Goal: Task Accomplishment & Management: Complete application form

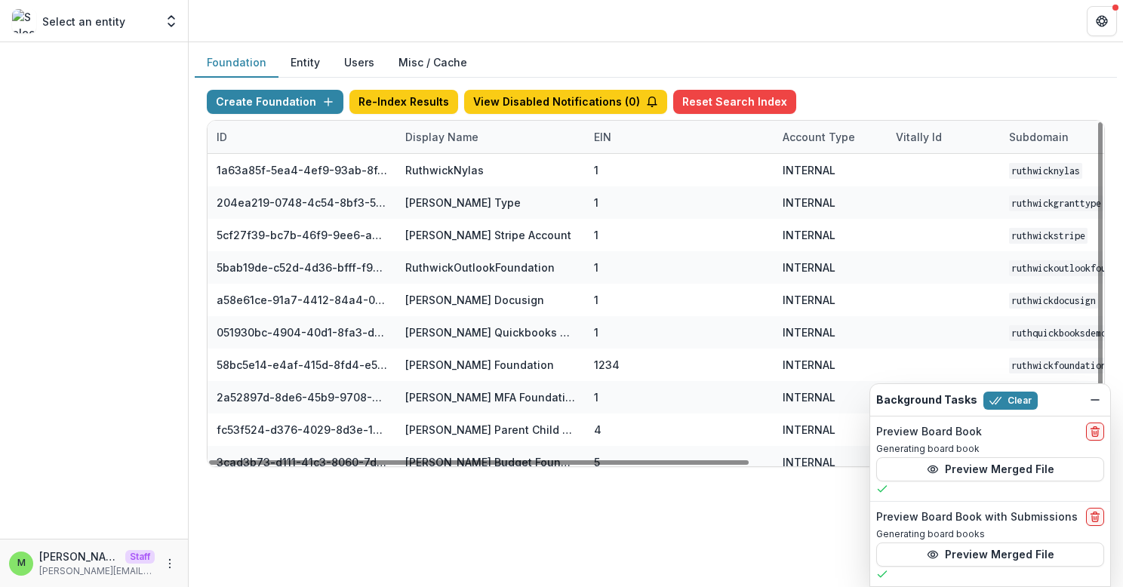
scroll to position [33, 575]
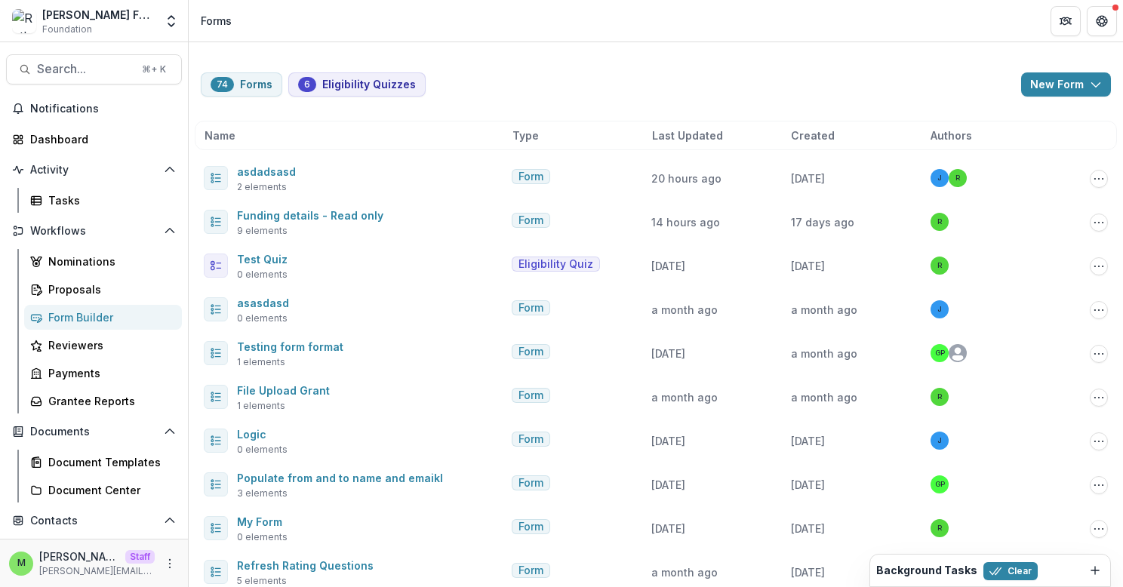
scroll to position [7, 0]
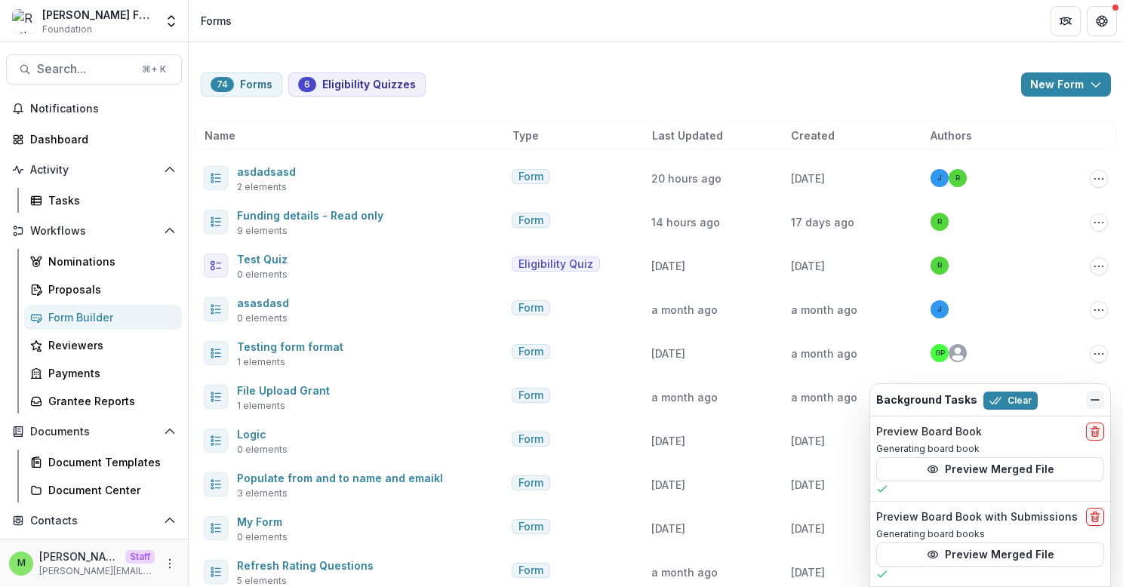
click at [1094, 396] on icon "Dismiss" at bounding box center [1095, 400] width 12 height 12
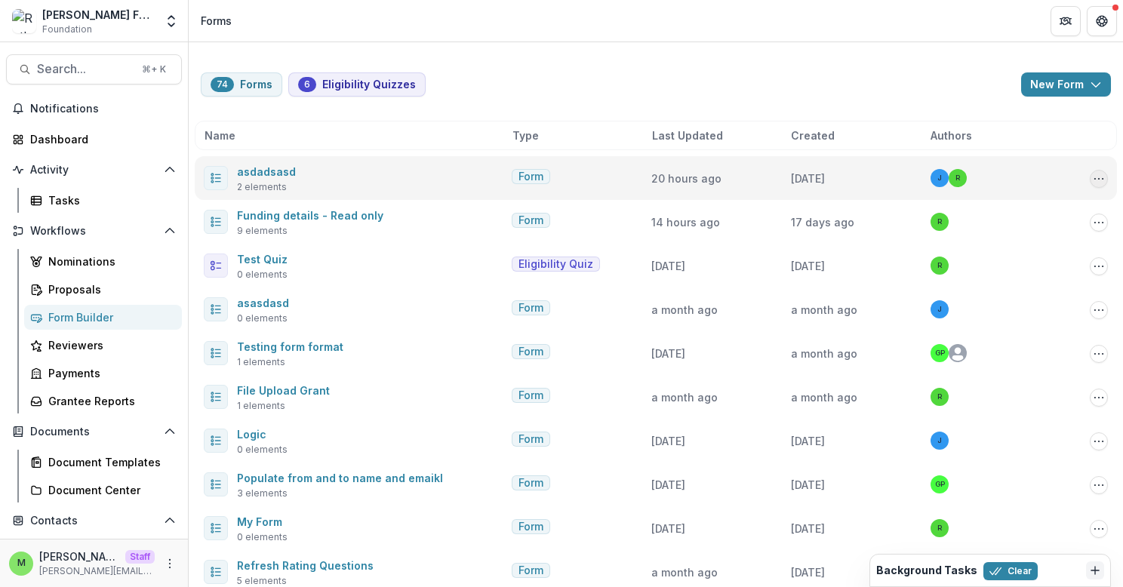
click at [1100, 181] on icon "Options" at bounding box center [1099, 179] width 12 height 12
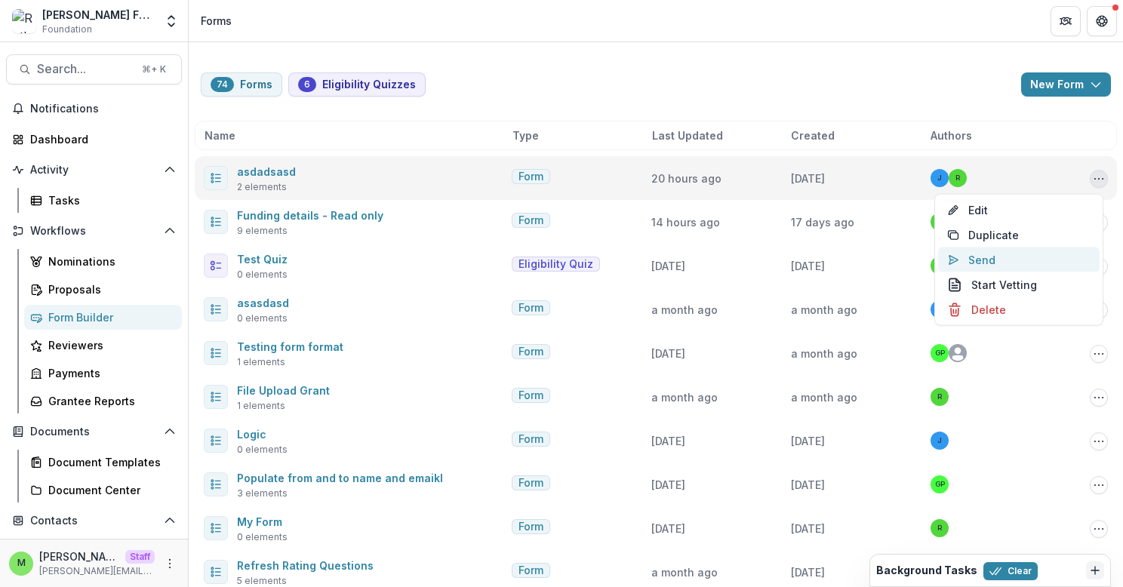
click at [990, 263] on button "Send" at bounding box center [1019, 260] width 162 height 25
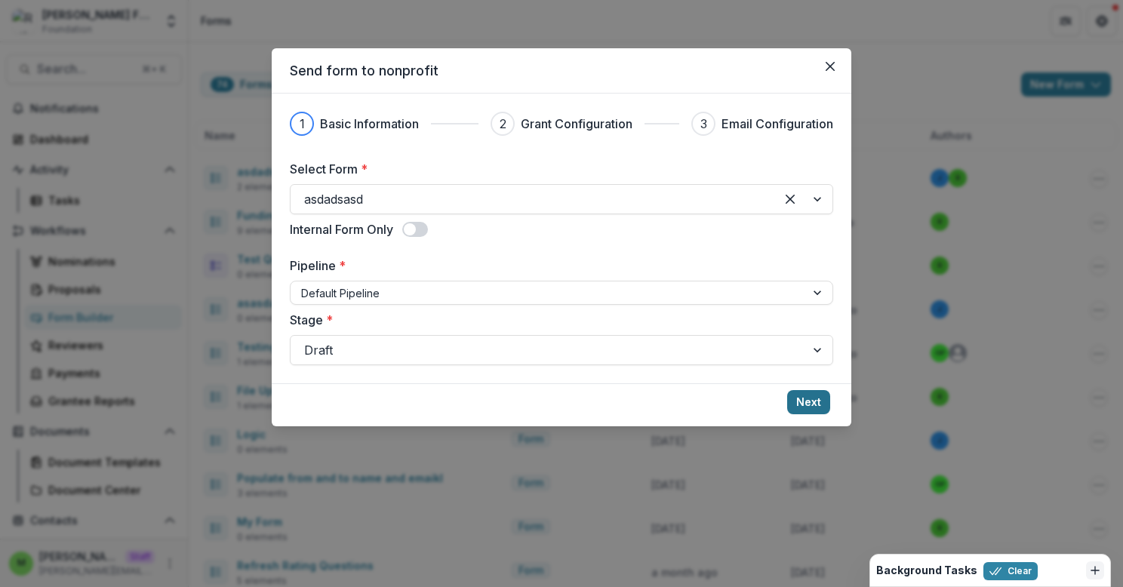
click at [810, 399] on button "Next" at bounding box center [808, 402] width 43 height 24
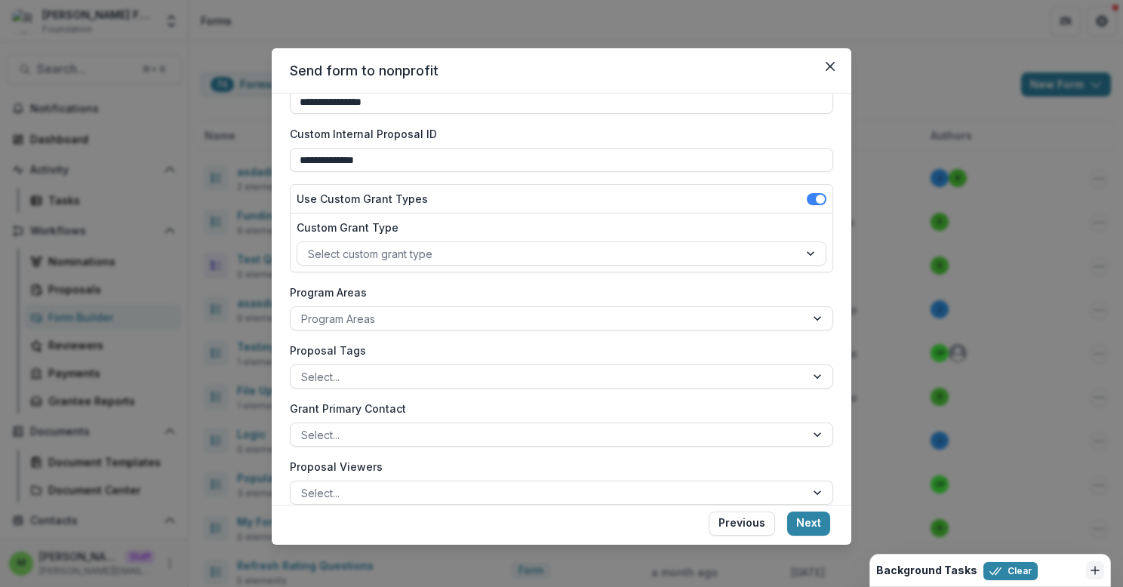
scroll to position [100, 0]
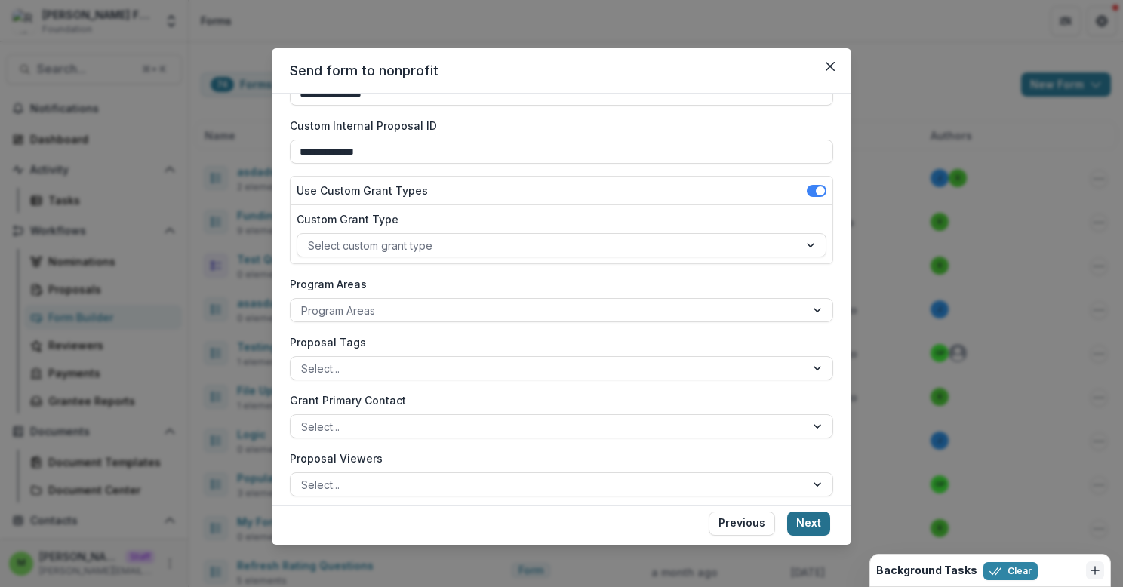
click at [812, 528] on button "Next" at bounding box center [808, 524] width 43 height 24
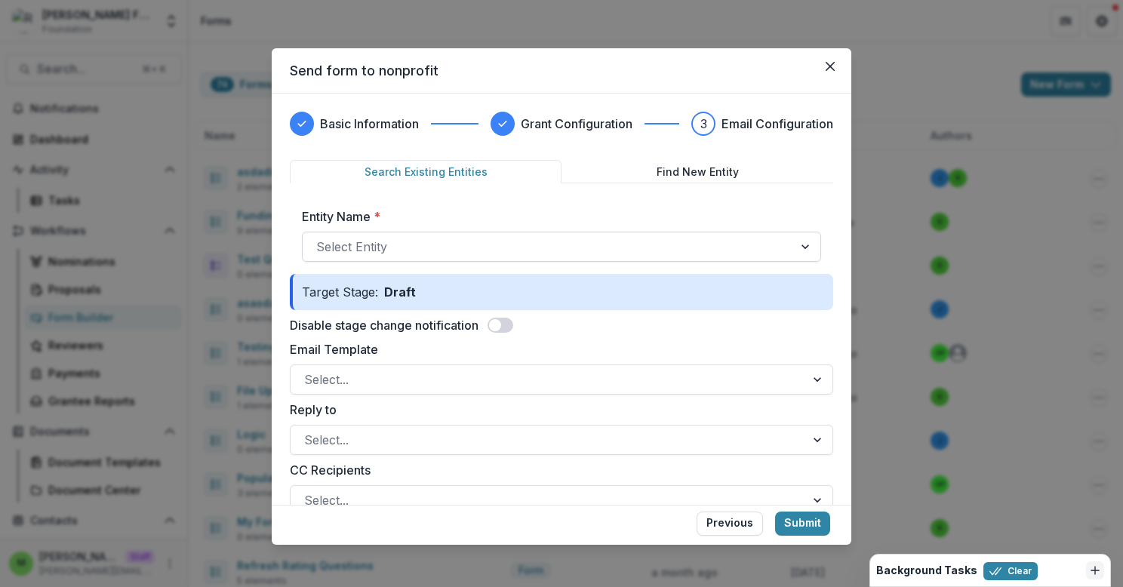
click at [565, 245] on div at bounding box center [547, 246] width 463 height 21
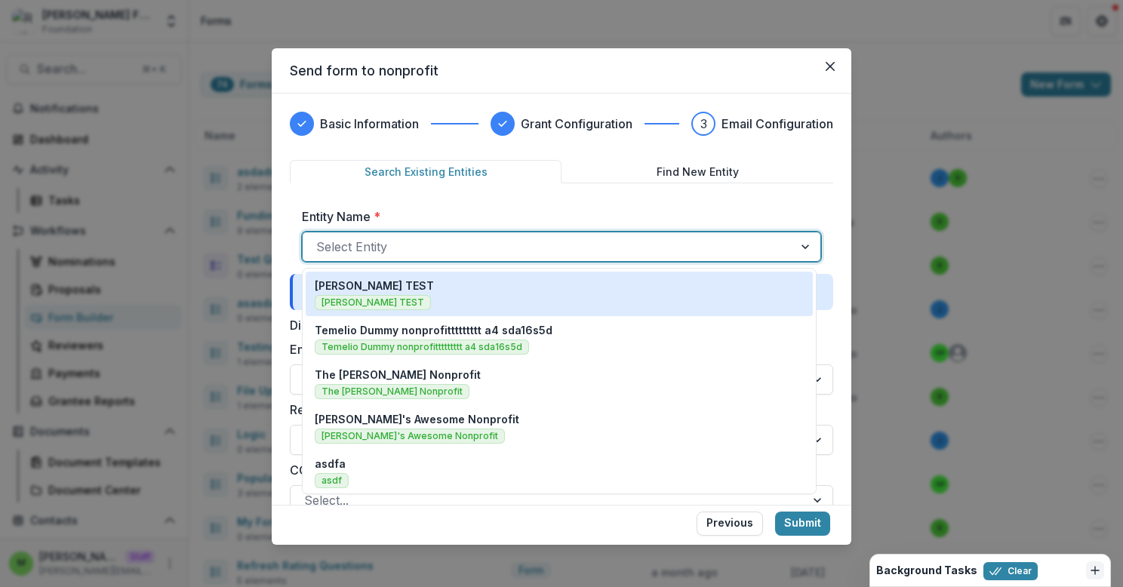
click at [567, 298] on div "Ruthwick TEST Ruthwick TEST" at bounding box center [559, 294] width 489 height 32
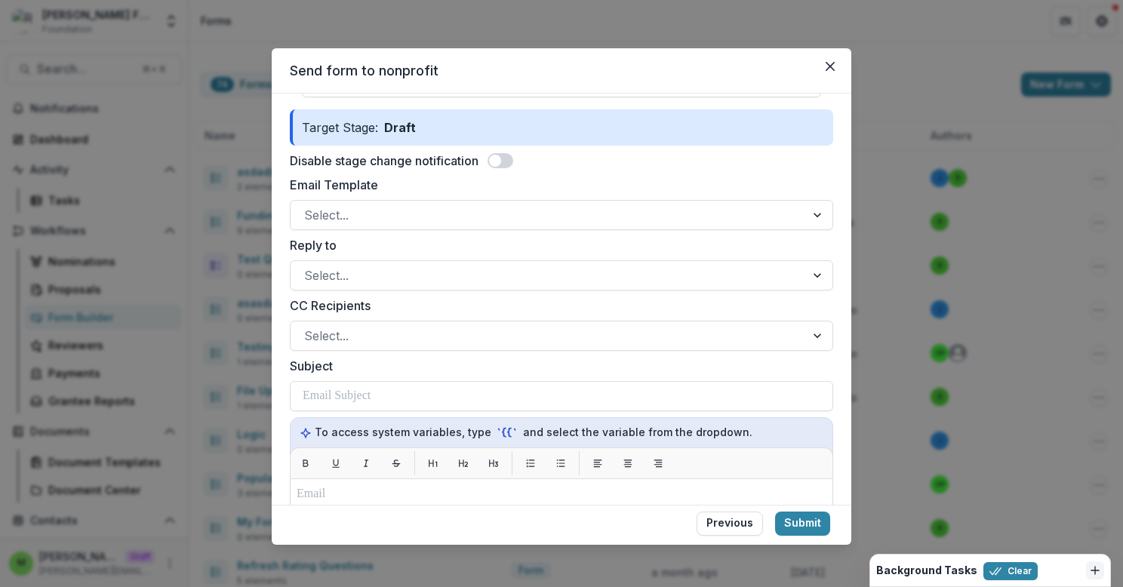
scroll to position [228, 0]
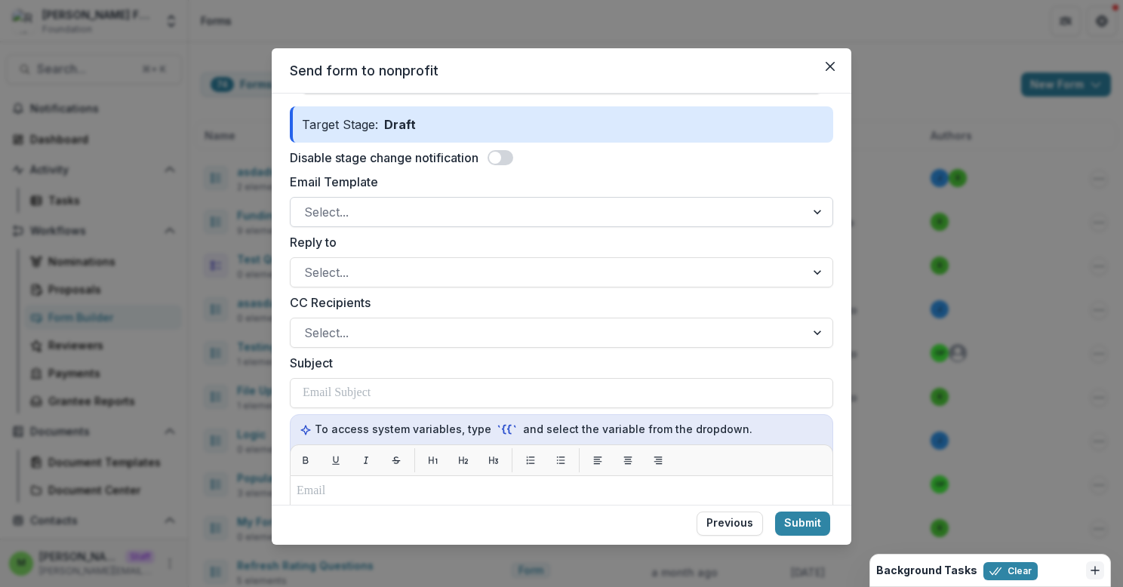
click at [512, 214] on div at bounding box center [548, 212] width 488 height 21
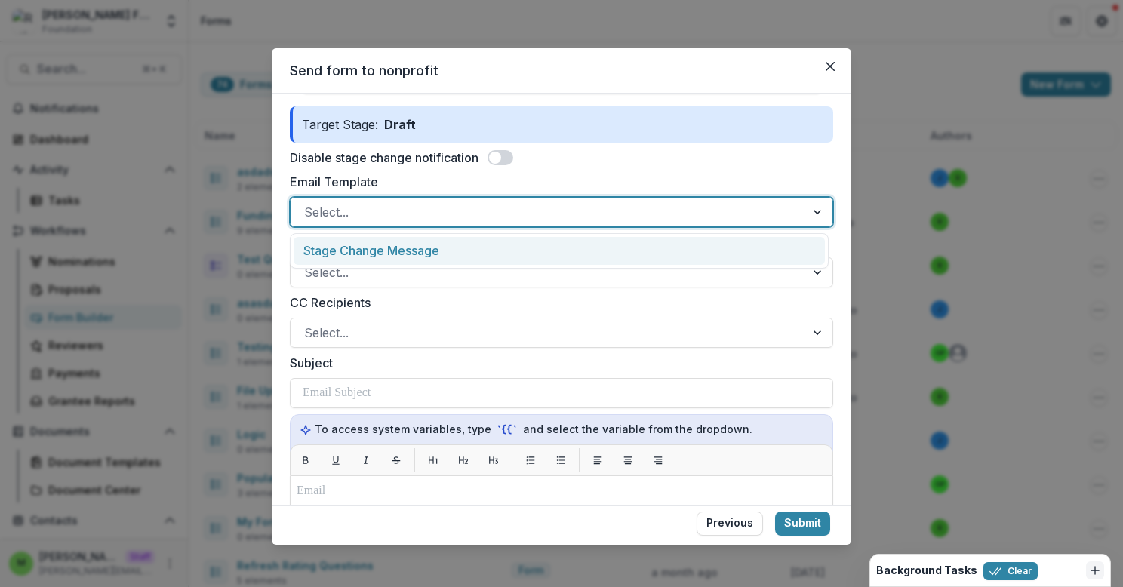
click at [510, 247] on div "Stage Change Message" at bounding box center [559, 251] width 531 height 28
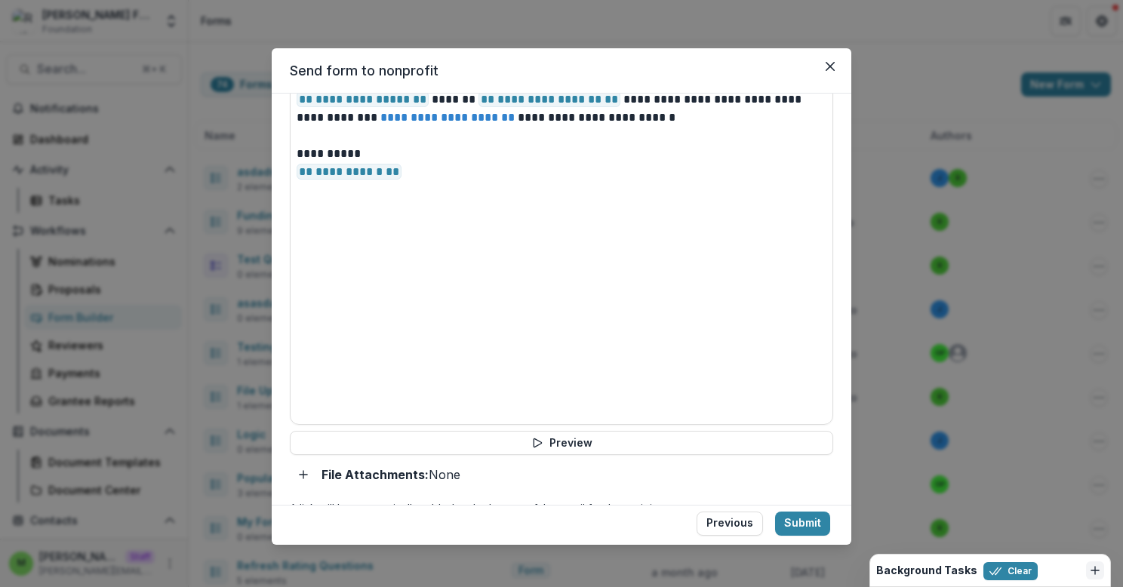
scroll to position [691, 0]
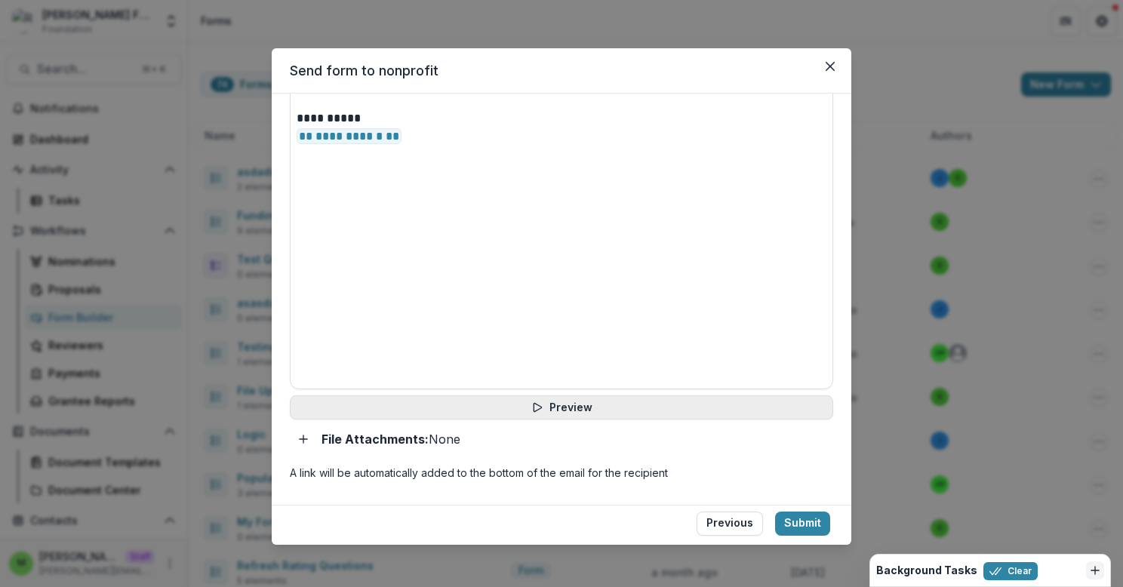
click at [528, 405] on button "Preview" at bounding box center [561, 407] width 543 height 24
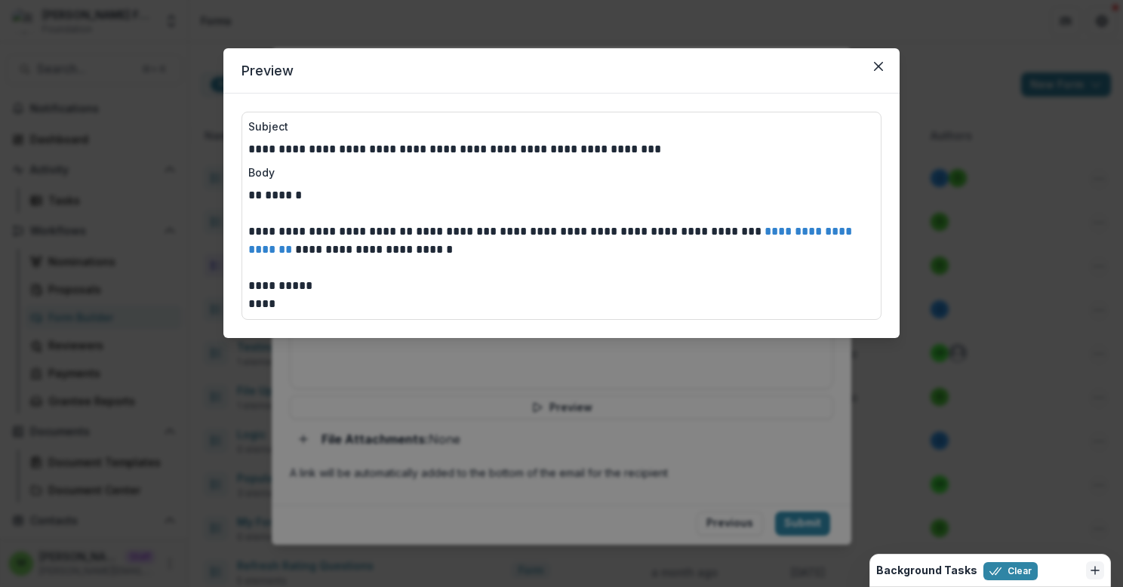
click at [558, 355] on div "**********" at bounding box center [561, 293] width 1123 height 587
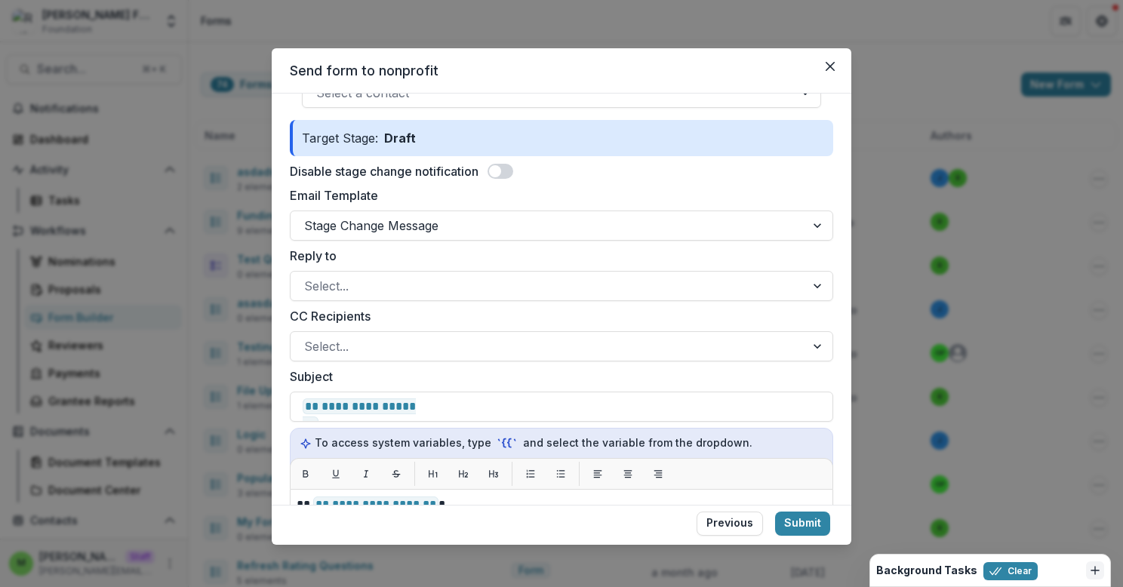
scroll to position [212, 0]
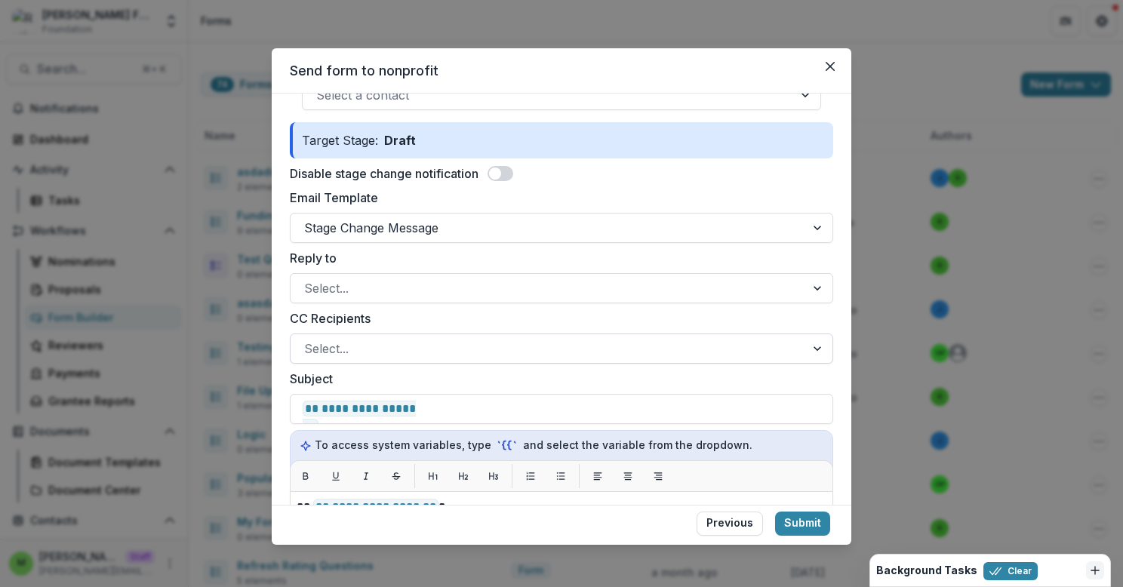
click at [537, 346] on div at bounding box center [548, 348] width 488 height 21
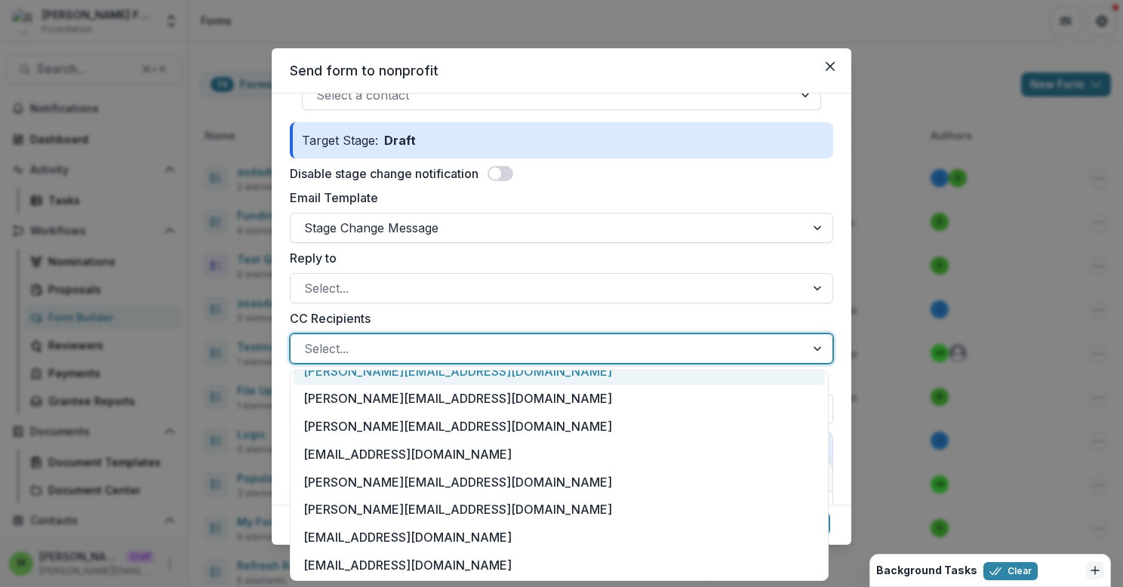
scroll to position [435, 0]
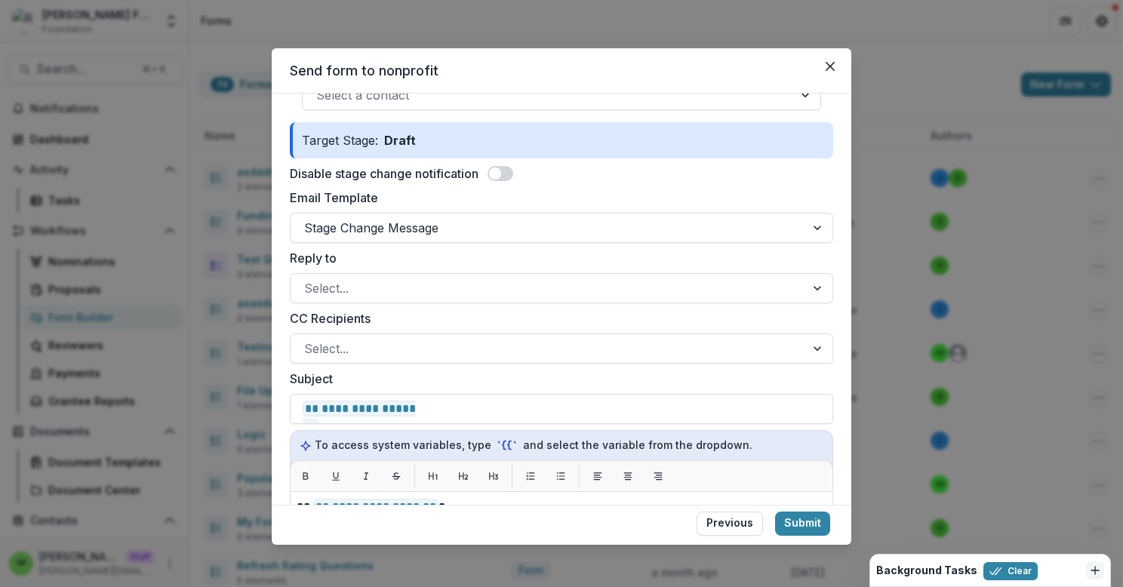
click at [515, 309] on label "CC Recipients" at bounding box center [557, 318] width 534 height 18
click at [308, 340] on input "CC Recipients" at bounding box center [306, 349] width 4 height 18
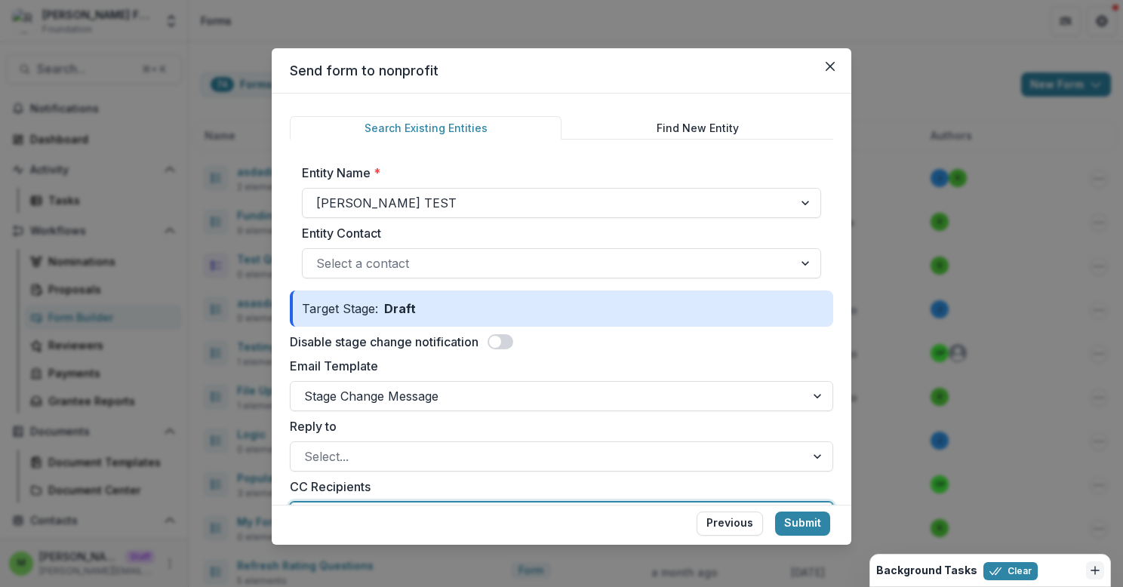
scroll to position [5, 0]
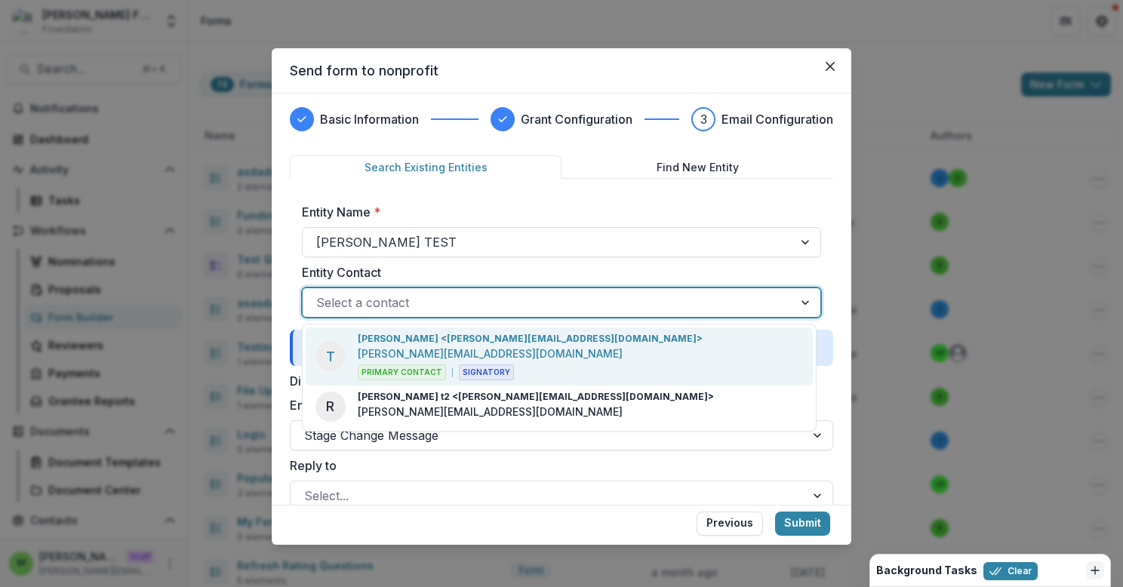
click at [495, 291] on div "Select a contact" at bounding box center [548, 303] width 491 height 24
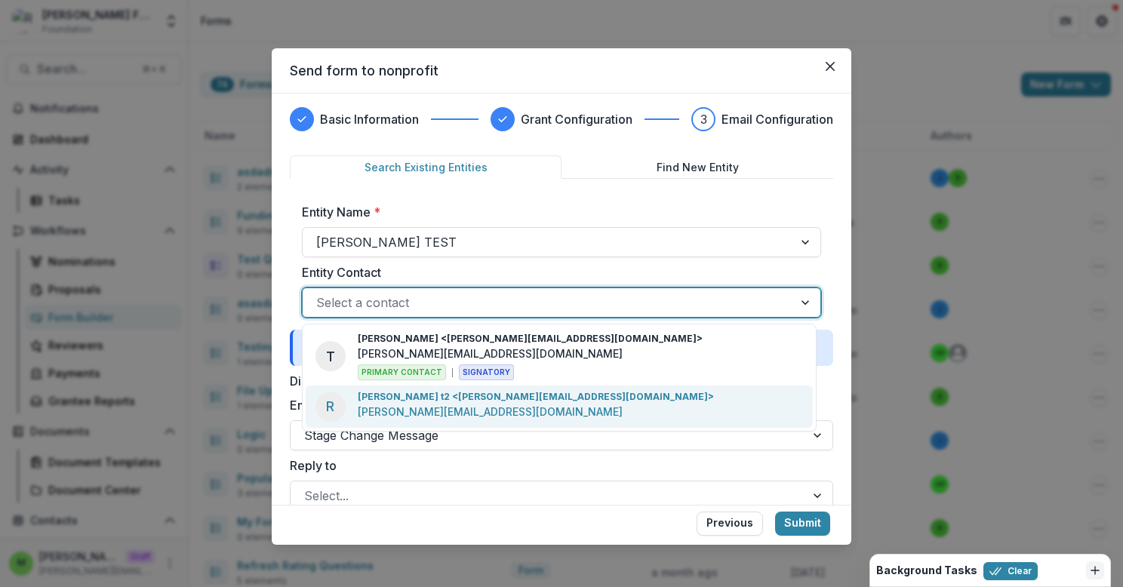
click at [488, 419] on p "ruthwick+t2@trytemelio.com" at bounding box center [490, 412] width 265 height 16
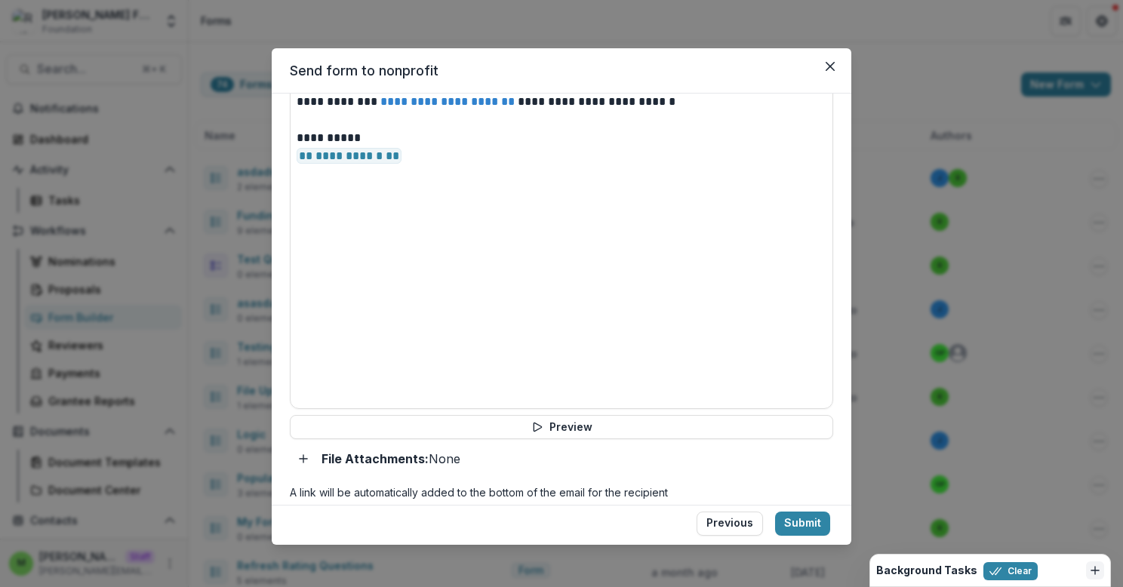
scroll to position [691, 0]
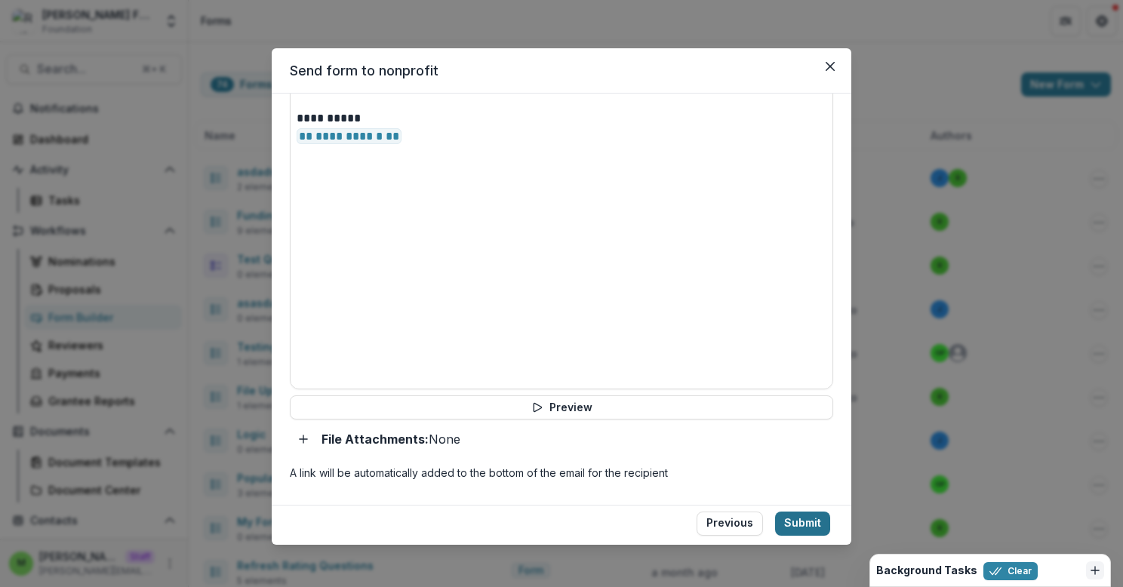
click at [811, 519] on button "Submit" at bounding box center [802, 524] width 55 height 24
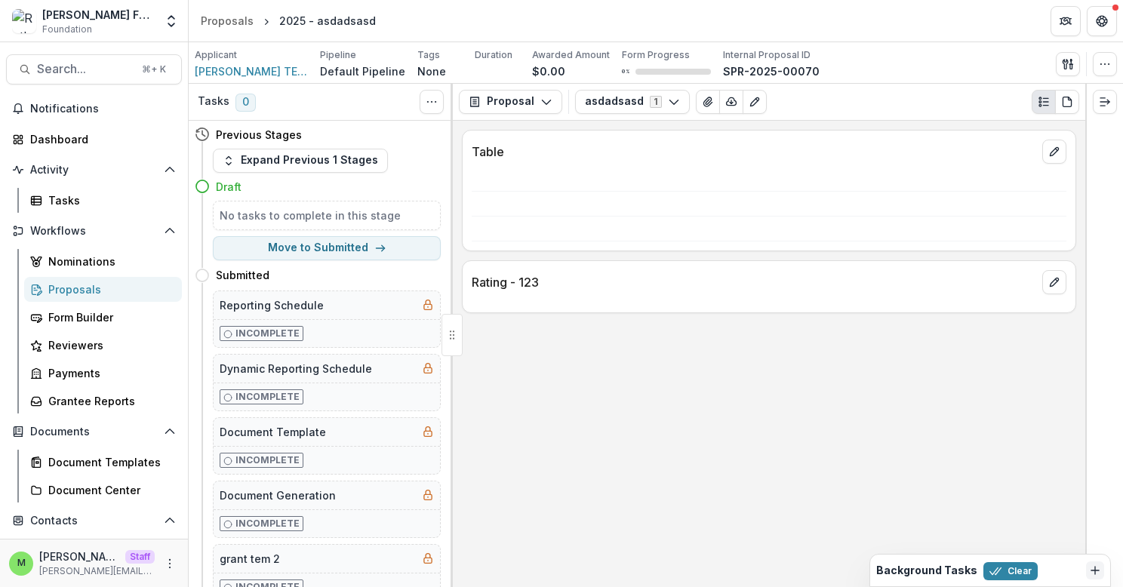
click at [1092, 46] on div "Applicant Ruthwick TEST Pipeline Default Pipeline Tags None All tags Duration A…" at bounding box center [656, 63] width 934 height 42
click at [1101, 67] on icon "button" at bounding box center [1105, 64] width 12 height 12
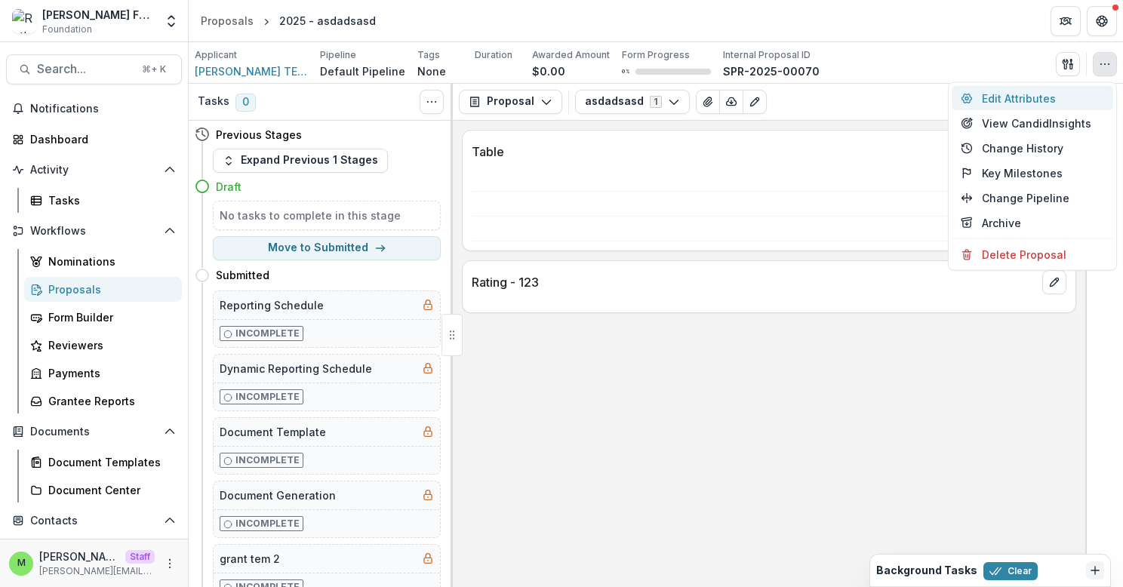
click at [1029, 97] on button "Edit Attributes" at bounding box center [1033, 98] width 162 height 25
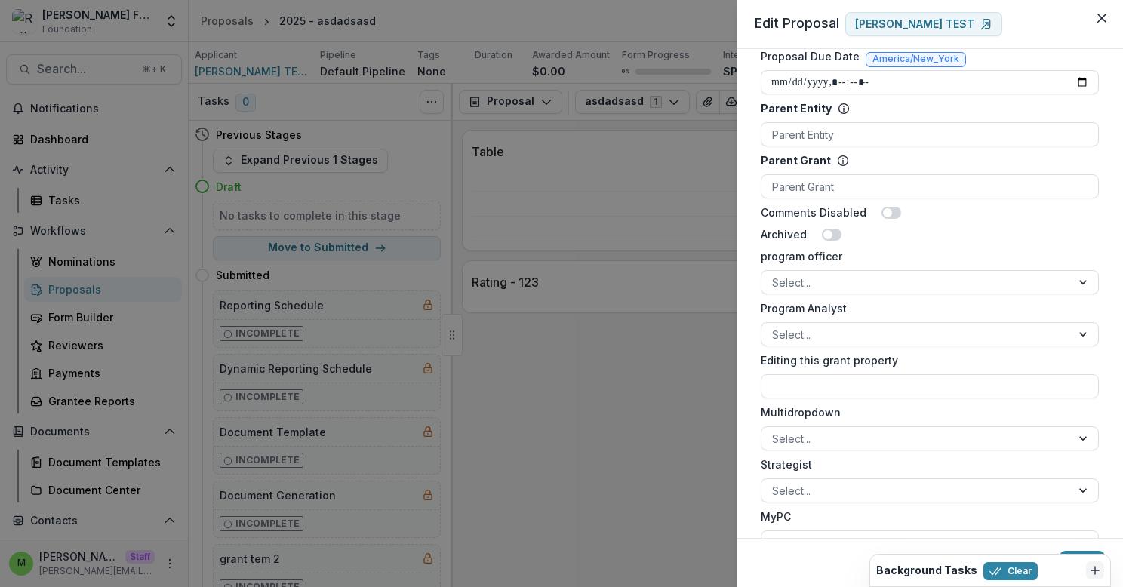
scroll to position [821, 0]
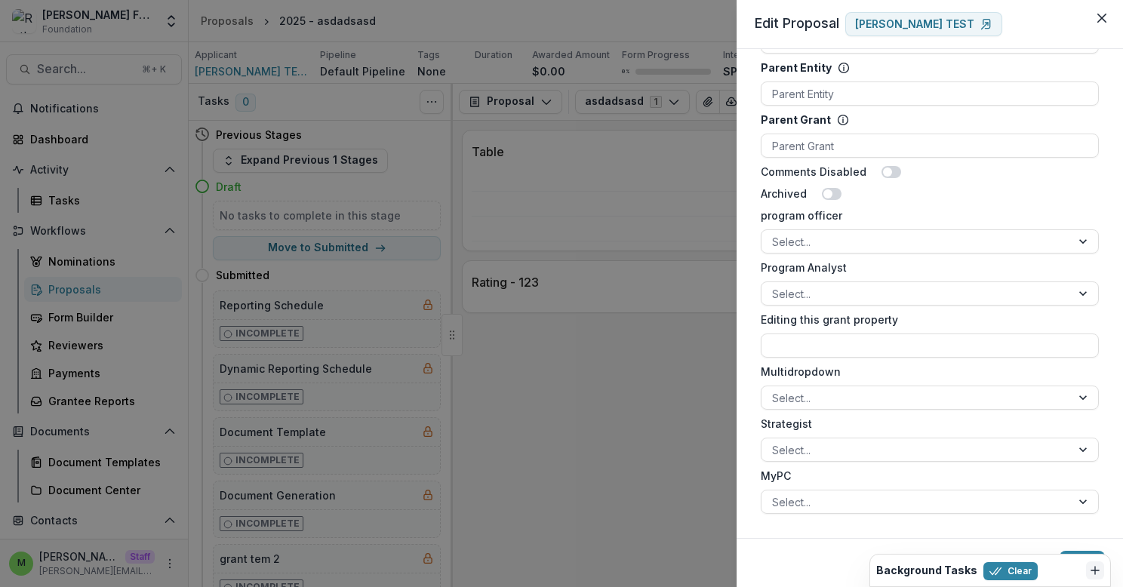
click at [679, 417] on div "**********" at bounding box center [561, 293] width 1123 height 587
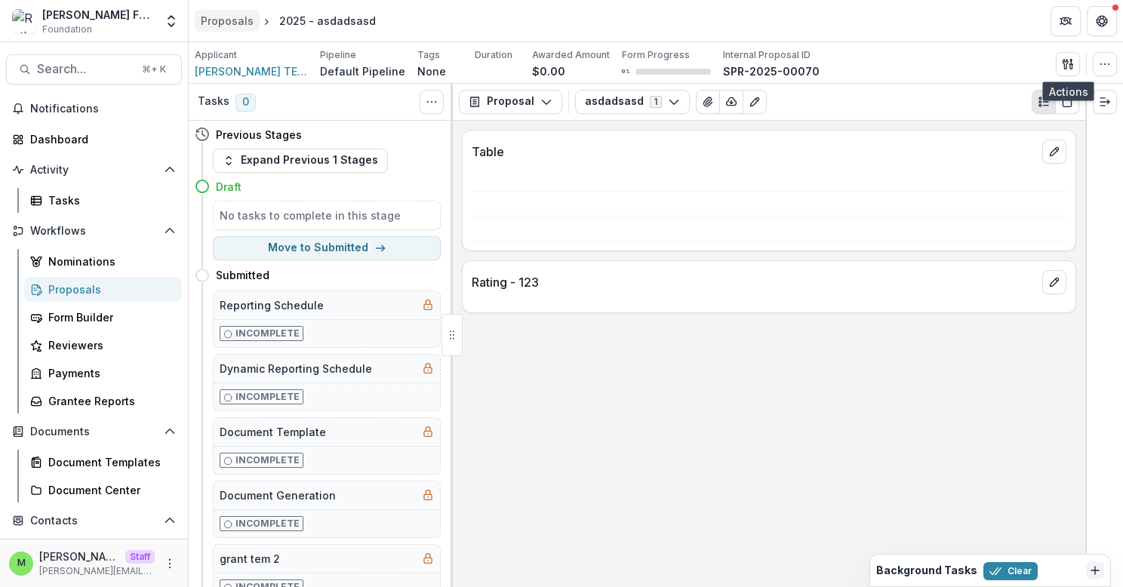
click at [219, 22] on div "Proposals" at bounding box center [227, 21] width 53 height 16
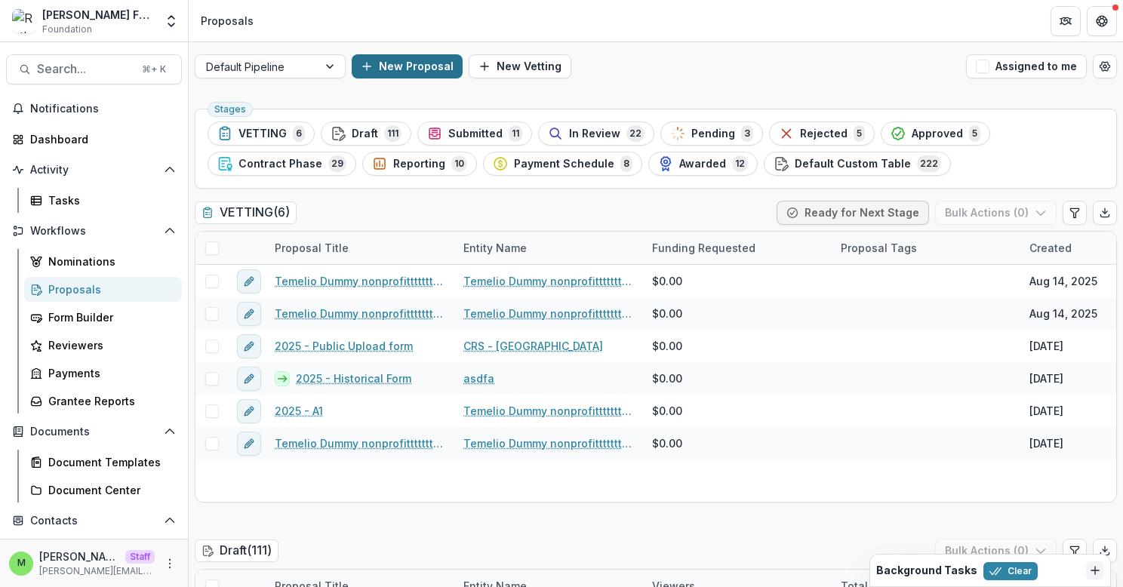
click at [386, 61] on button "New Proposal" at bounding box center [407, 66] width 111 height 24
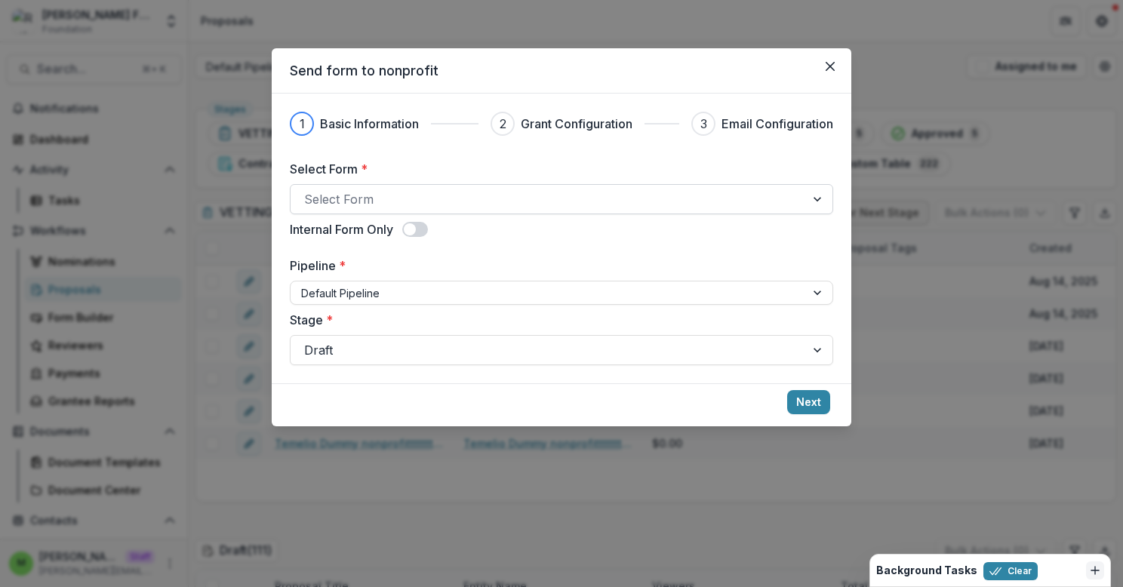
click at [439, 186] on div "Select Form" at bounding box center [561, 199] width 543 height 30
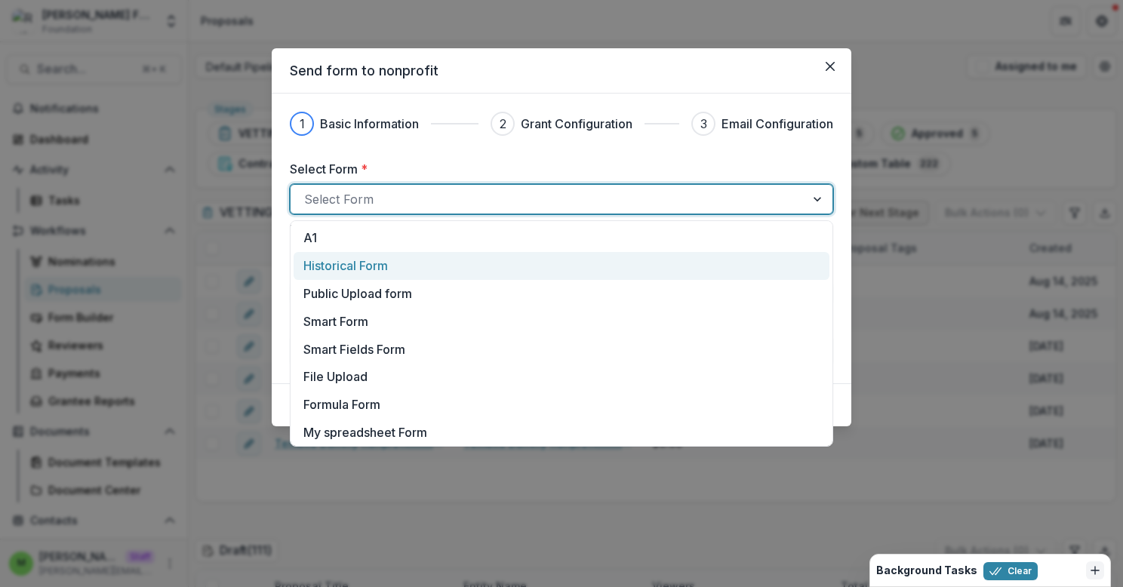
click at [429, 266] on div "Historical Form" at bounding box center [561, 266] width 516 height 18
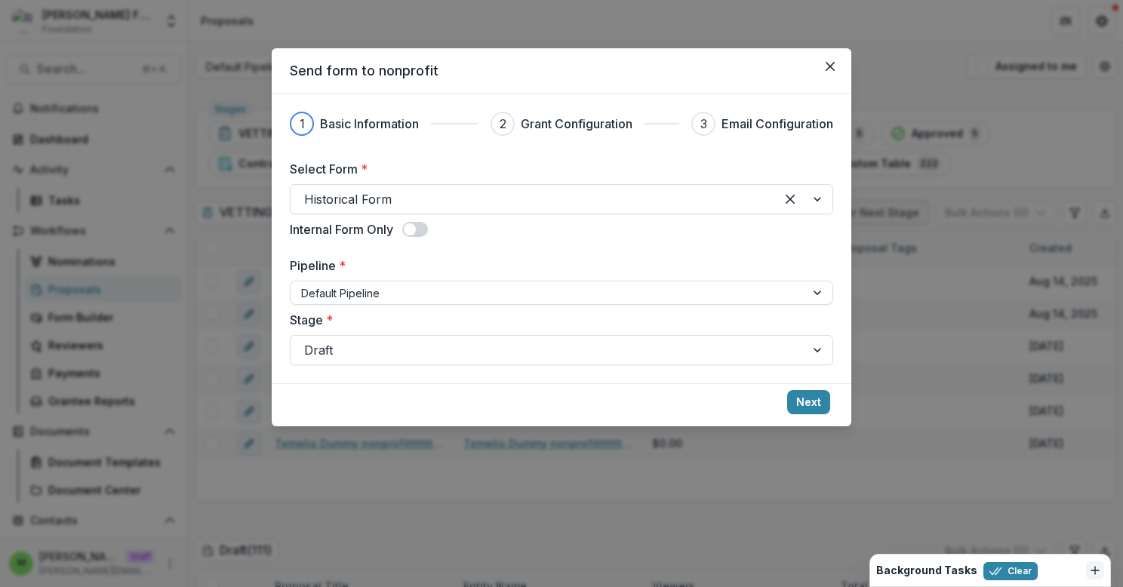
click at [416, 233] on span at bounding box center [410, 229] width 12 height 12
click at [813, 406] on button "Next" at bounding box center [808, 402] width 43 height 24
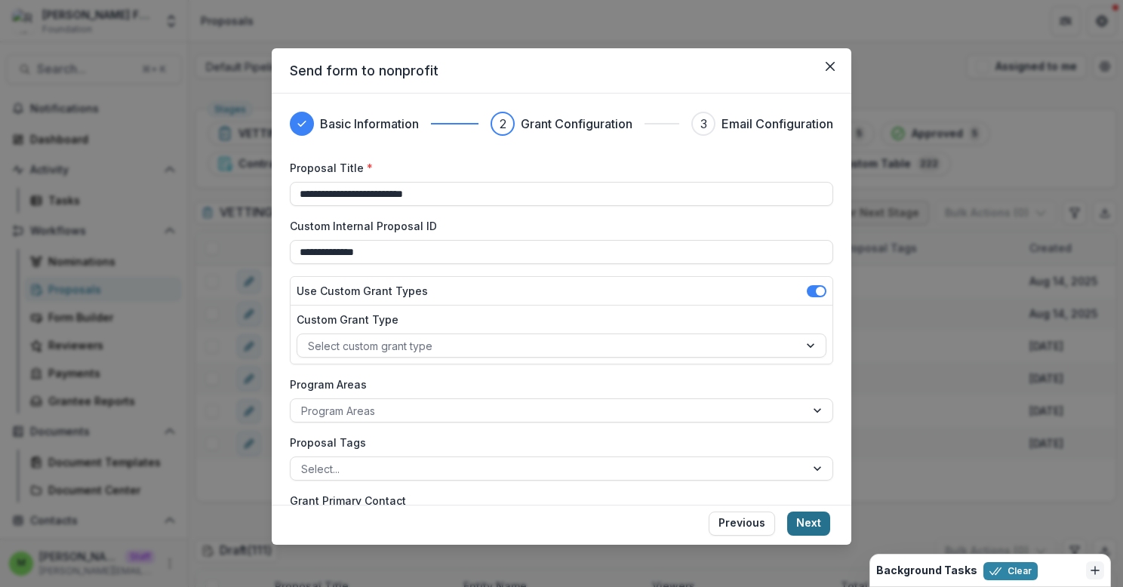
type input "**********"
click at [813, 524] on button "Next" at bounding box center [808, 524] width 43 height 24
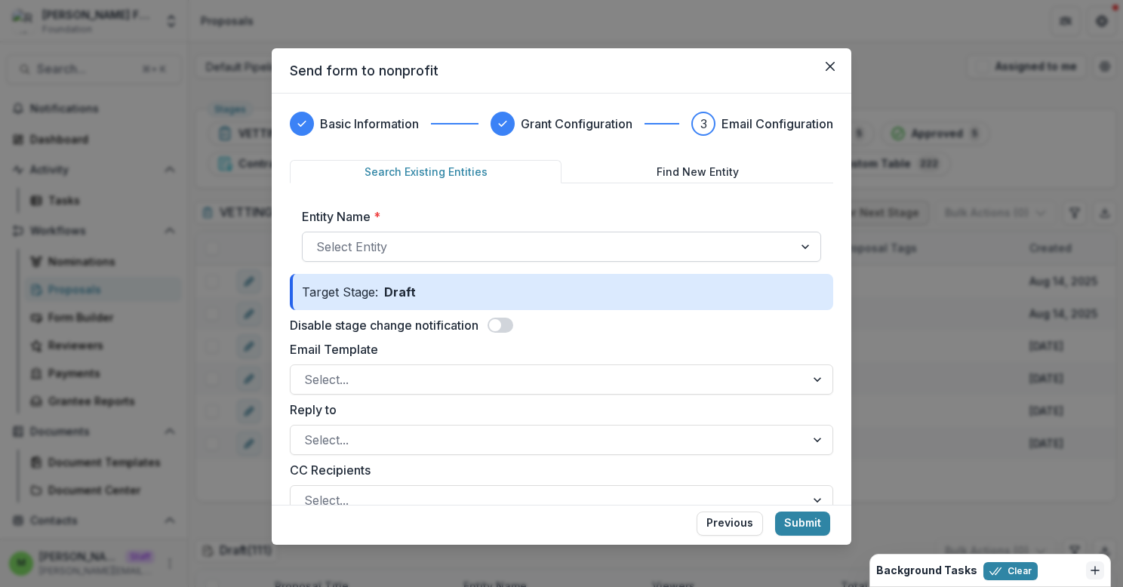
click at [582, 247] on div at bounding box center [547, 246] width 463 height 21
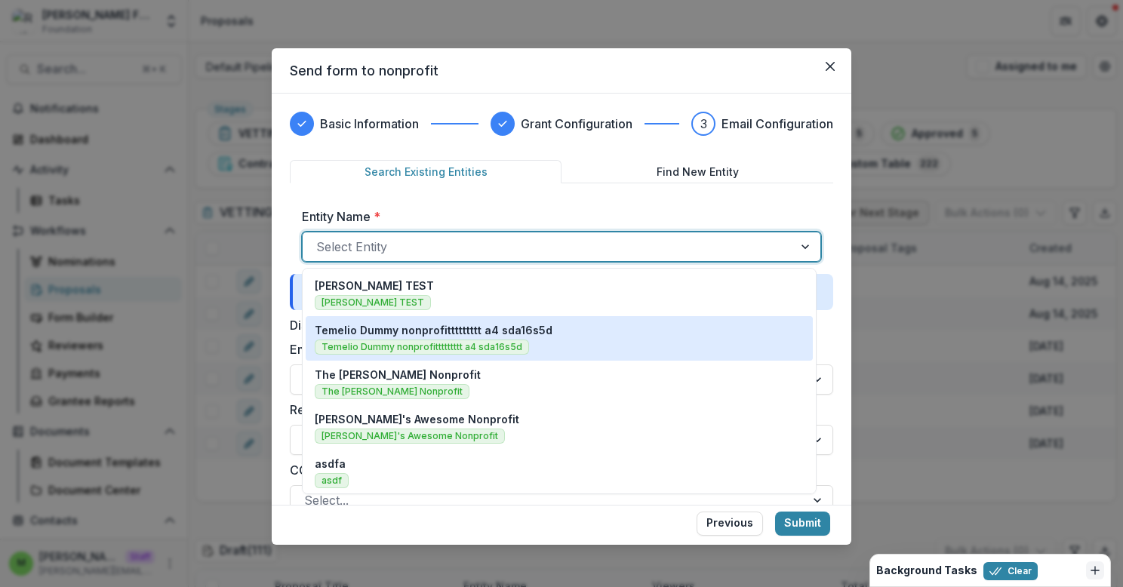
click at [568, 333] on div "Temelio Dummy nonprofittttttttt a4 sda16s5d Temelio Dummy nonprofittttttttt a4 …" at bounding box center [559, 338] width 489 height 32
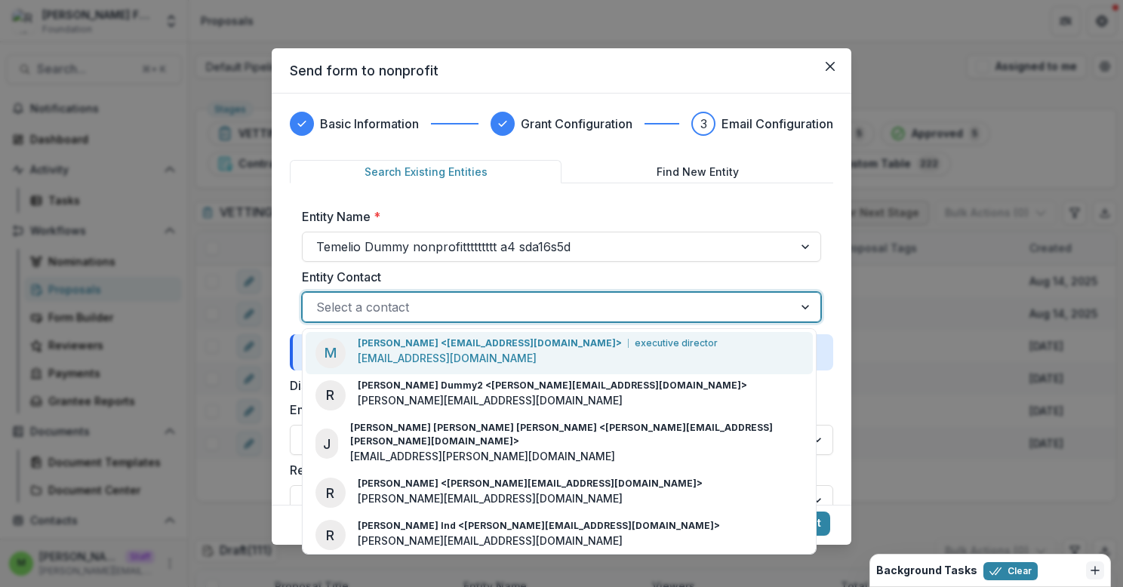
click at [490, 304] on div at bounding box center [547, 307] width 463 height 21
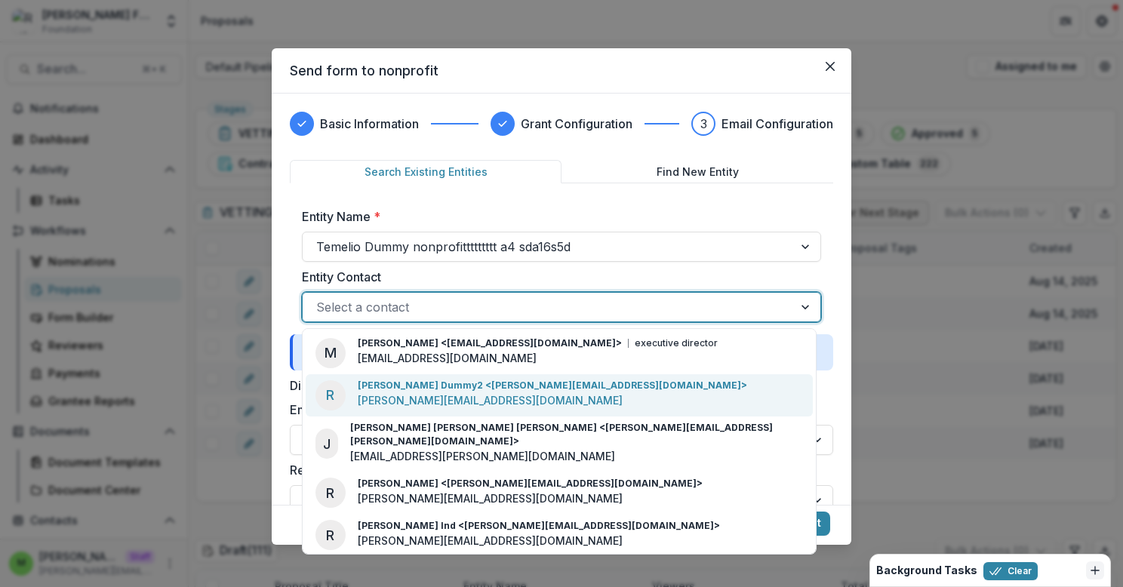
click at [494, 399] on p "ruthwick+dummy2@trytemelio.com" at bounding box center [490, 400] width 265 height 16
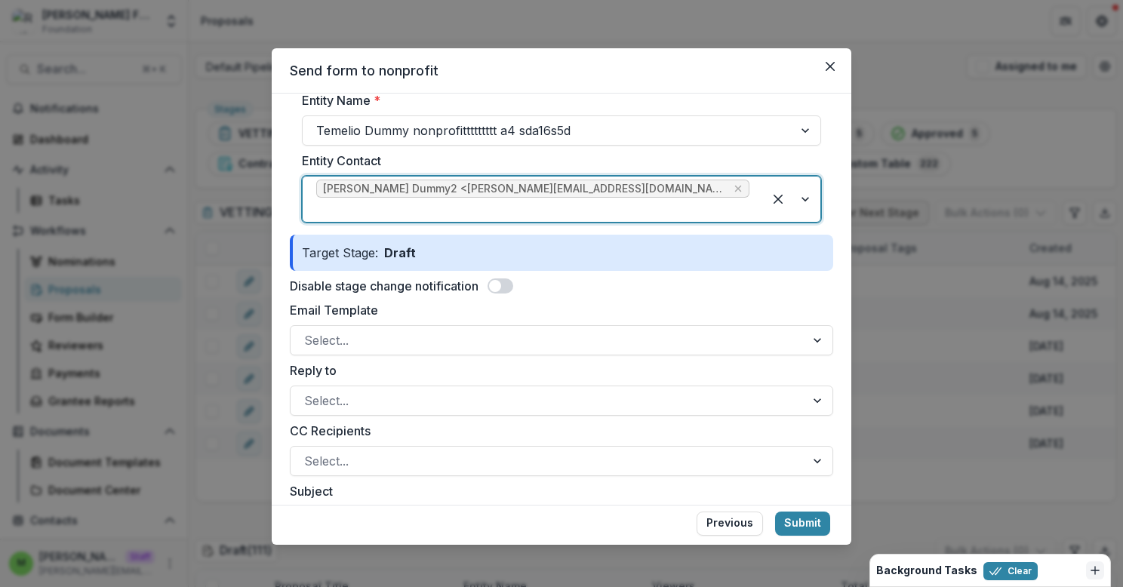
scroll to position [121, 0]
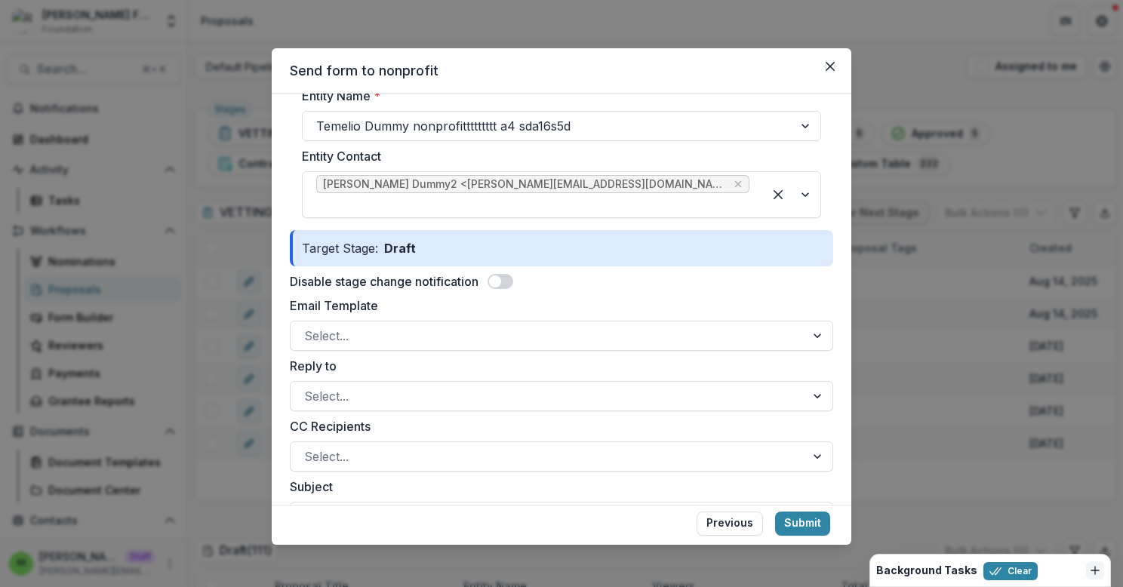
click at [512, 274] on span at bounding box center [501, 281] width 26 height 15
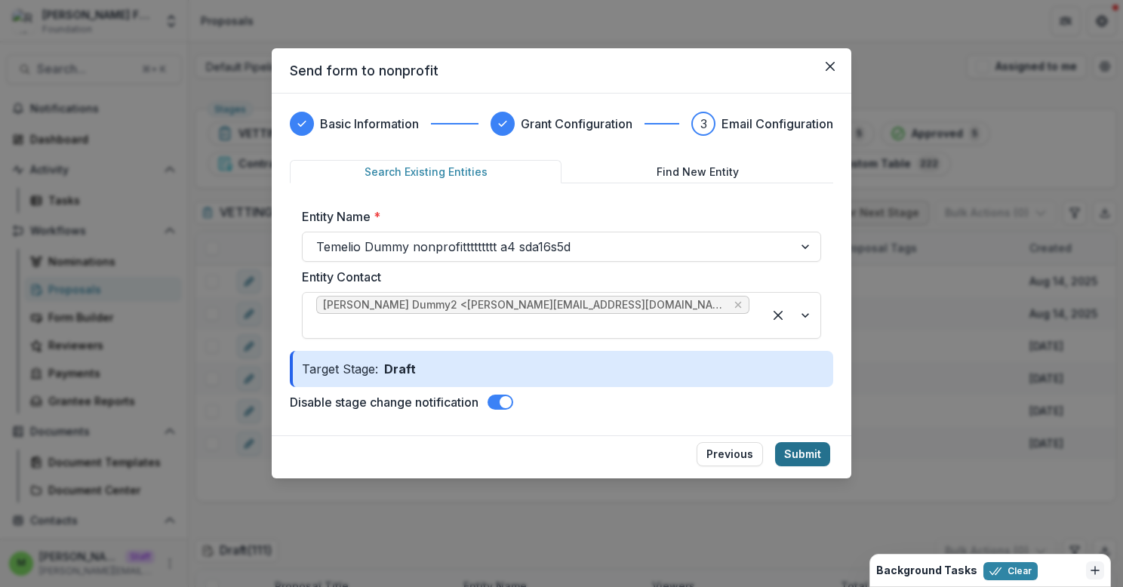
click at [807, 442] on button "Submit" at bounding box center [802, 454] width 55 height 24
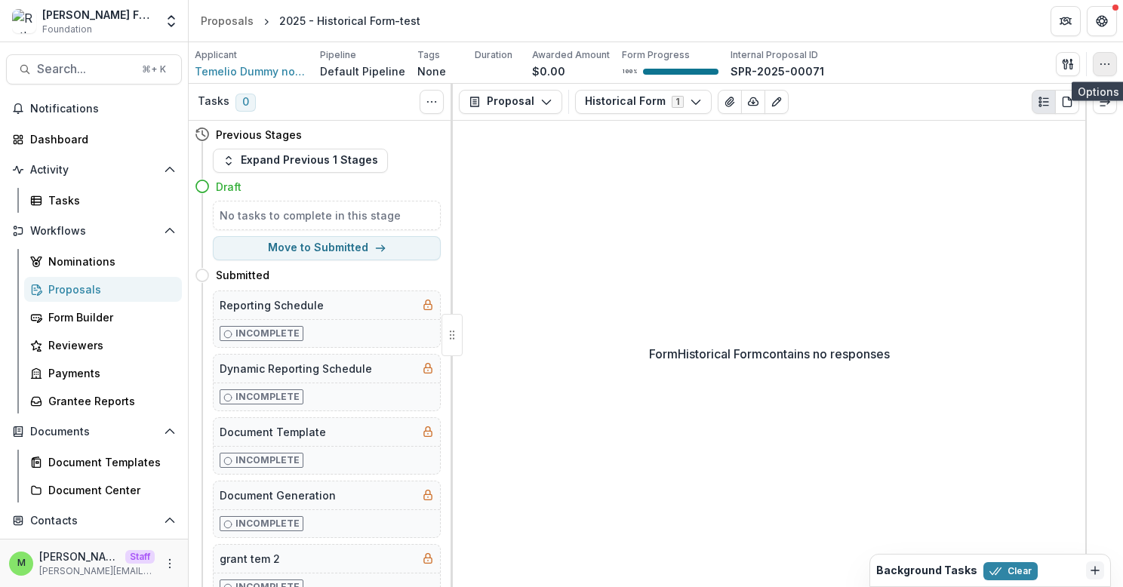
click at [1109, 68] on icon "button" at bounding box center [1105, 64] width 12 height 12
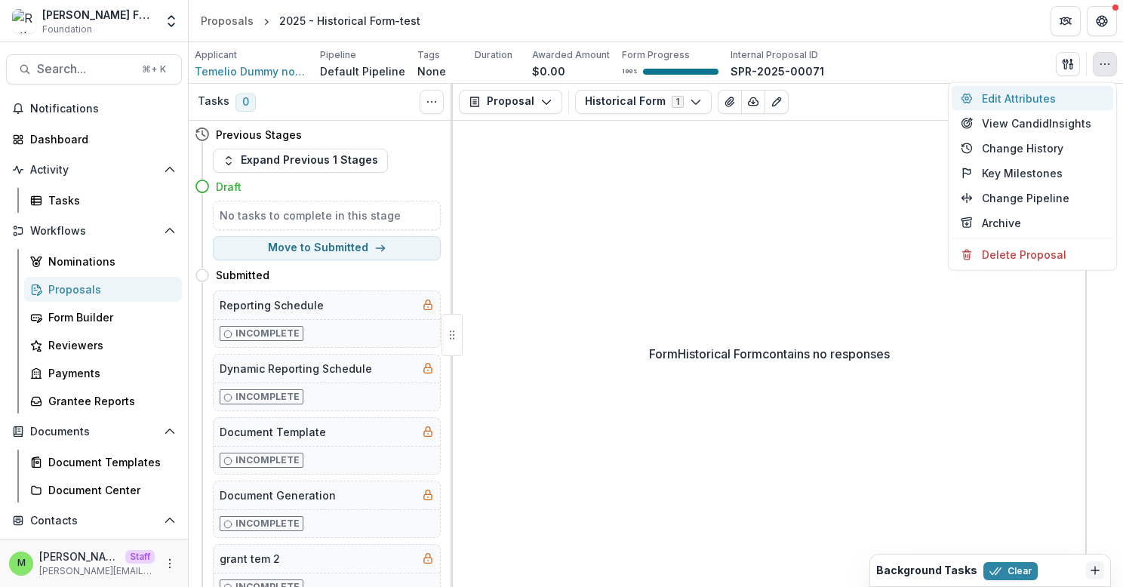
click at [1009, 97] on button "Edit Attributes" at bounding box center [1033, 98] width 162 height 25
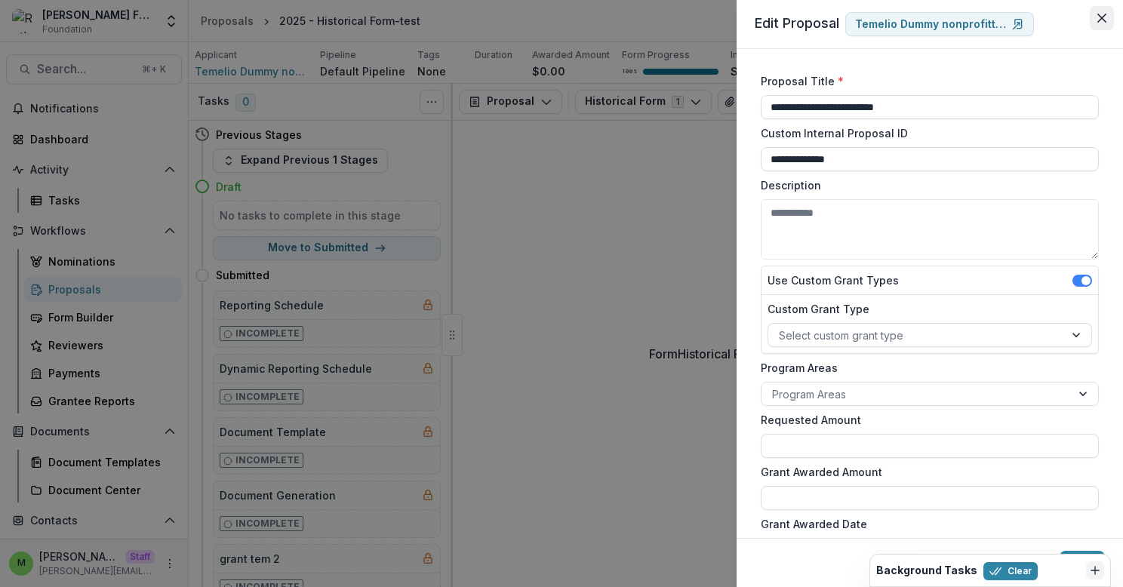
click at [1102, 16] on icon "Close" at bounding box center [1101, 18] width 9 height 9
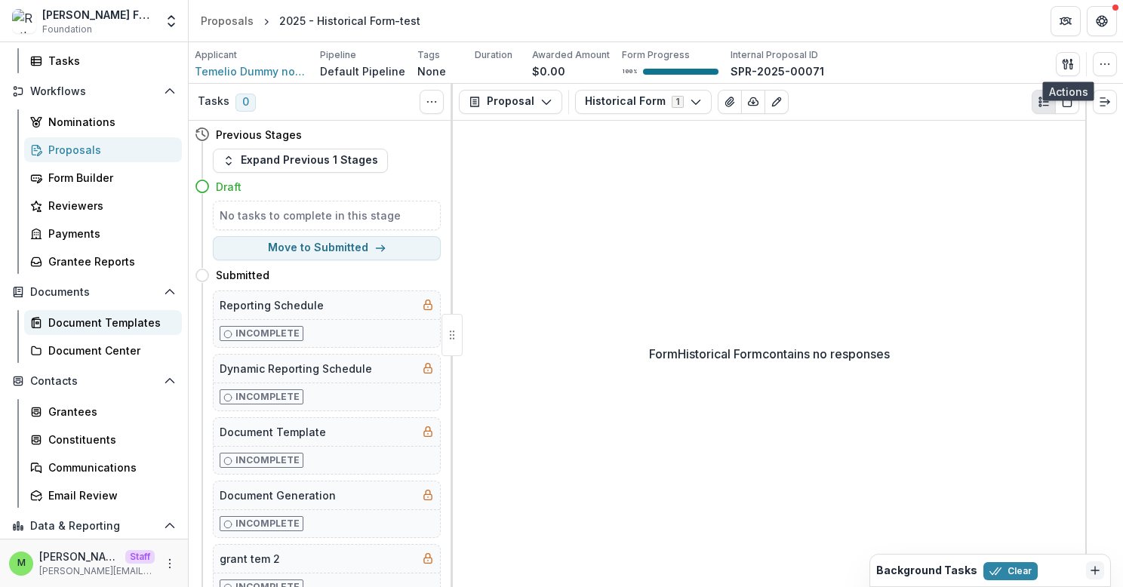
scroll to position [254, 0]
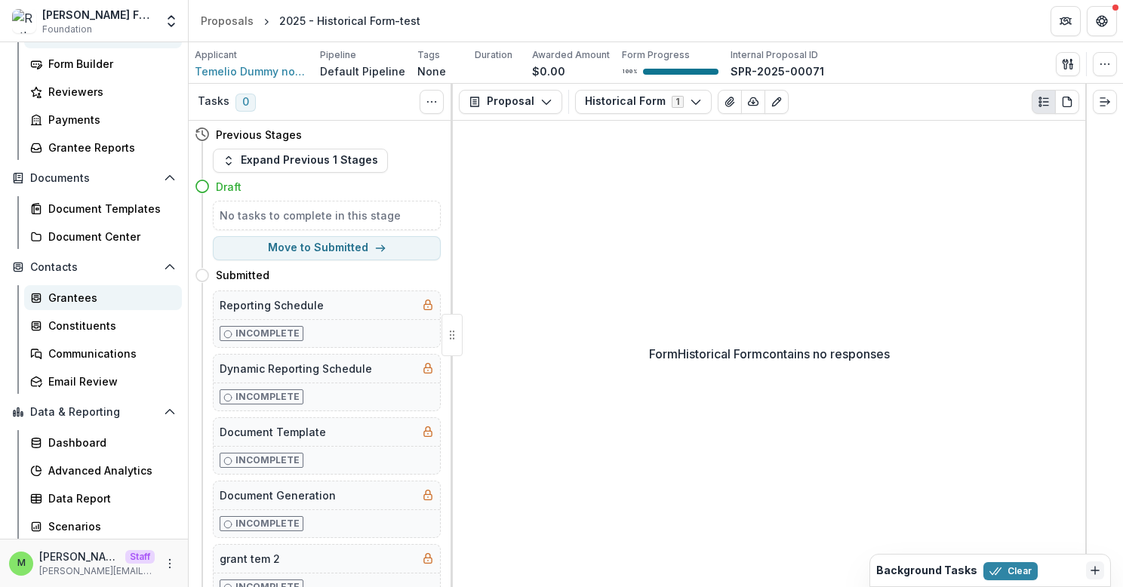
click at [66, 292] on div "Grantees" at bounding box center [109, 298] width 122 height 16
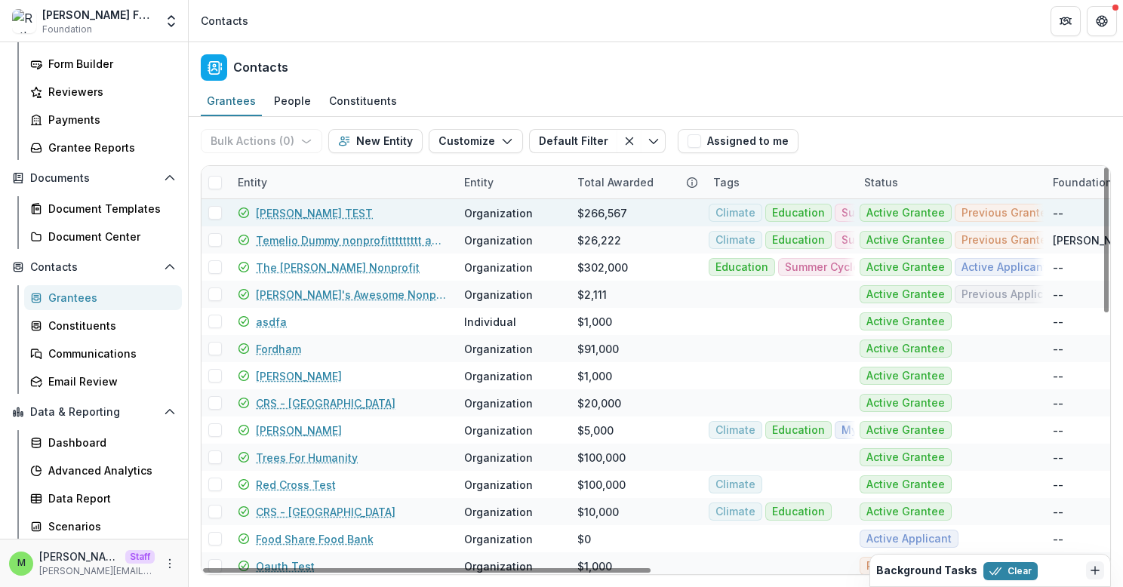
click at [216, 215] on span at bounding box center [215, 213] width 14 height 14
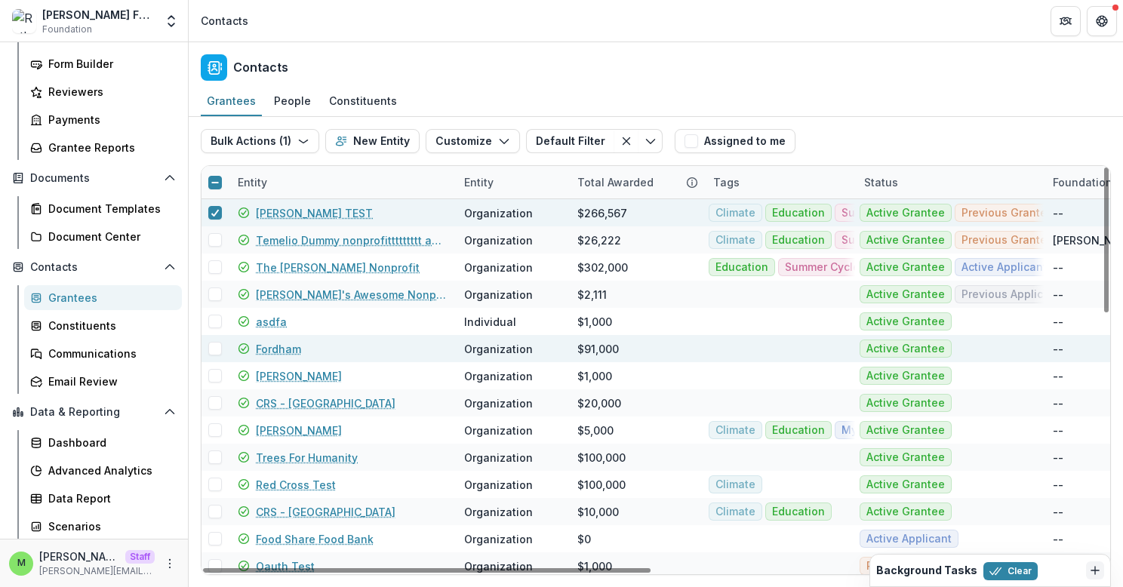
click at [218, 338] on div at bounding box center [215, 348] width 27 height 27
click at [216, 343] on span at bounding box center [215, 349] width 14 height 14
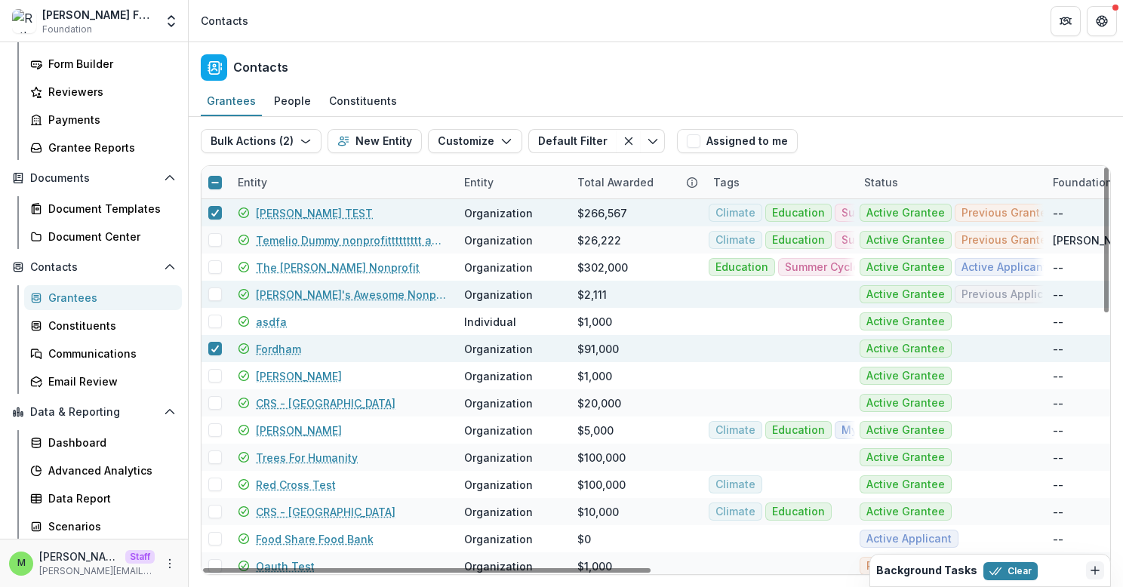
click at [215, 289] on span at bounding box center [215, 295] width 14 height 14
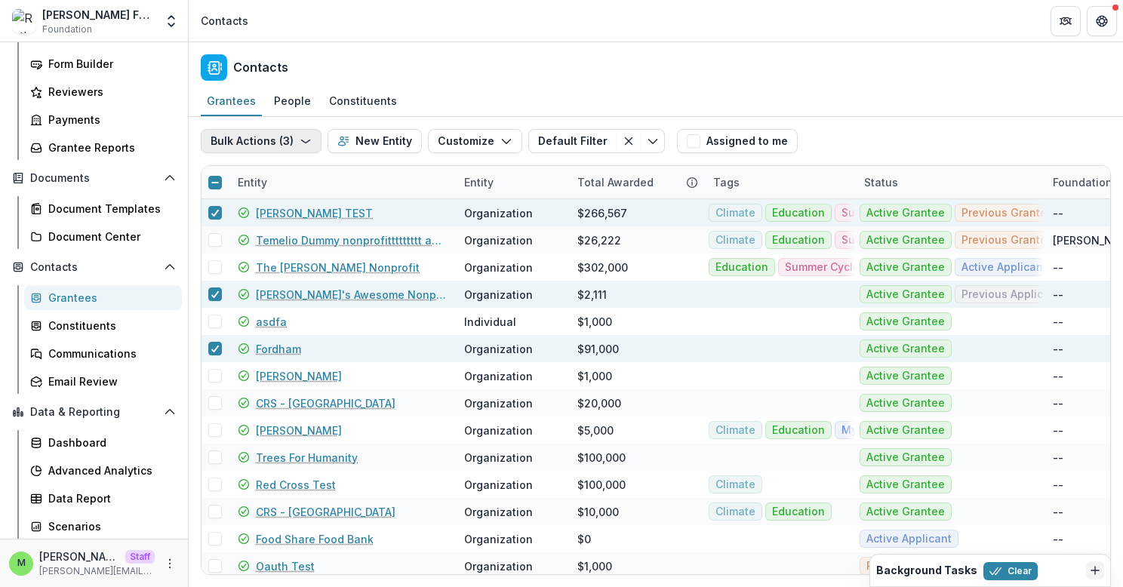
click at [263, 137] on button "Bulk Actions ( 3 )" at bounding box center [261, 141] width 121 height 24
click at [272, 199] on button "Create Proposals" at bounding box center [286, 200] width 162 height 25
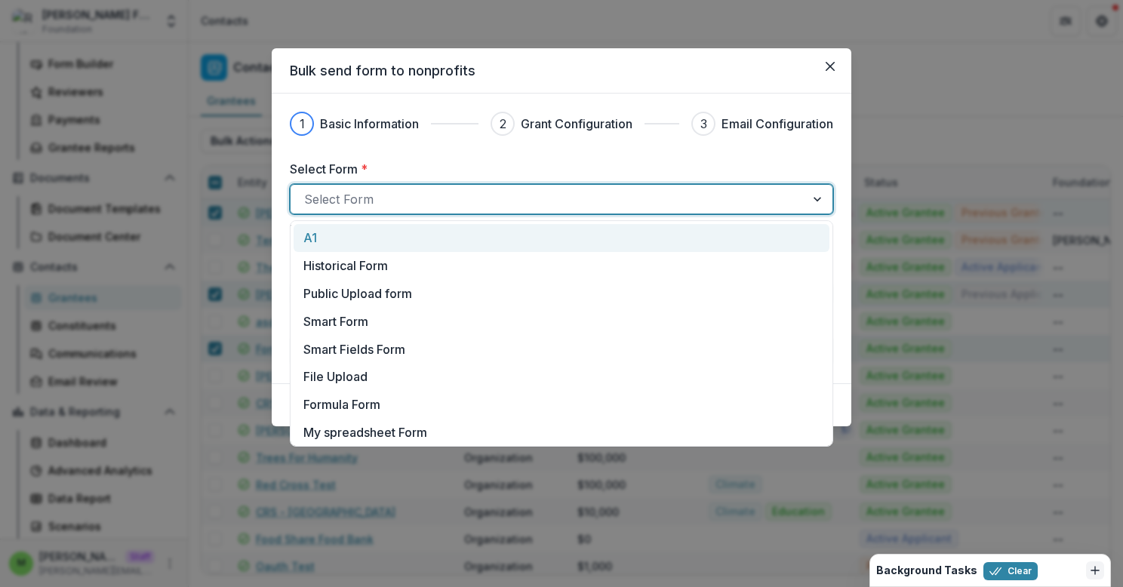
click at [397, 208] on div at bounding box center [548, 199] width 488 height 21
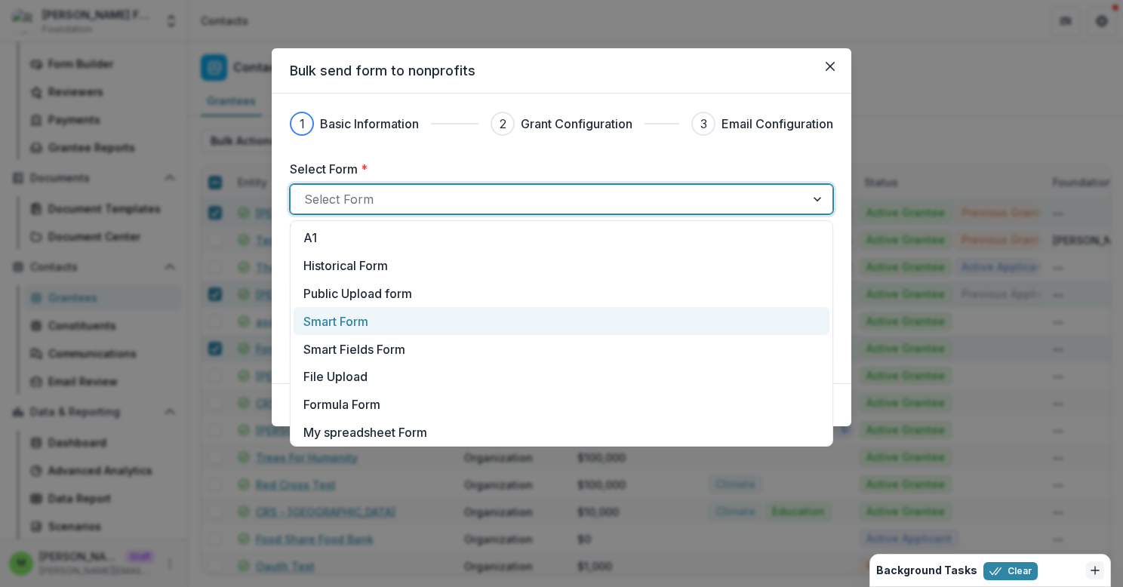
click at [435, 325] on div "Smart Form" at bounding box center [561, 321] width 516 height 18
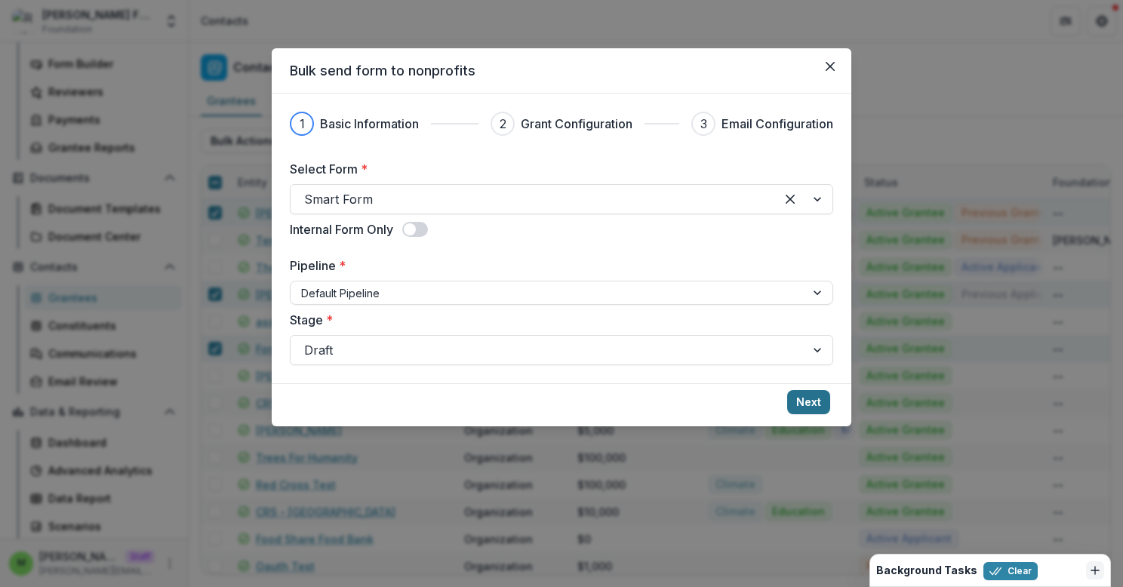
click at [808, 399] on button "Next" at bounding box center [808, 402] width 43 height 24
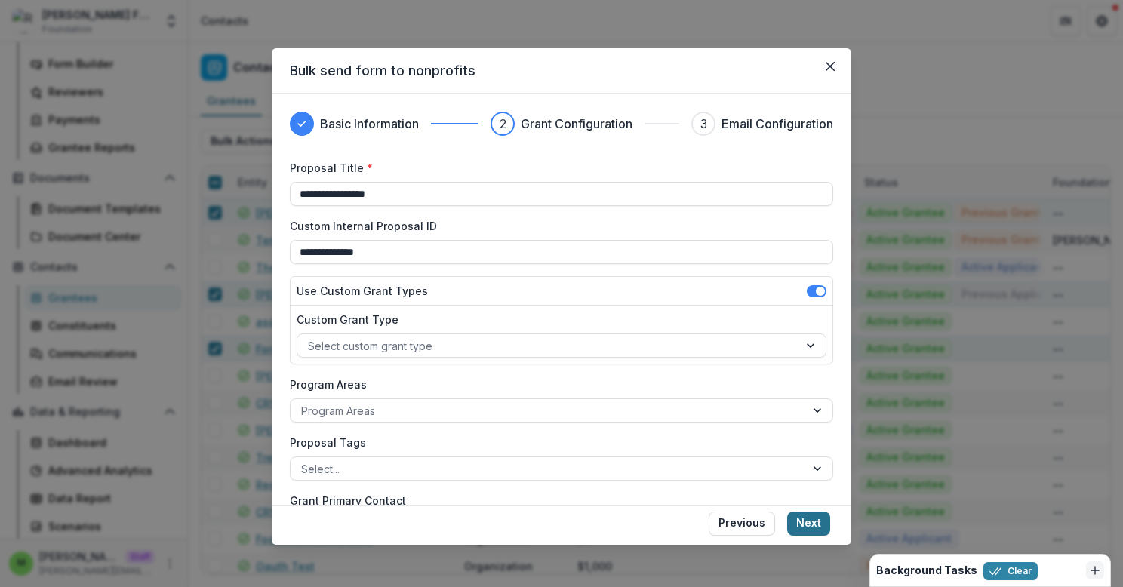
click at [805, 525] on button "Next" at bounding box center [808, 524] width 43 height 24
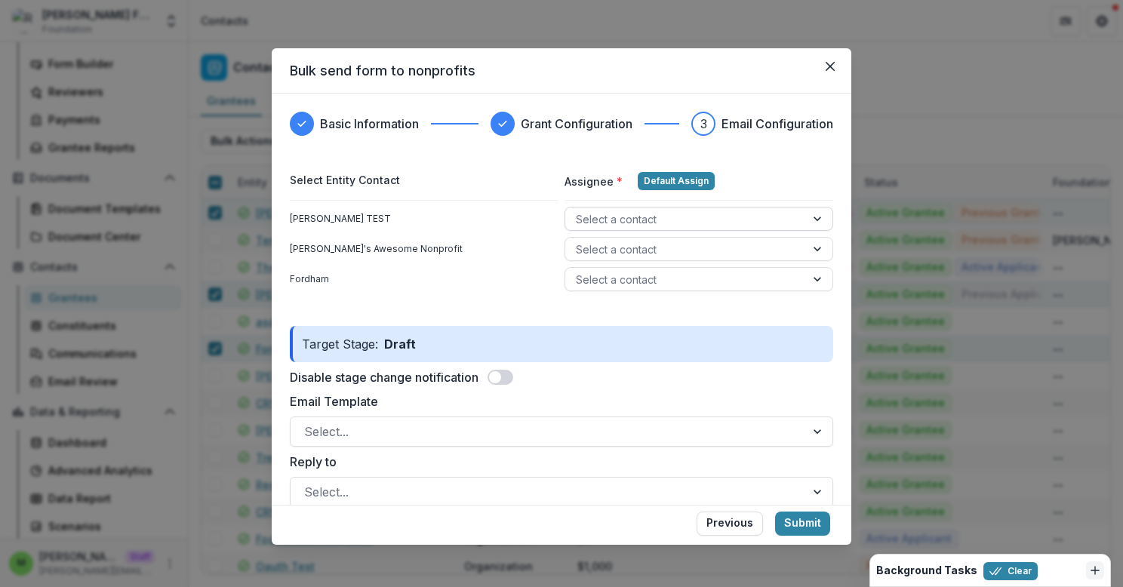
click at [713, 223] on div at bounding box center [685, 219] width 219 height 19
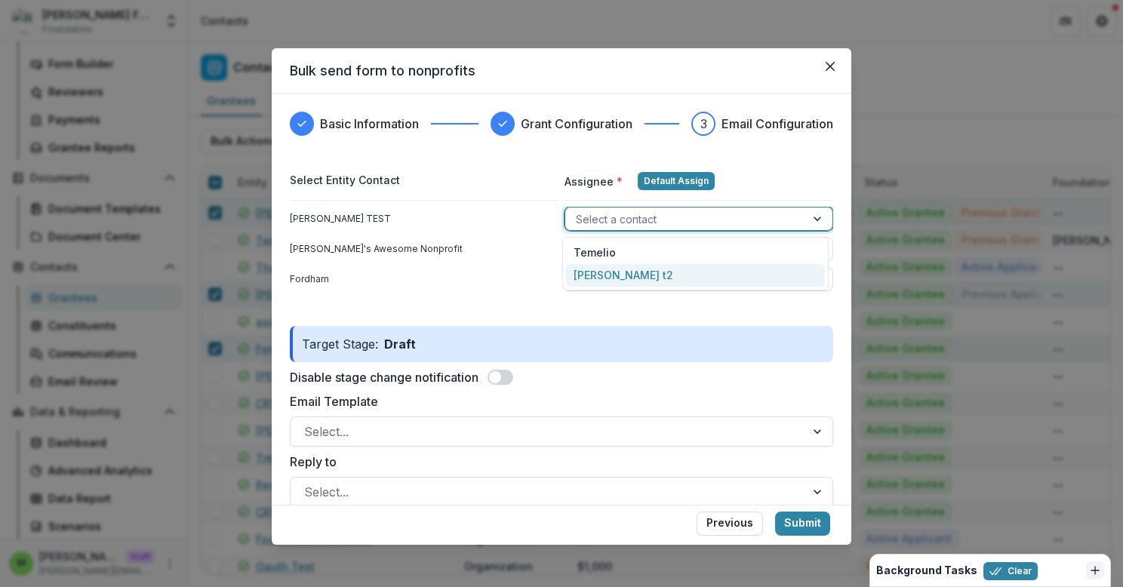
click at [667, 275] on div "Ruthwick t2" at bounding box center [695, 275] width 259 height 23
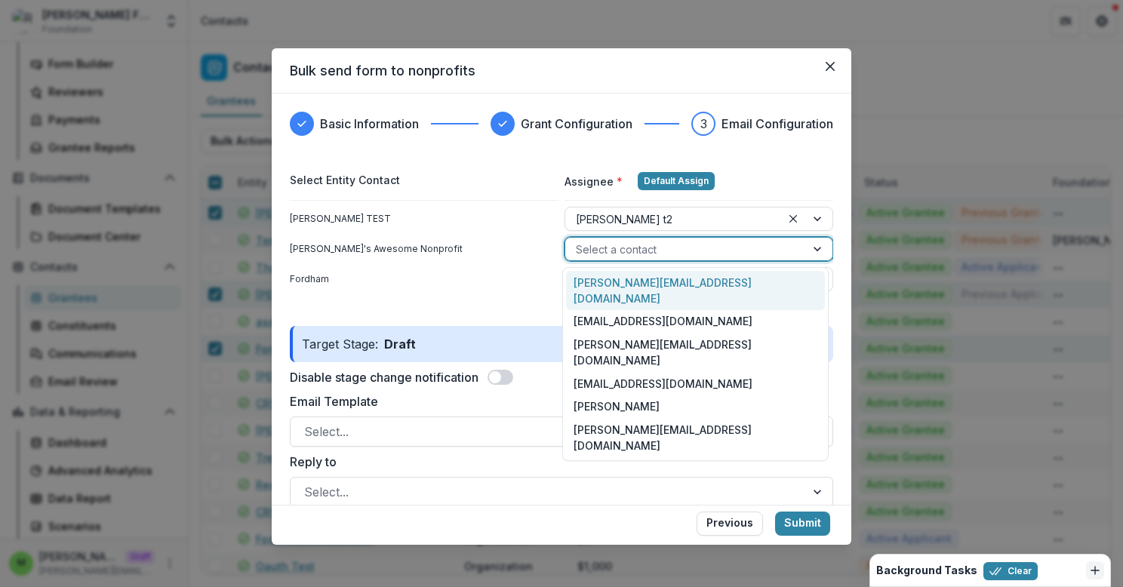
click at [665, 248] on div at bounding box center [685, 249] width 219 height 19
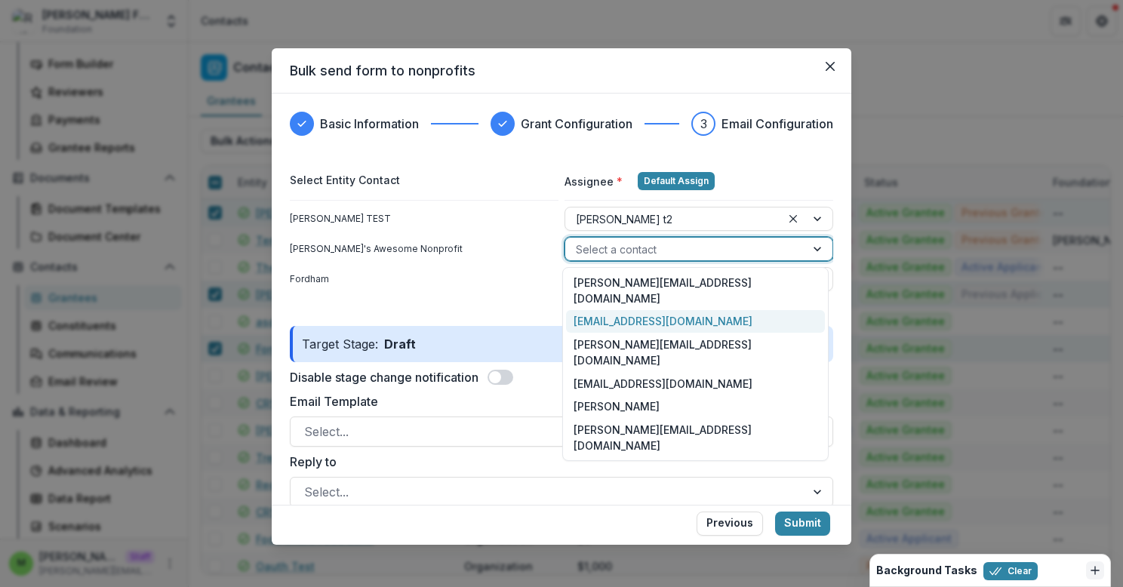
click at [667, 310] on div "maya+nonprofit+organization@trytemelio.com" at bounding box center [695, 321] width 259 height 23
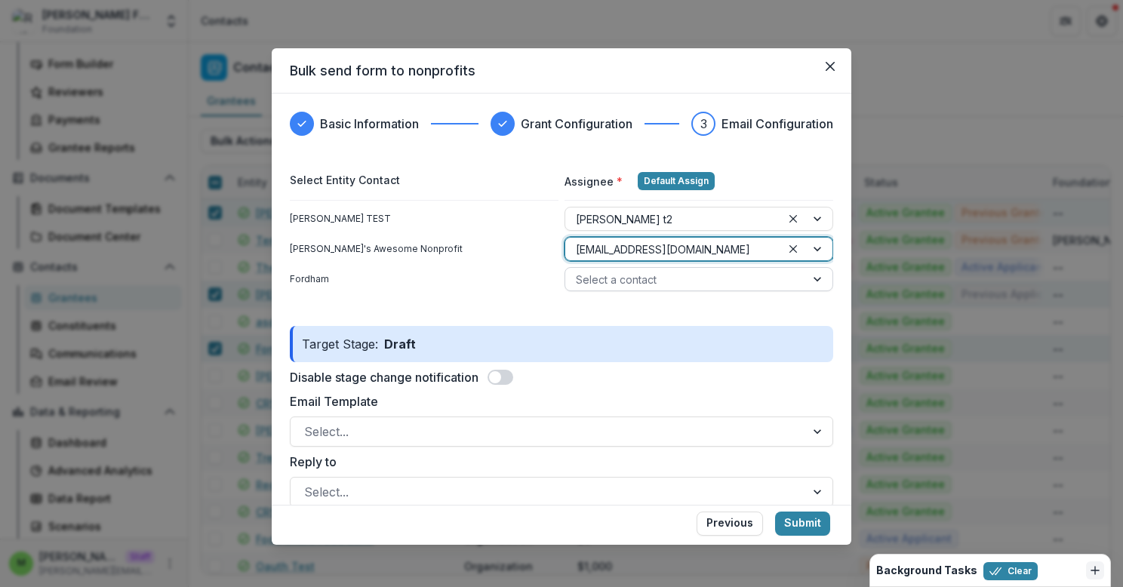
click at [669, 287] on div at bounding box center [685, 279] width 219 height 19
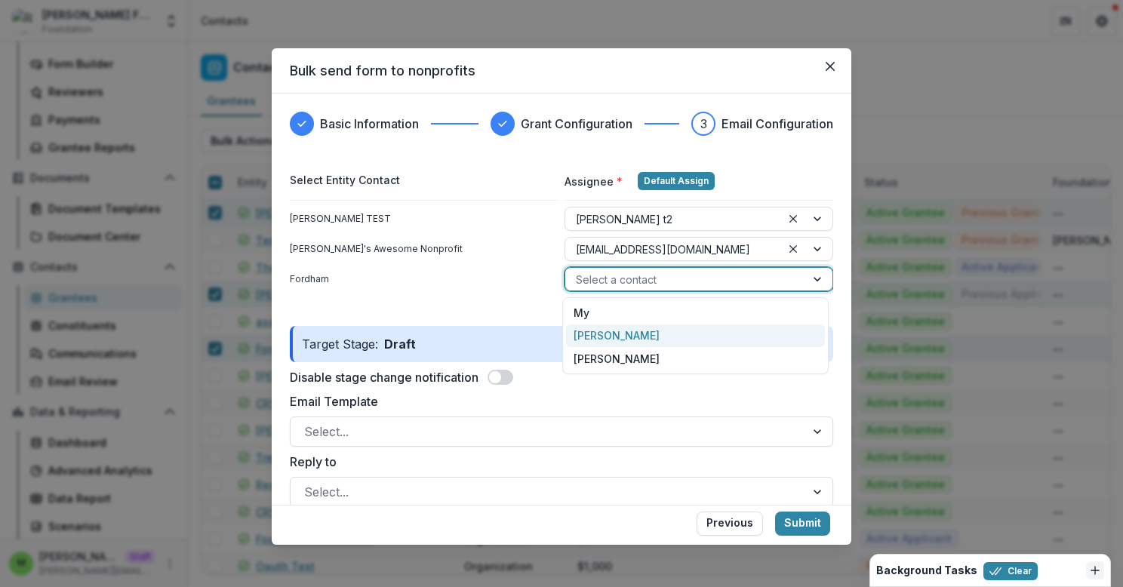
click at [663, 340] on div "Ruthwick" at bounding box center [695, 336] width 259 height 23
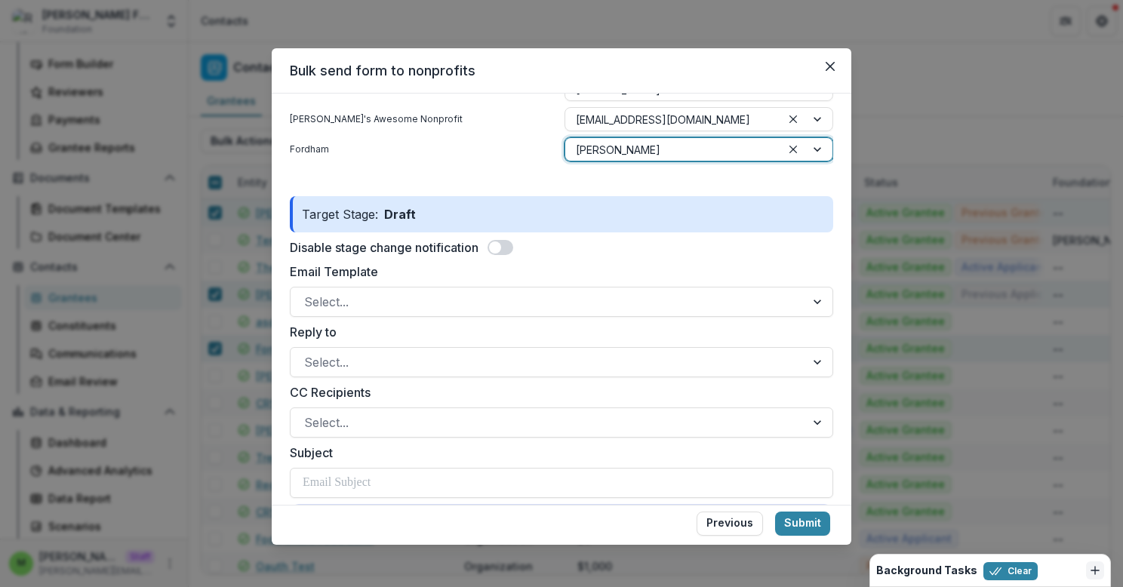
scroll to position [140, 0]
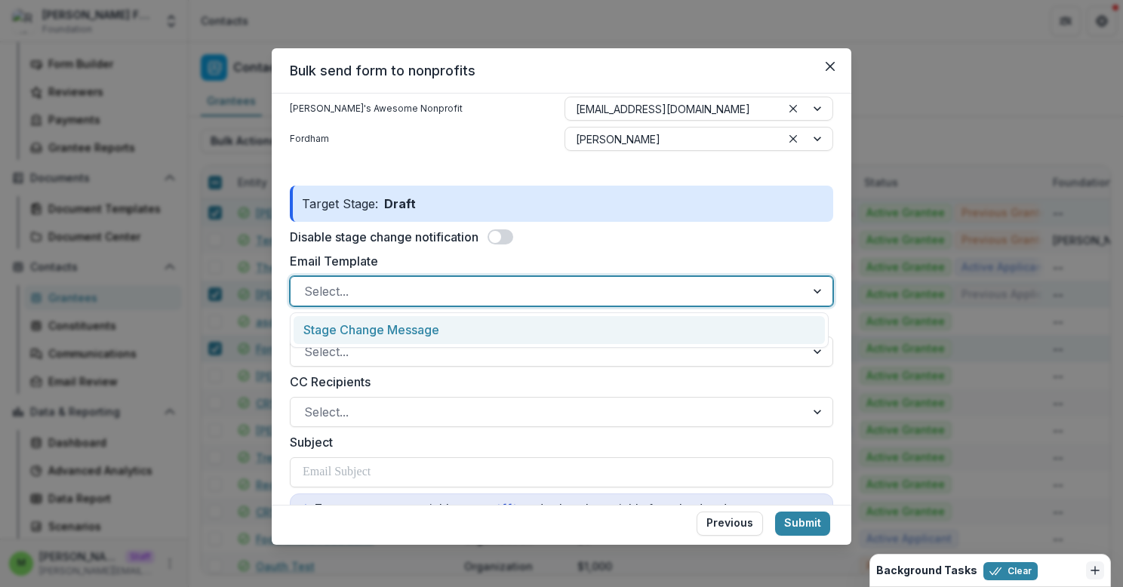
click at [521, 282] on div at bounding box center [548, 291] width 488 height 21
click at [506, 337] on div "Stage Change Message" at bounding box center [559, 330] width 531 height 28
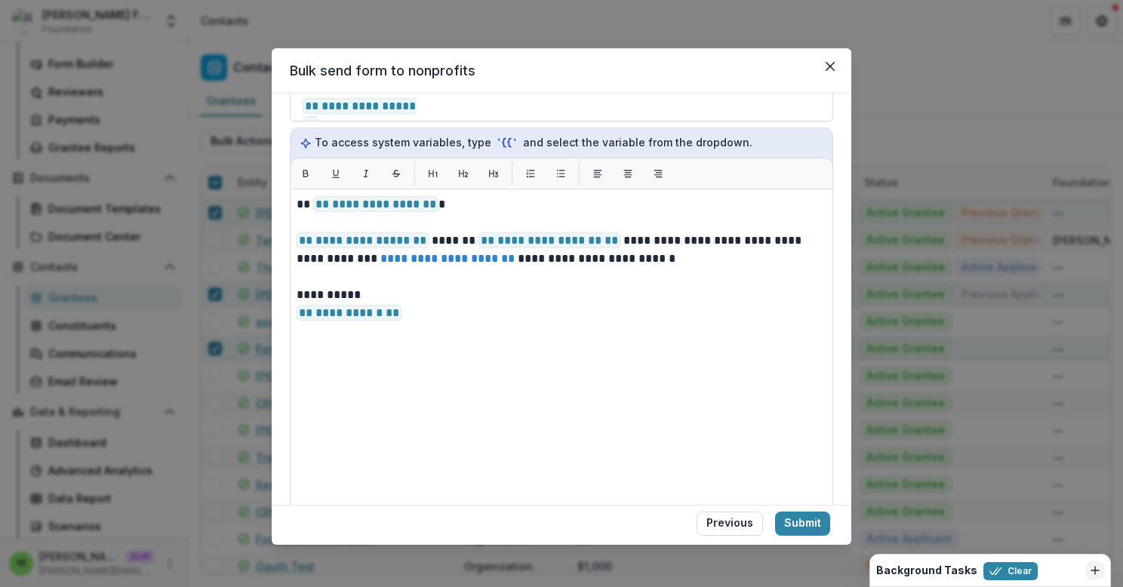
scroll to position [683, 0]
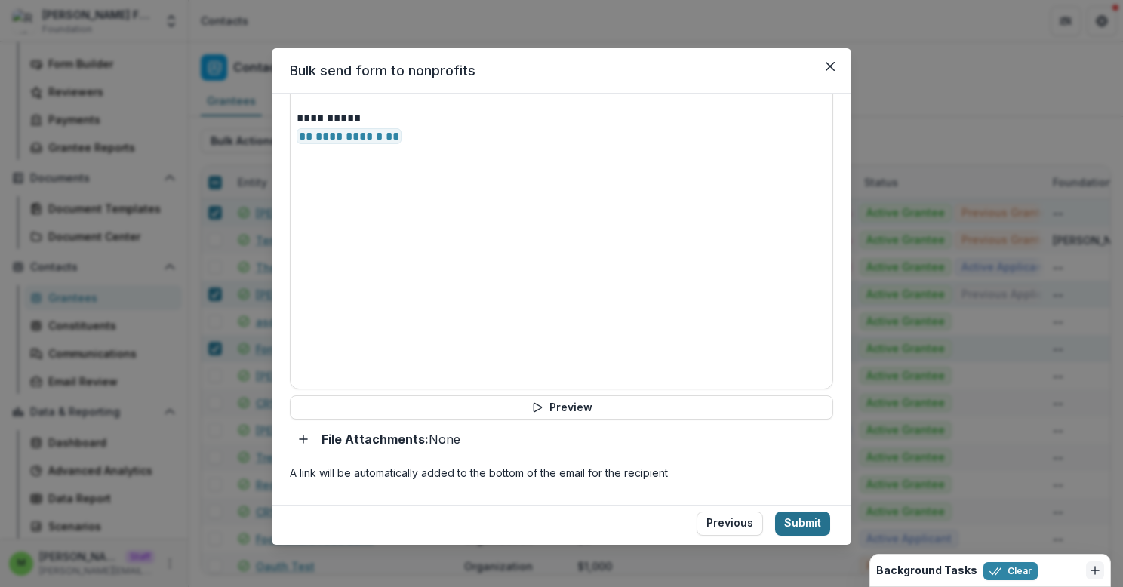
click at [795, 533] on button "Submit" at bounding box center [802, 524] width 55 height 24
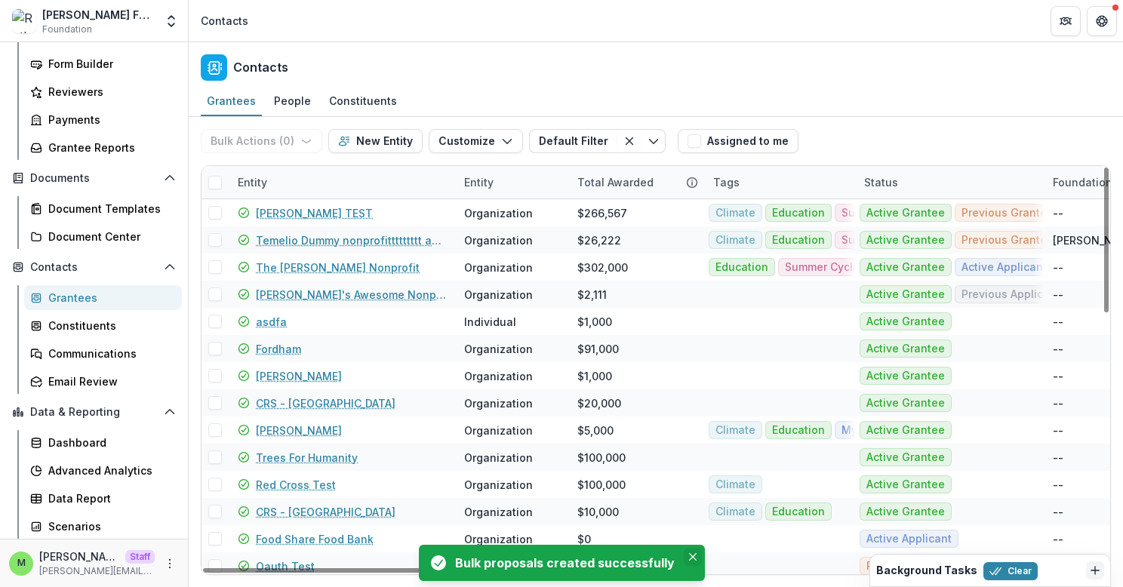
click at [691, 556] on icon "Close" at bounding box center [693, 557] width 8 height 8
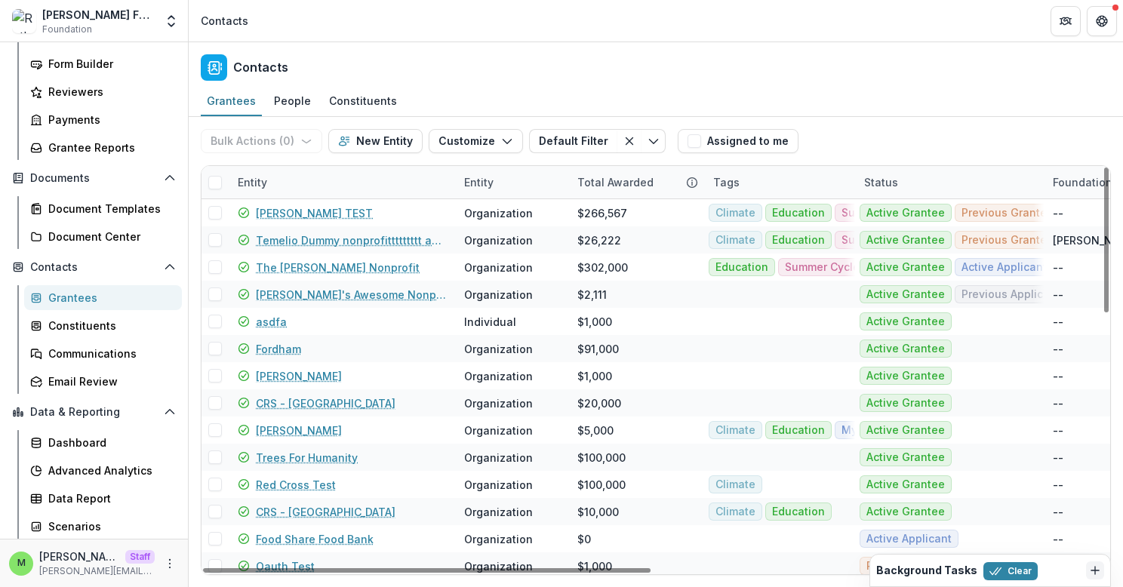
click at [1097, 574] on icon "Dismiss" at bounding box center [1095, 571] width 12 height 12
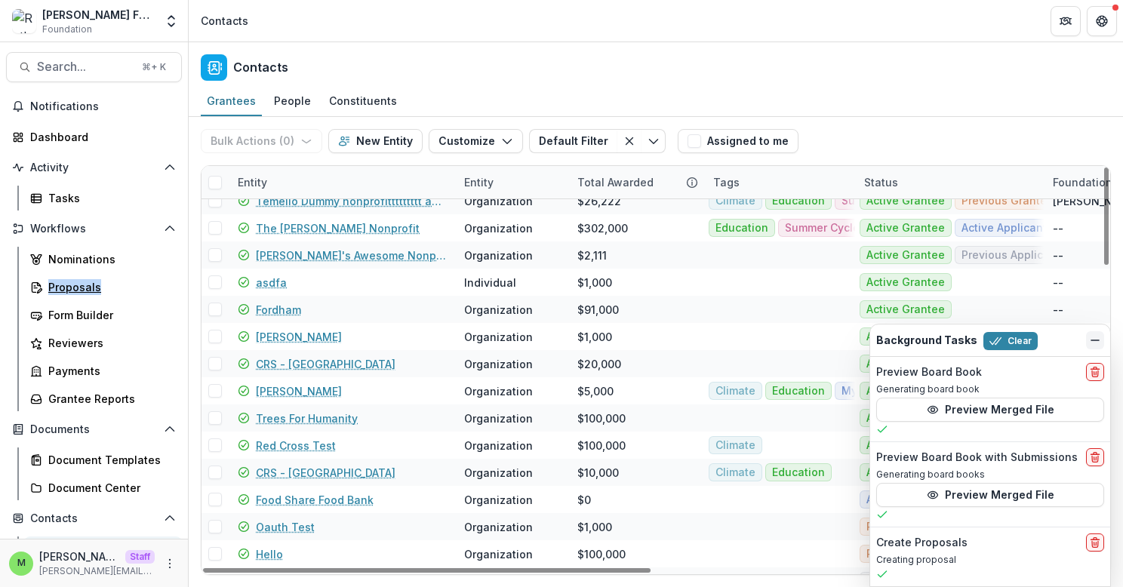
scroll to position [0, 0]
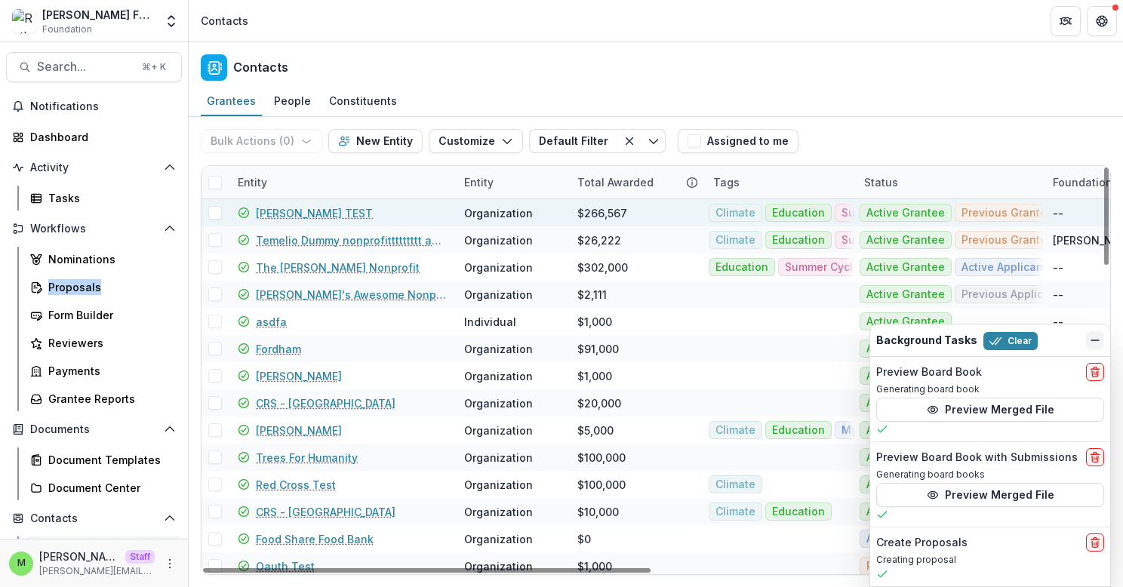
click at [217, 212] on span at bounding box center [215, 213] width 14 height 14
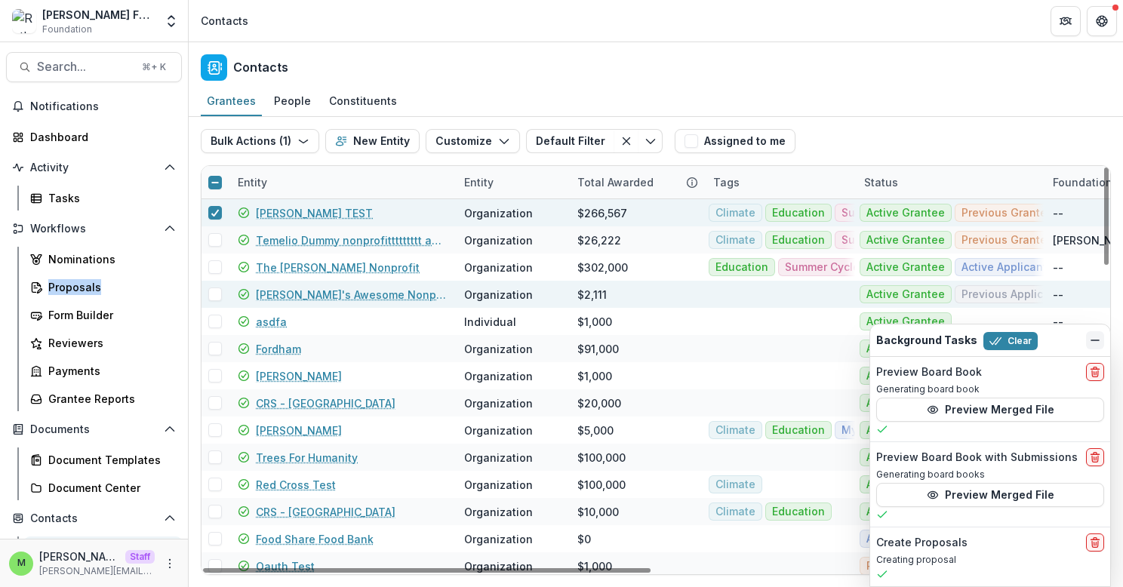
click at [214, 290] on span at bounding box center [215, 295] width 14 height 14
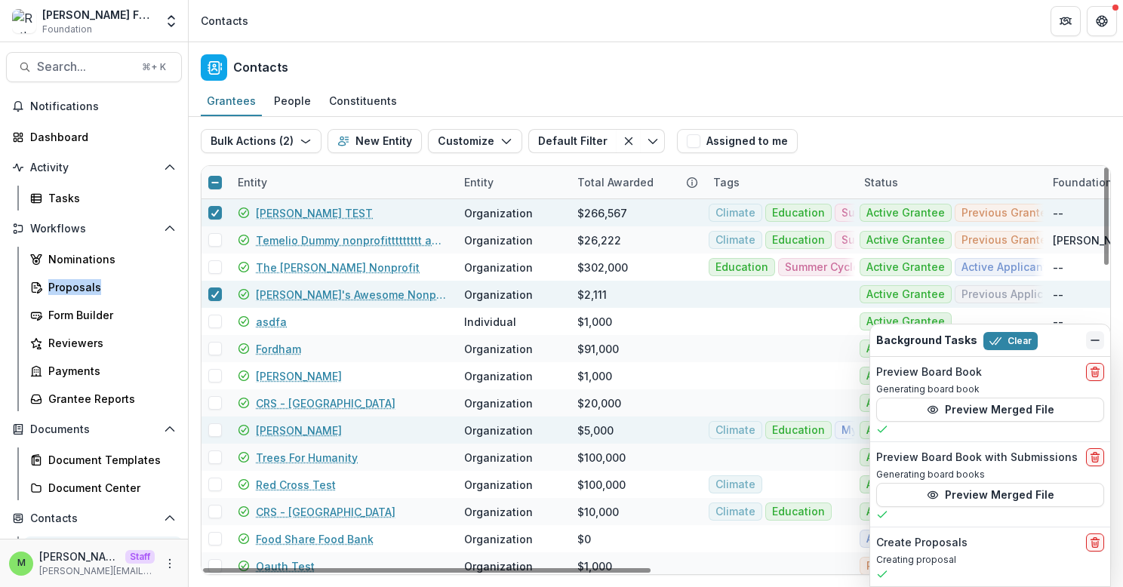
click at [216, 429] on span at bounding box center [215, 430] width 14 height 14
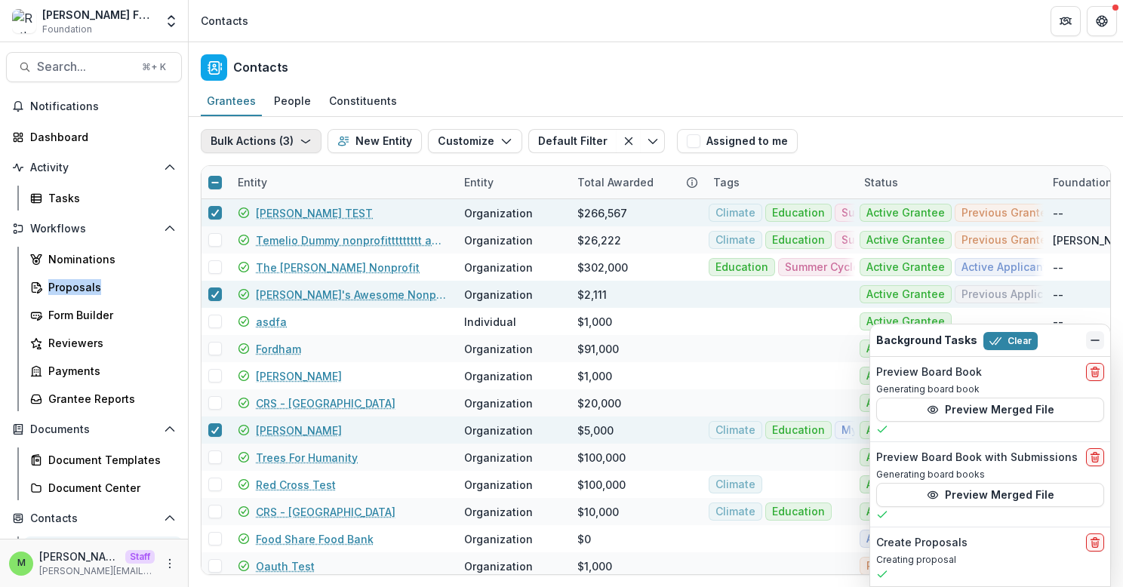
click at [242, 146] on button "Bulk Actions ( 3 )" at bounding box center [261, 141] width 121 height 24
click at [251, 197] on button "Create Proposals" at bounding box center [286, 200] width 162 height 25
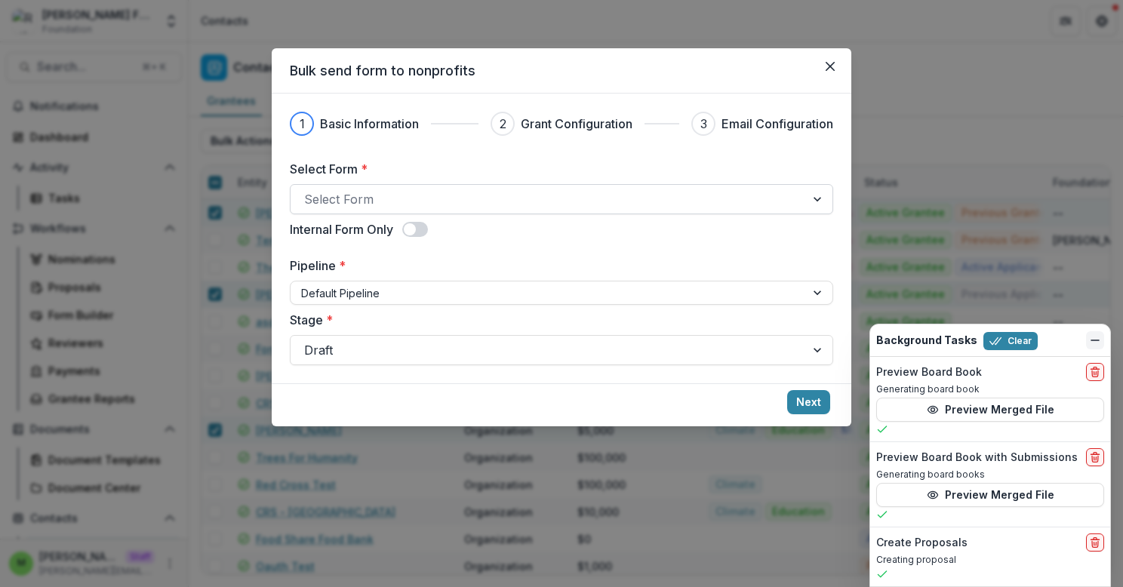
click at [402, 195] on div at bounding box center [548, 199] width 488 height 21
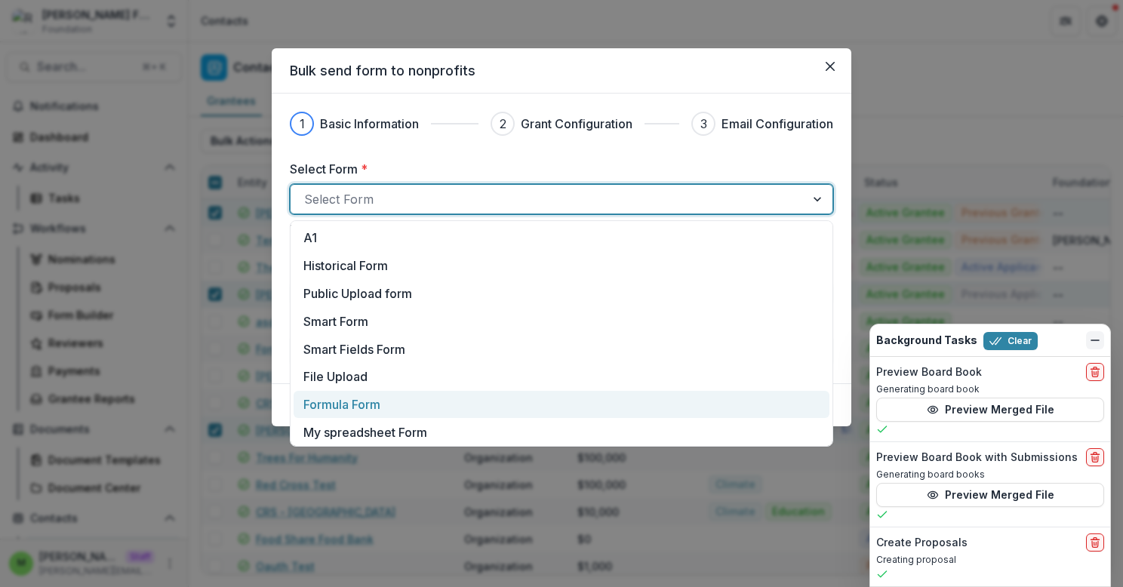
click at [389, 403] on div "Formula Form" at bounding box center [561, 404] width 516 height 18
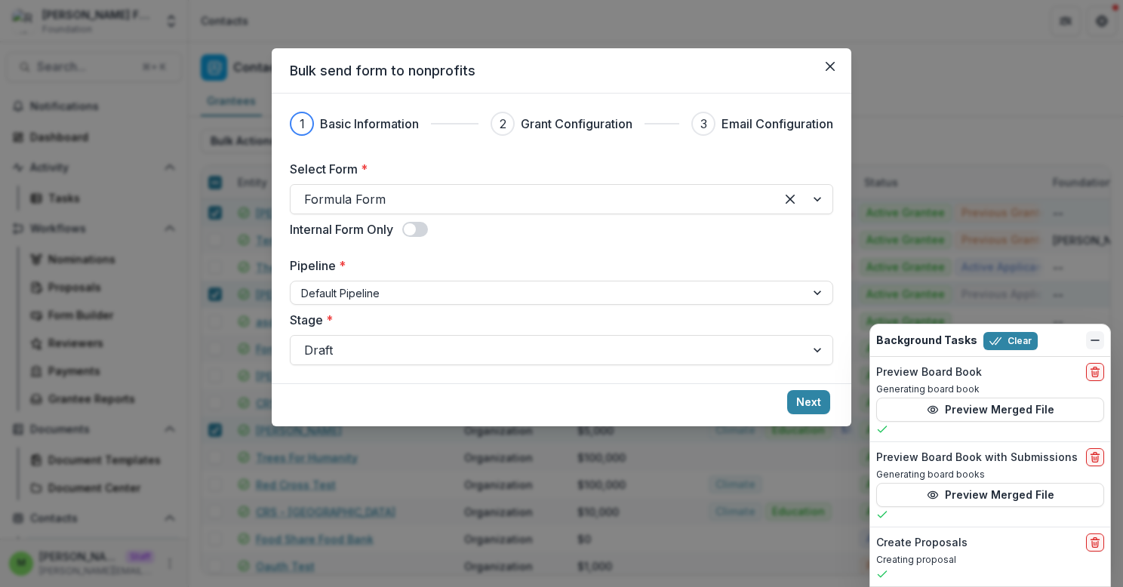
click at [417, 225] on span at bounding box center [415, 229] width 26 height 15
click at [418, 231] on span at bounding box center [420, 229] width 12 height 12
click at [811, 404] on button "Next" at bounding box center [808, 402] width 43 height 24
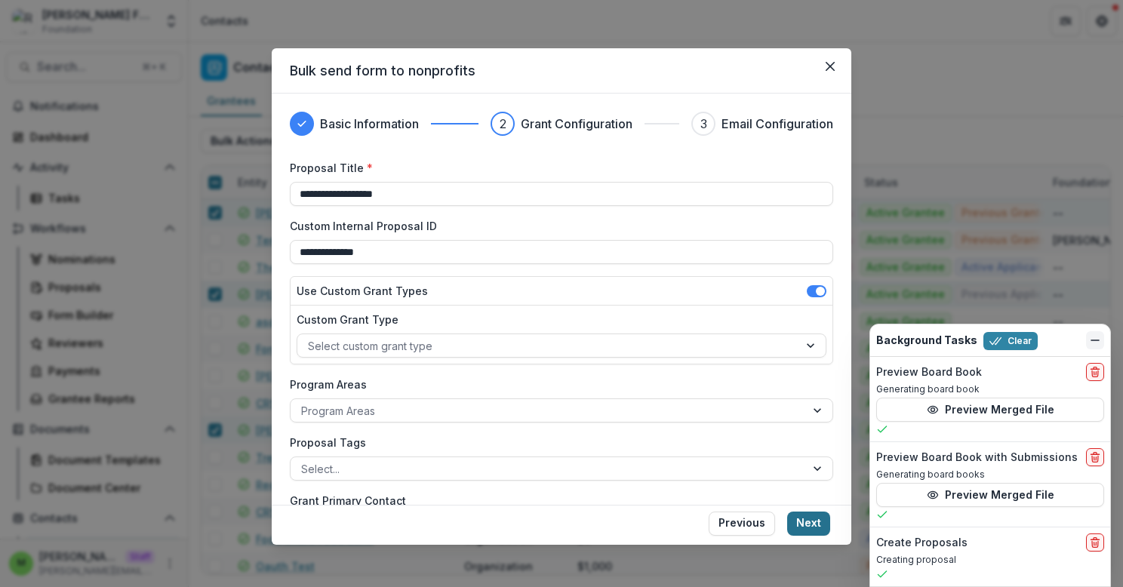
click at [804, 527] on button "Next" at bounding box center [808, 524] width 43 height 24
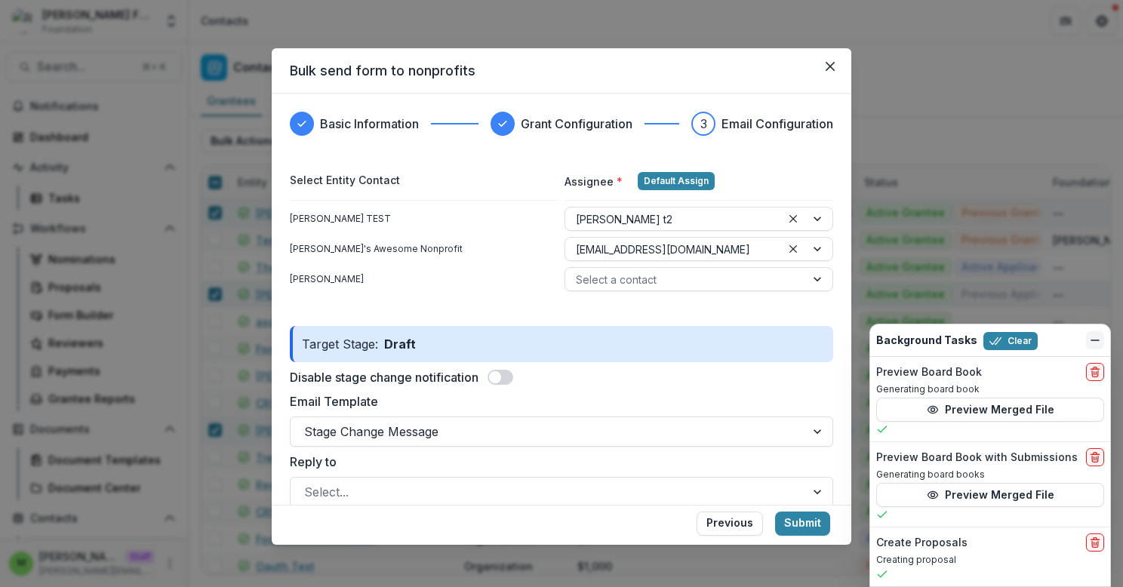
click at [506, 382] on span at bounding box center [501, 377] width 26 height 15
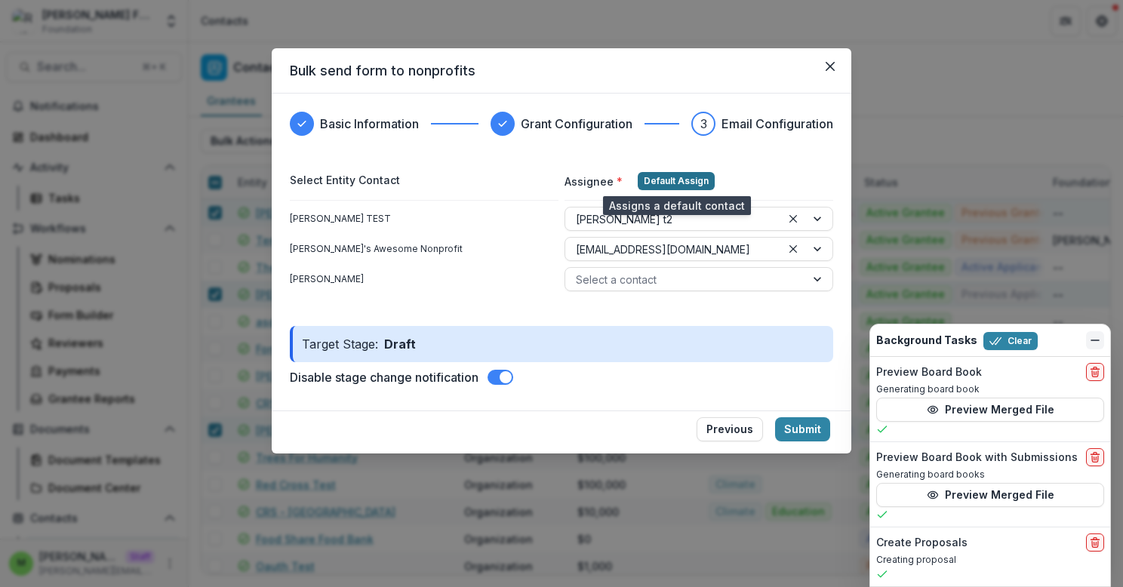
click at [693, 177] on button "Default Assign" at bounding box center [676, 181] width 77 height 18
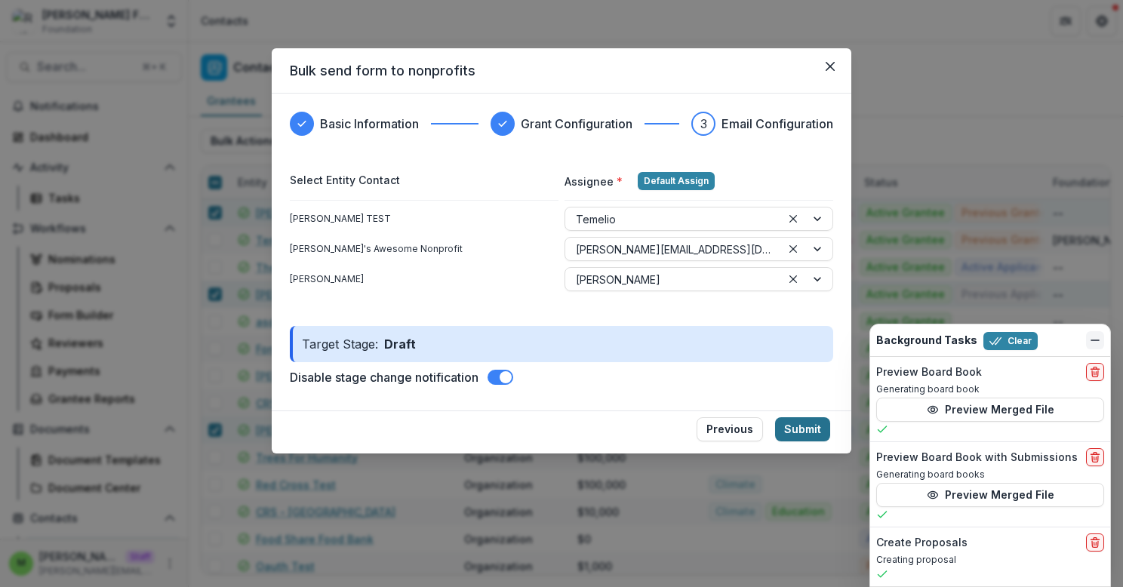
click at [802, 427] on button "Submit" at bounding box center [802, 429] width 55 height 24
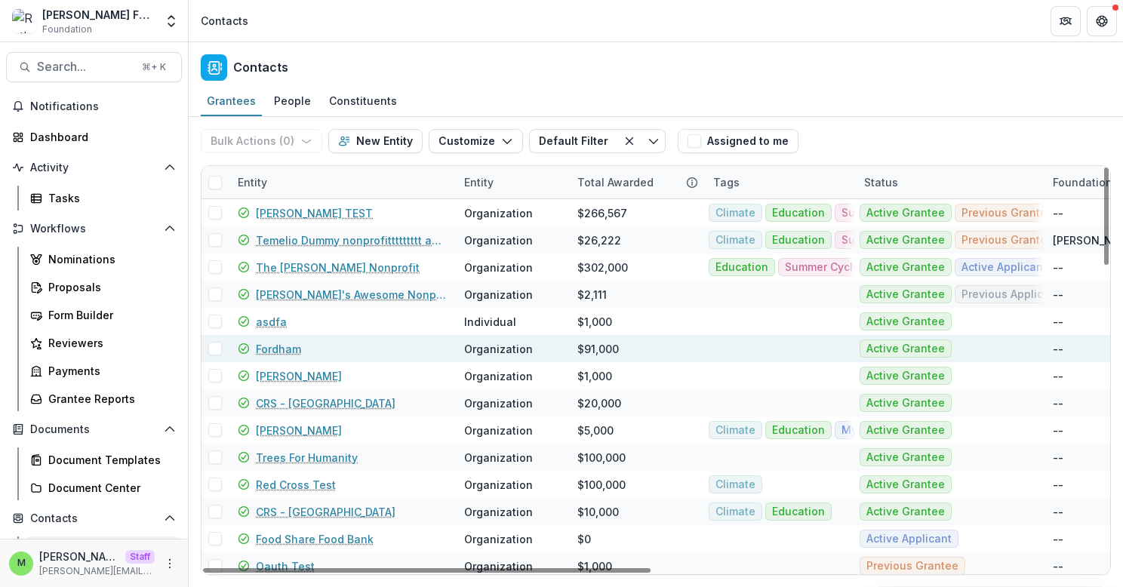
click at [212, 348] on span at bounding box center [215, 349] width 14 height 14
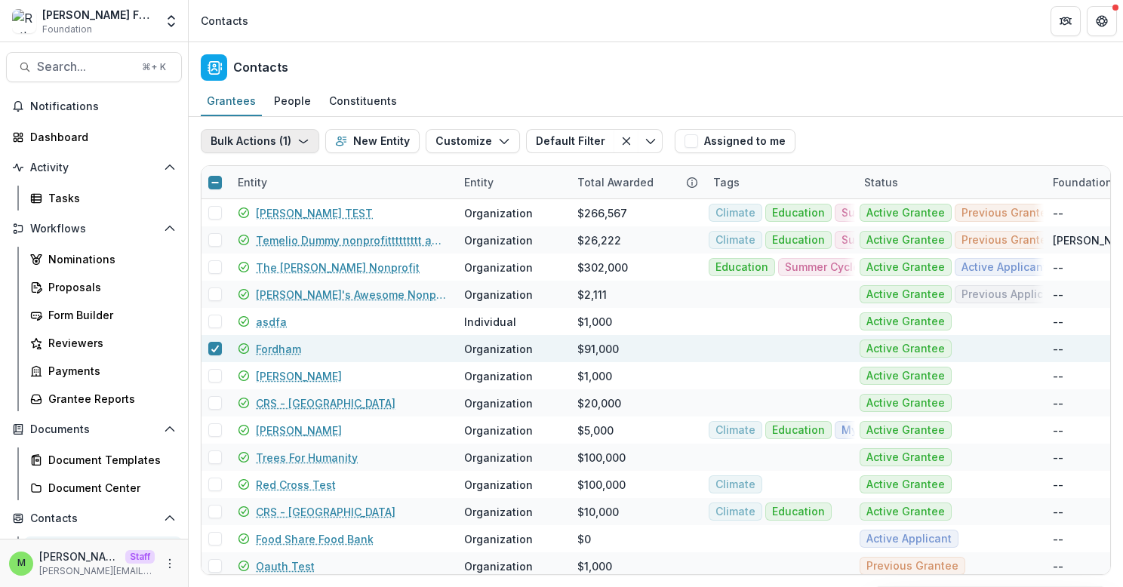
click at [243, 132] on button "Bulk Actions ( 1 )" at bounding box center [260, 141] width 118 height 24
click at [269, 192] on button "Create Proposals" at bounding box center [286, 200] width 162 height 25
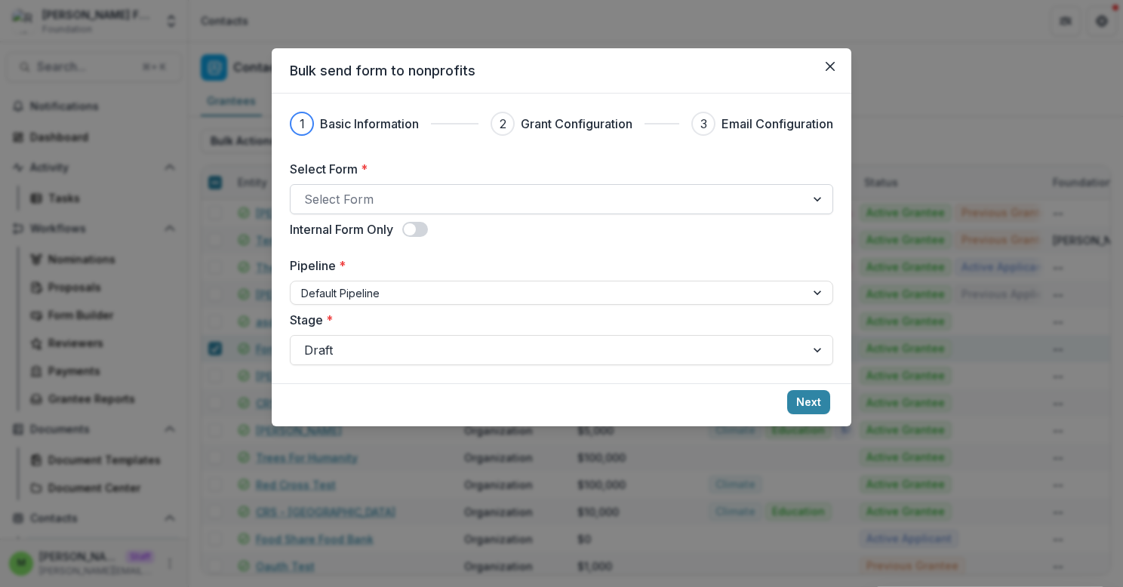
click at [471, 201] on div at bounding box center [548, 199] width 488 height 21
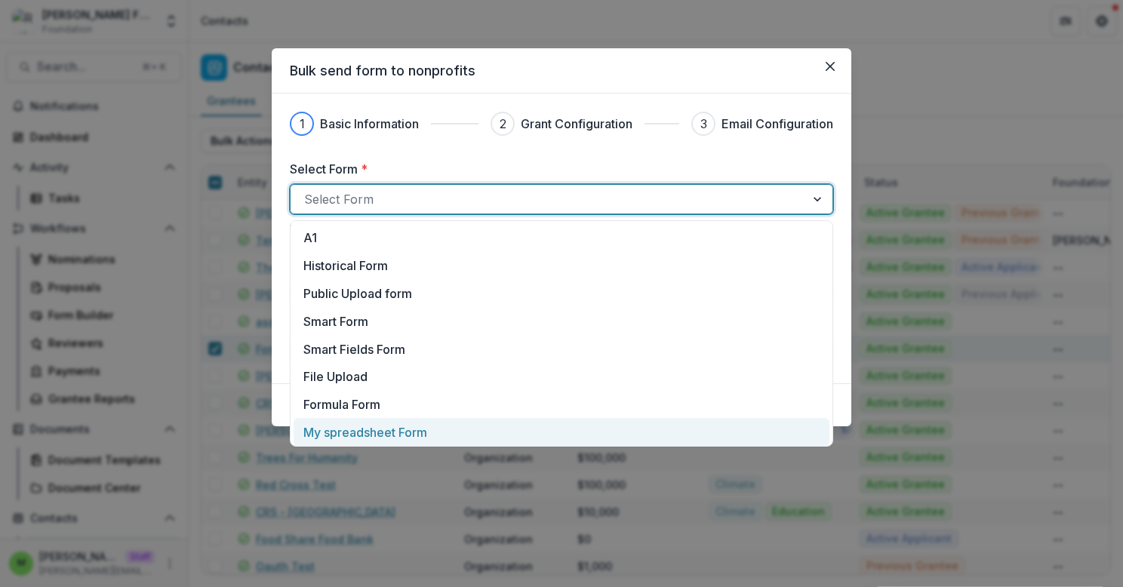
click at [417, 435] on p "My spreadsheet Form" at bounding box center [365, 432] width 124 height 18
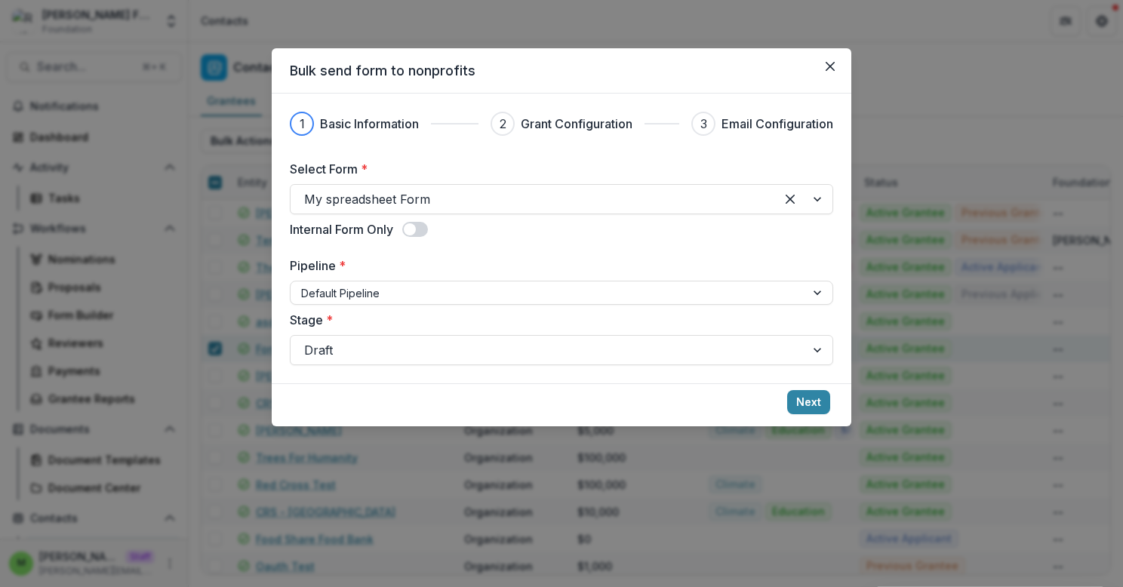
click at [414, 226] on span at bounding box center [410, 229] width 12 height 12
click at [808, 399] on button "Next" at bounding box center [808, 402] width 43 height 24
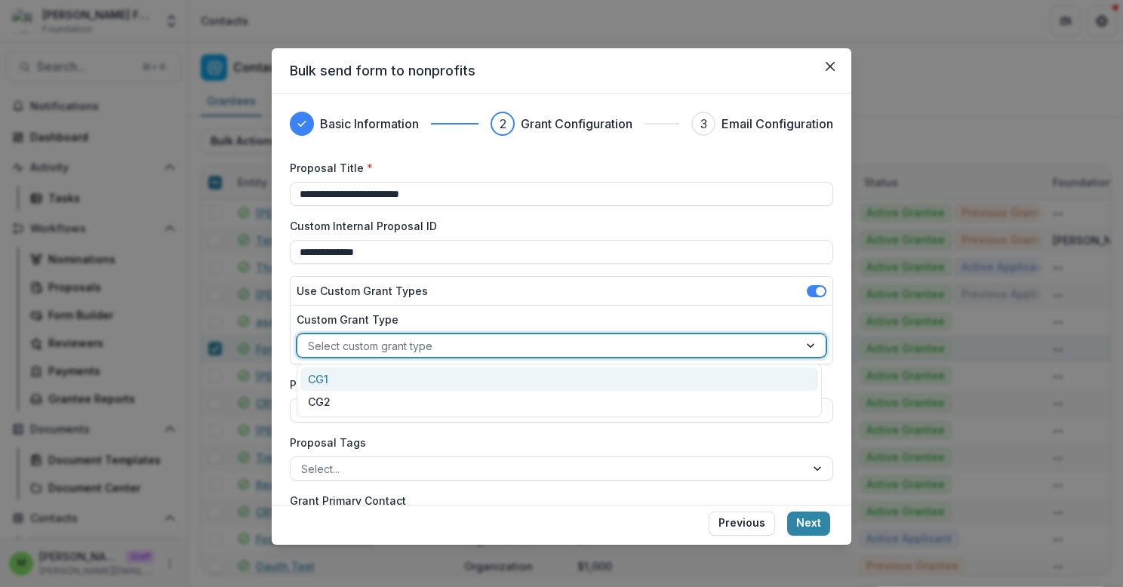
click at [519, 345] on div at bounding box center [548, 346] width 480 height 19
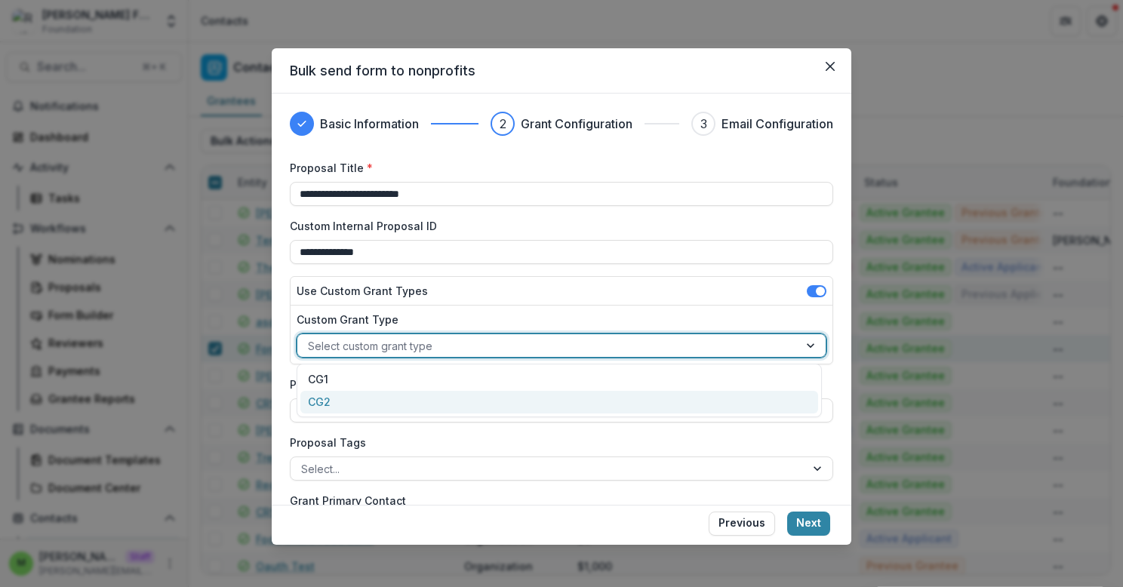
click at [518, 392] on div "CG2" at bounding box center [559, 402] width 518 height 23
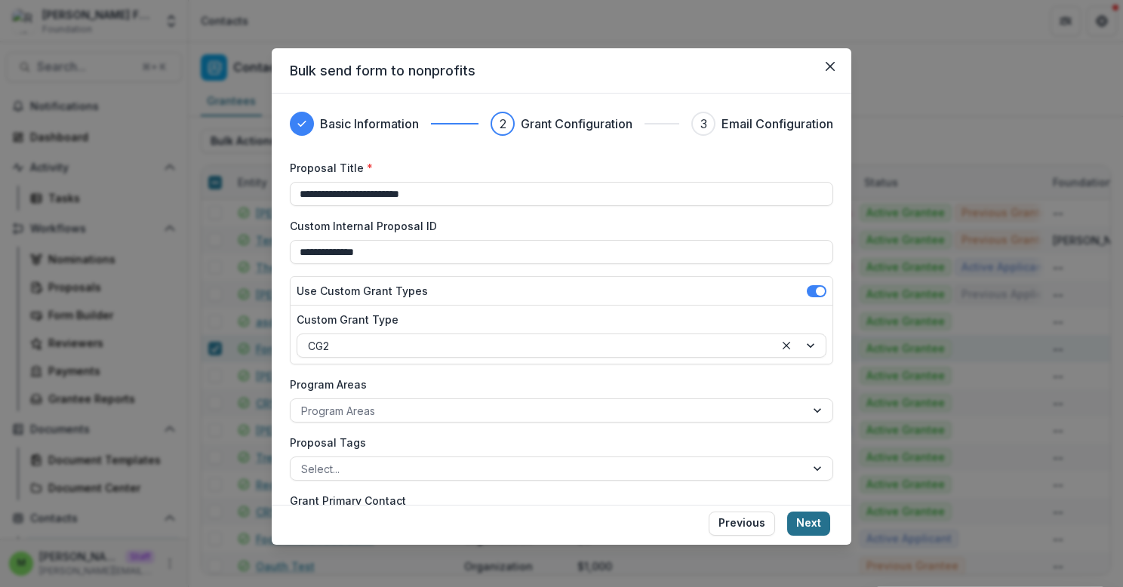
click at [806, 530] on button "Next" at bounding box center [808, 524] width 43 height 24
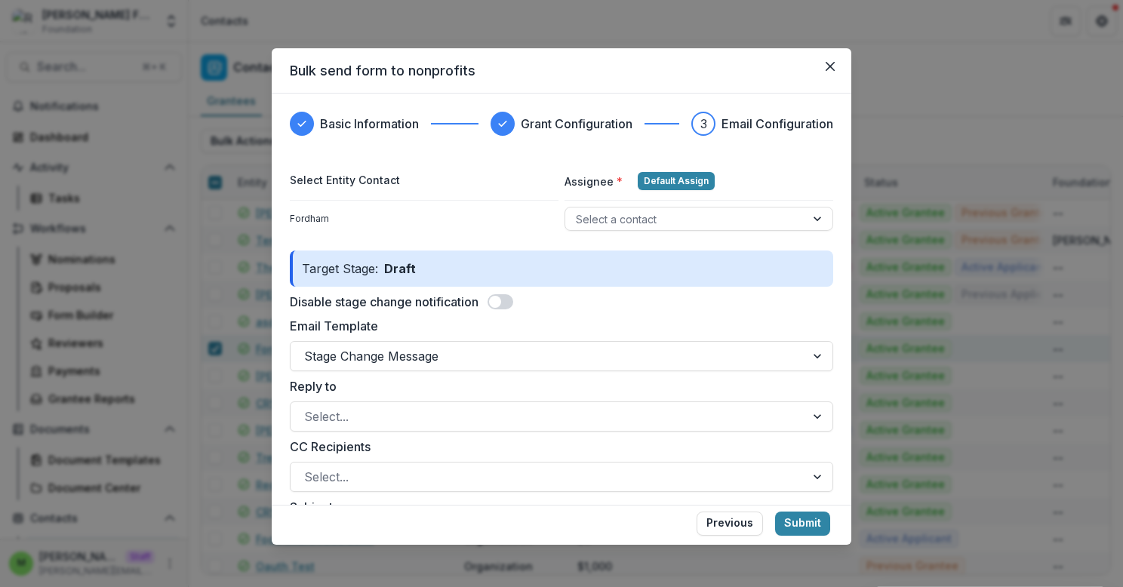
click at [501, 304] on span at bounding box center [495, 302] width 12 height 12
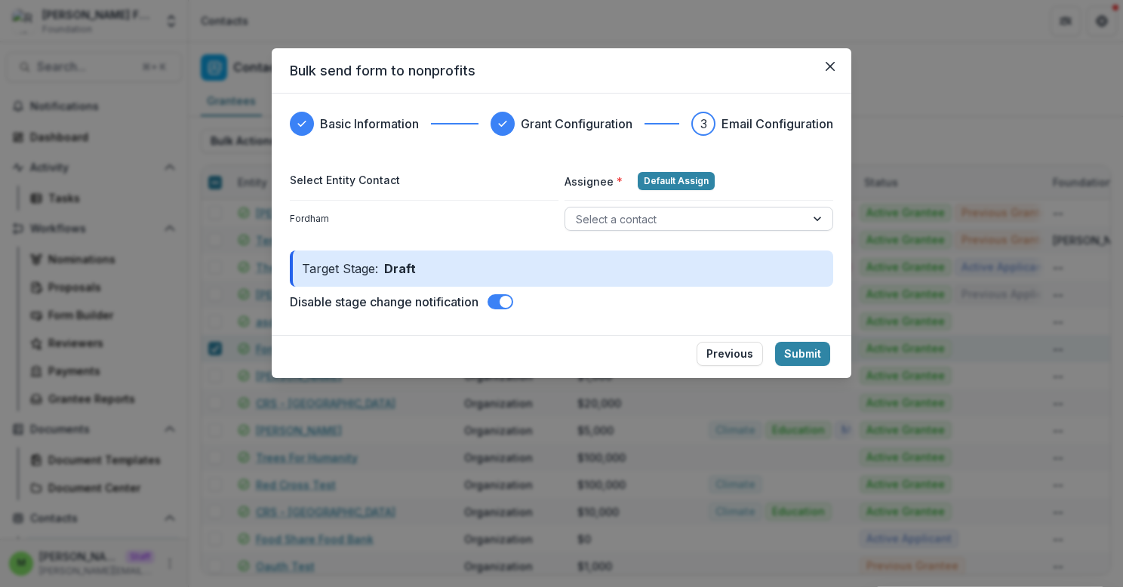
click at [642, 217] on div at bounding box center [685, 219] width 219 height 19
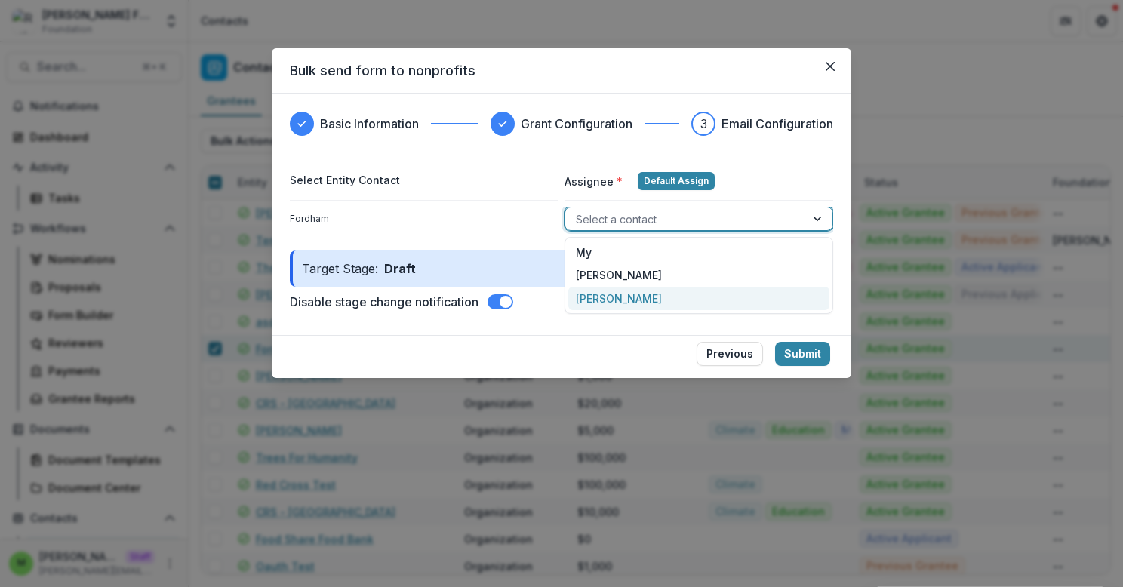
click at [625, 294] on div "Ruthwick Gamil" at bounding box center [698, 298] width 261 height 23
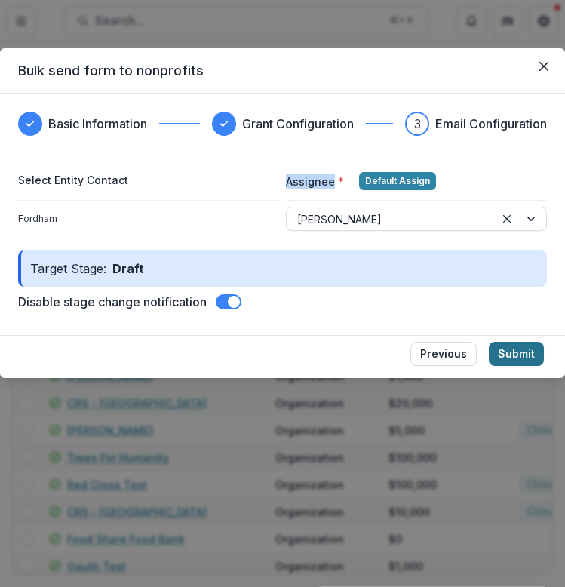
click at [516, 353] on button "Submit" at bounding box center [516, 354] width 55 height 24
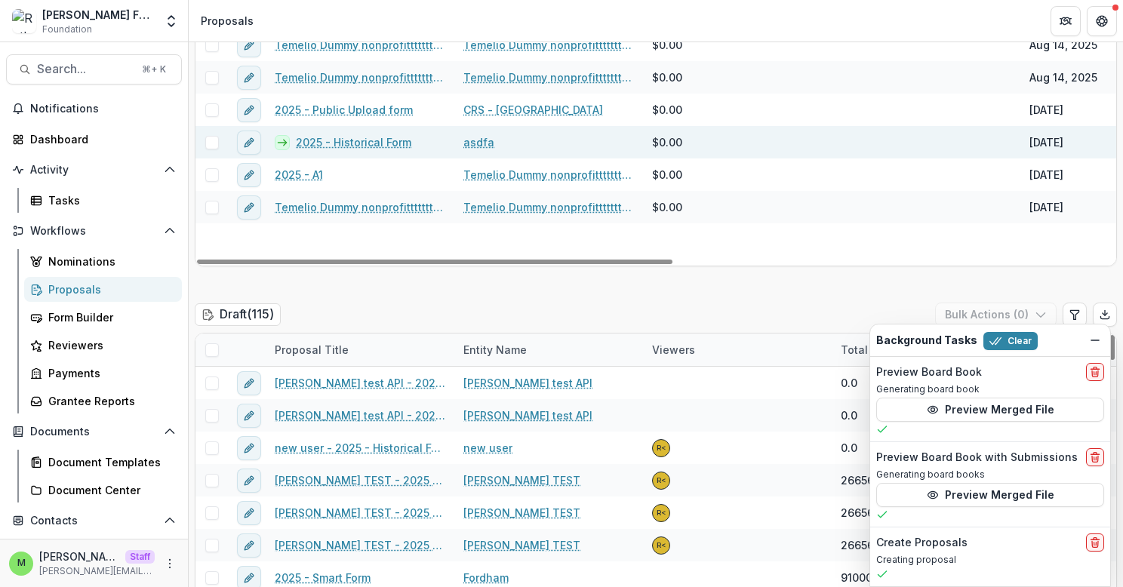
scroll to position [229, 0]
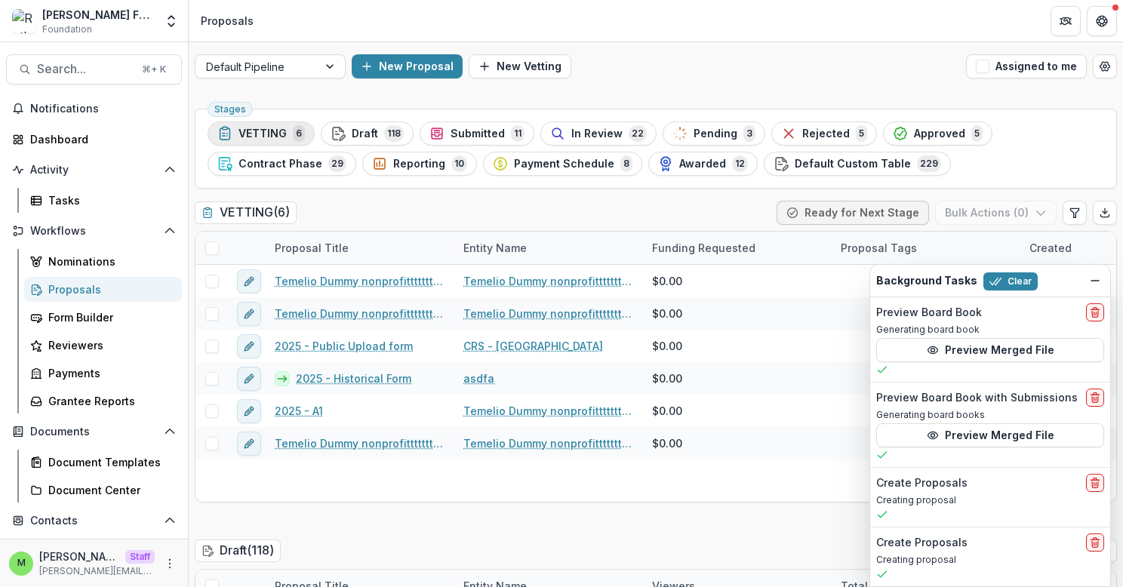
drag, startPoint x: 366, startPoint y: 128, endPoint x: 252, endPoint y: 128, distance: 114.0
click at [252, 128] on ul "Stages VETTING 6 Draft 118 Submitted 11 In Review 22 Pending 3 Rejected 5 Appro…" at bounding box center [656, 149] width 897 height 54
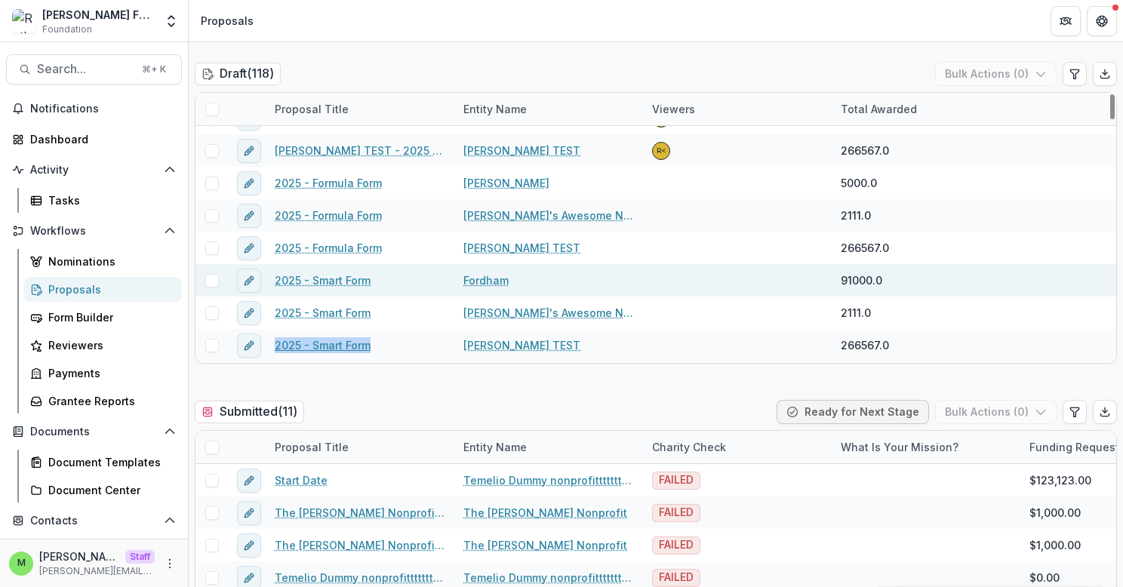
scroll to position [146, 0]
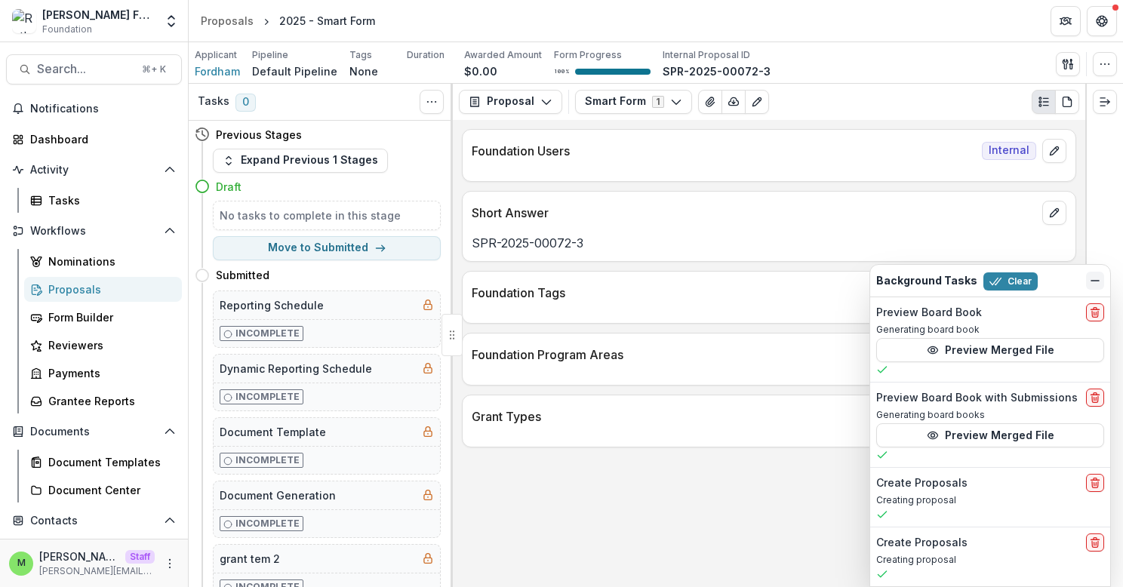
click at [1094, 281] on line "Dismiss" at bounding box center [1095, 281] width 8 height 0
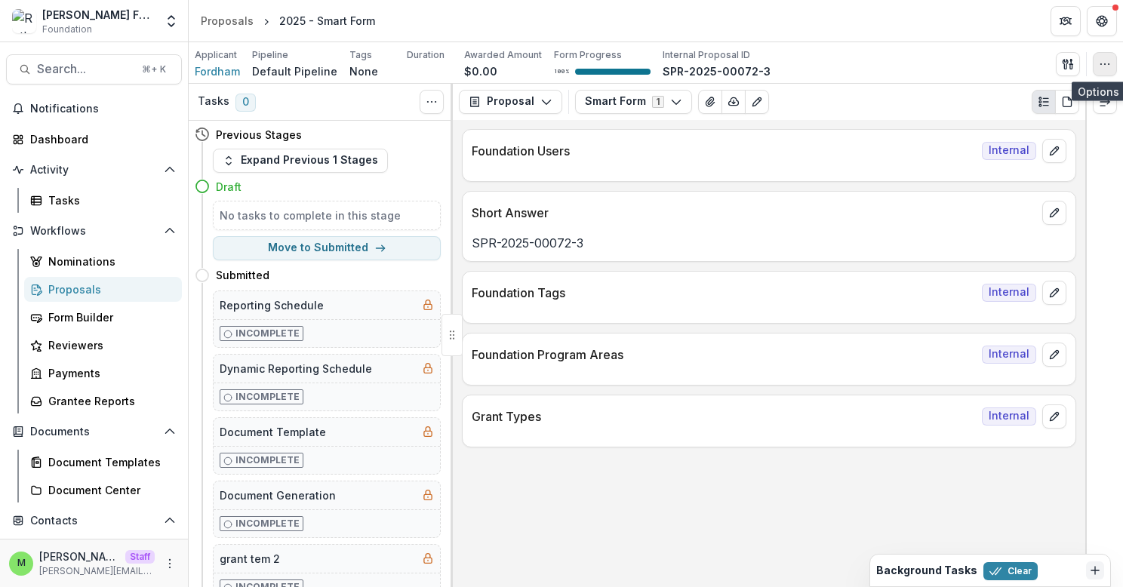
click at [1097, 72] on button "button" at bounding box center [1105, 64] width 24 height 24
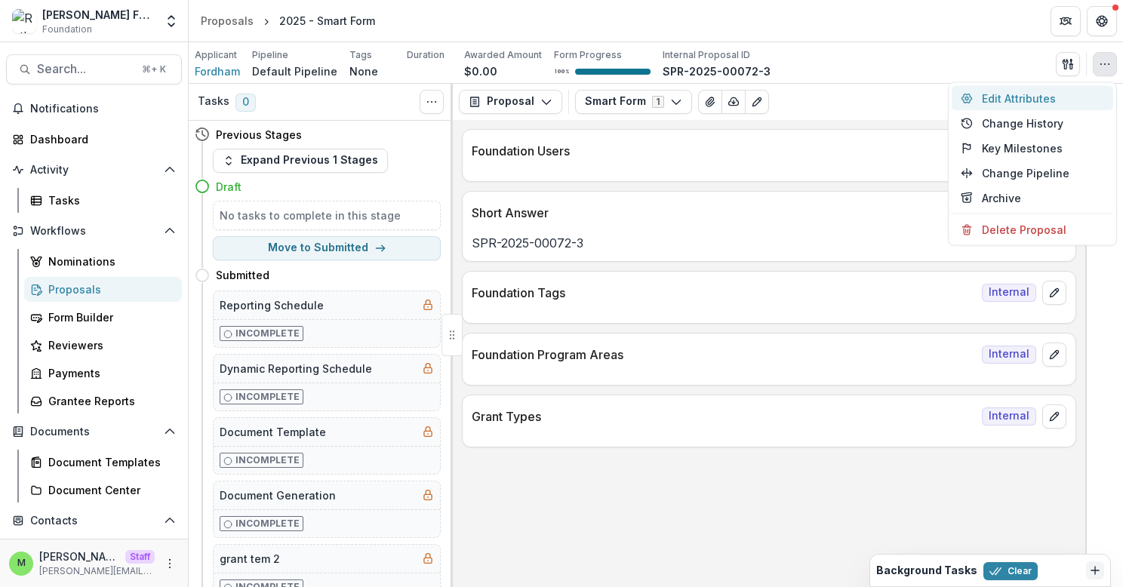
click at [1005, 93] on button "Edit Attributes" at bounding box center [1033, 98] width 162 height 25
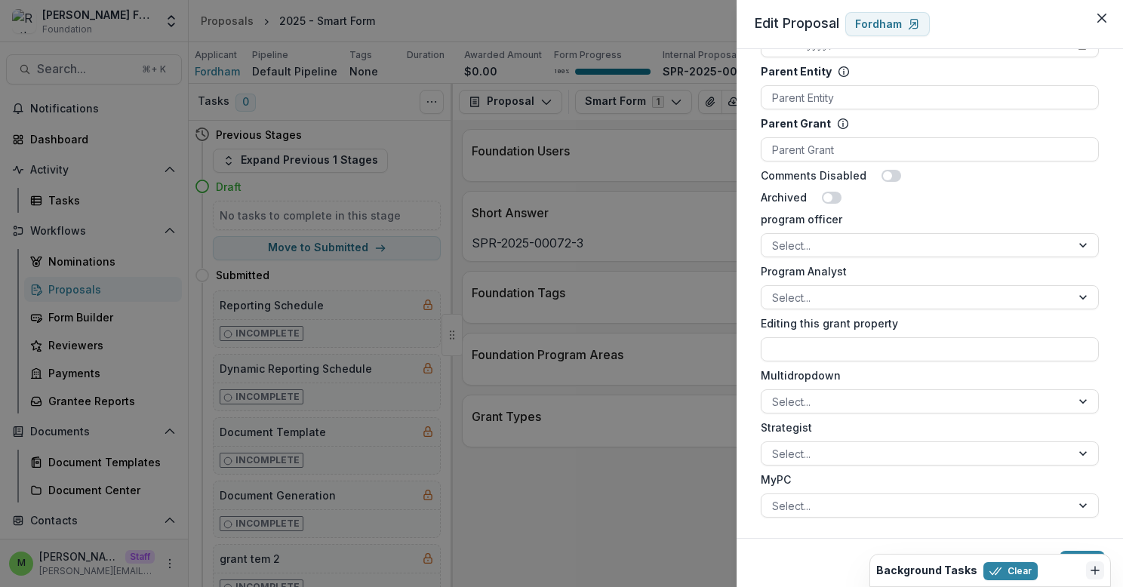
scroll to position [937, 0]
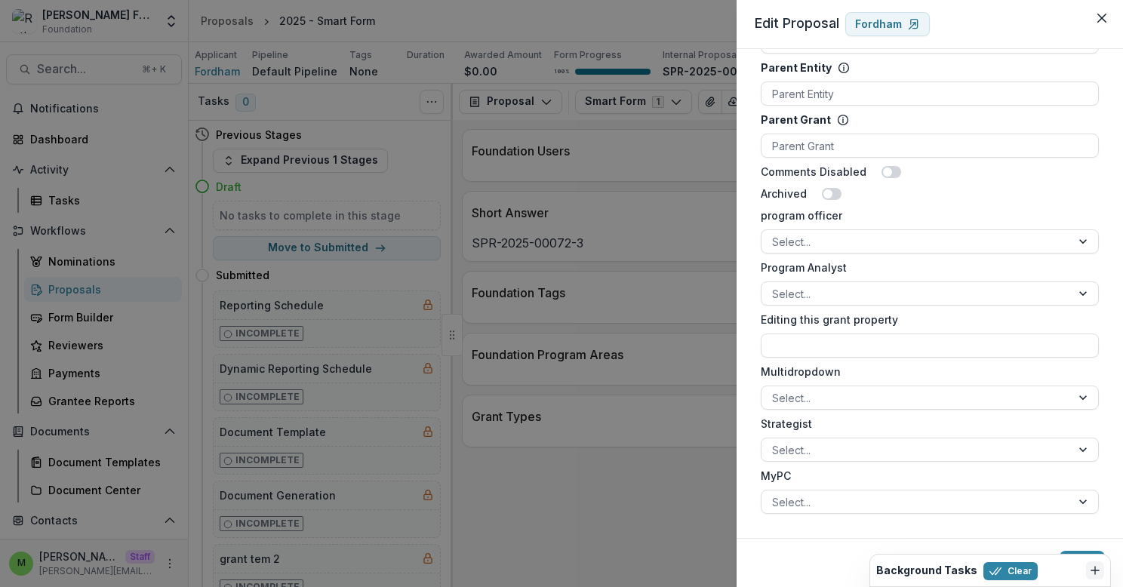
click at [682, 286] on div "**********" at bounding box center [561, 293] width 1123 height 587
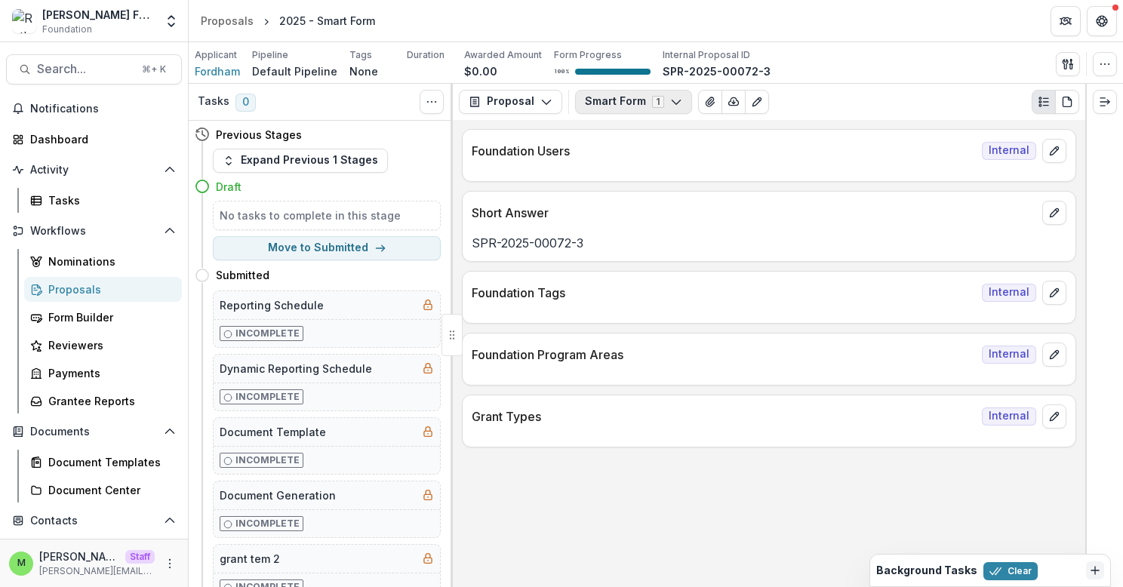
click at [626, 90] on button "Smart Form 1" at bounding box center [633, 102] width 117 height 24
click at [860, 106] on div "Smart Form 1 Forms (1) Smart Form Configure forms Word Download Word Download (…" at bounding box center [827, 102] width 504 height 24
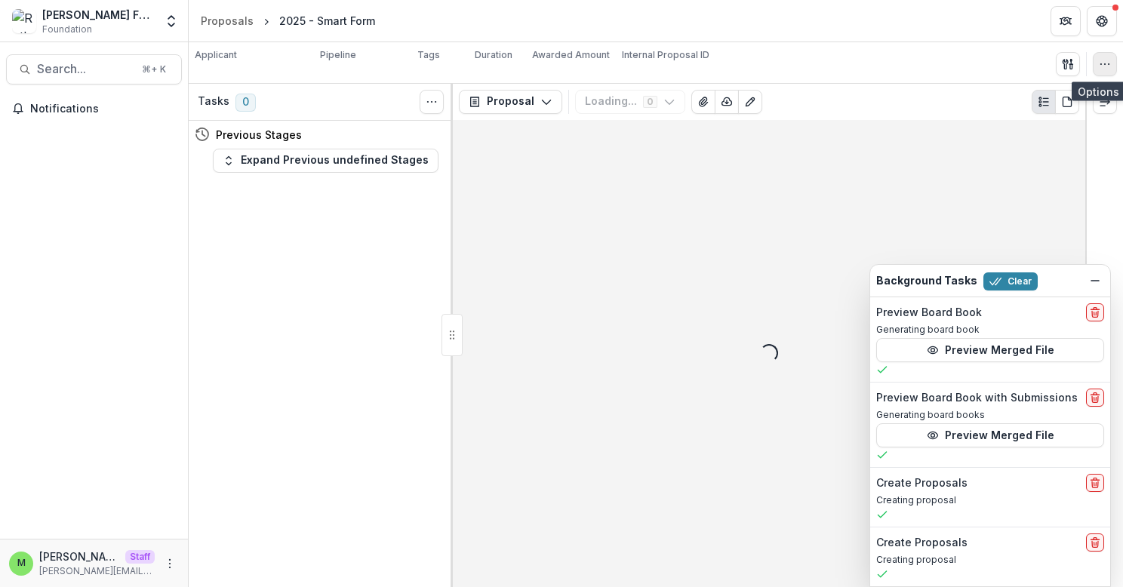
click at [1101, 60] on icon "button" at bounding box center [1105, 64] width 12 height 12
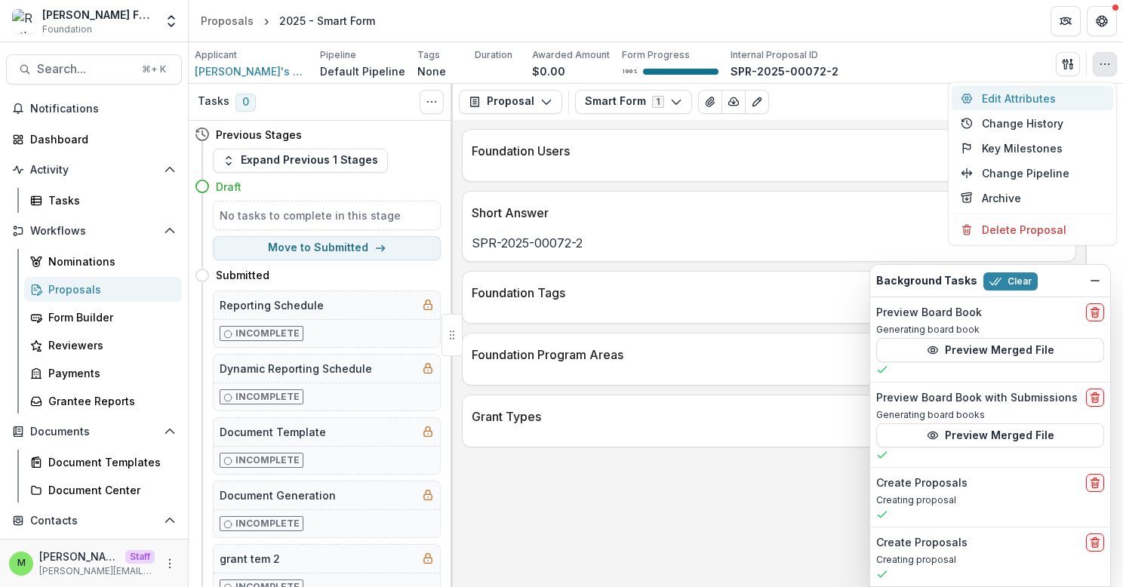
click at [1026, 92] on button "Edit Attributes" at bounding box center [1033, 98] width 162 height 25
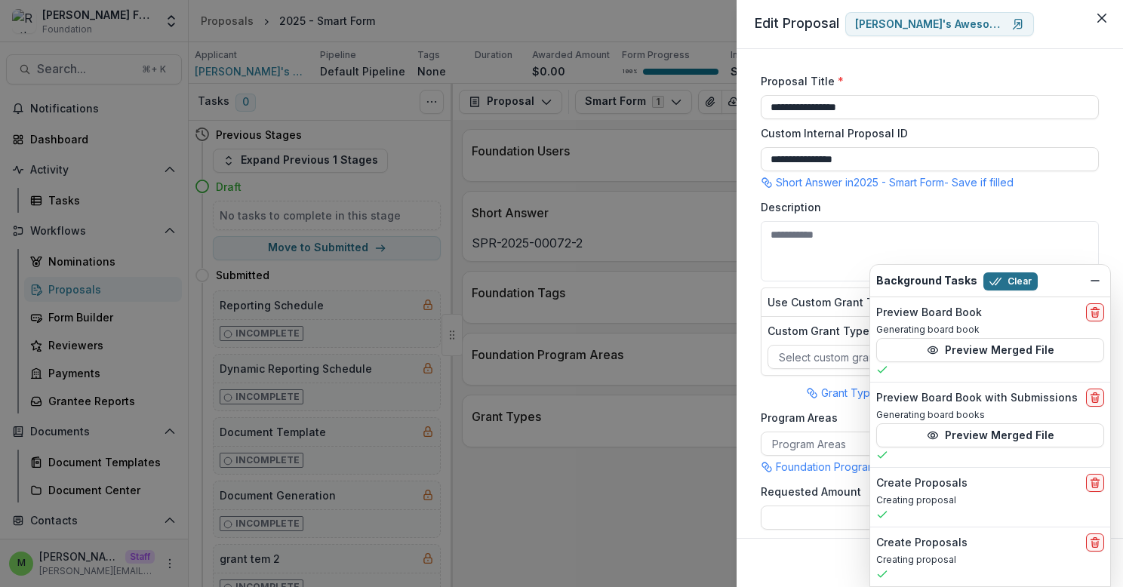
click at [1009, 277] on button "Clear" at bounding box center [1010, 281] width 54 height 18
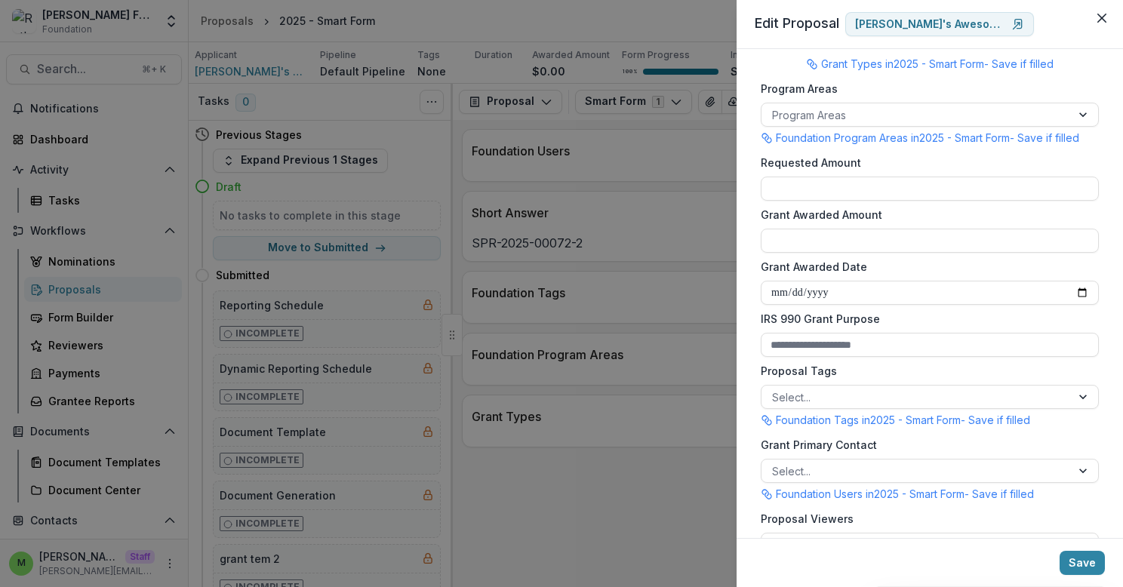
scroll to position [322, 0]
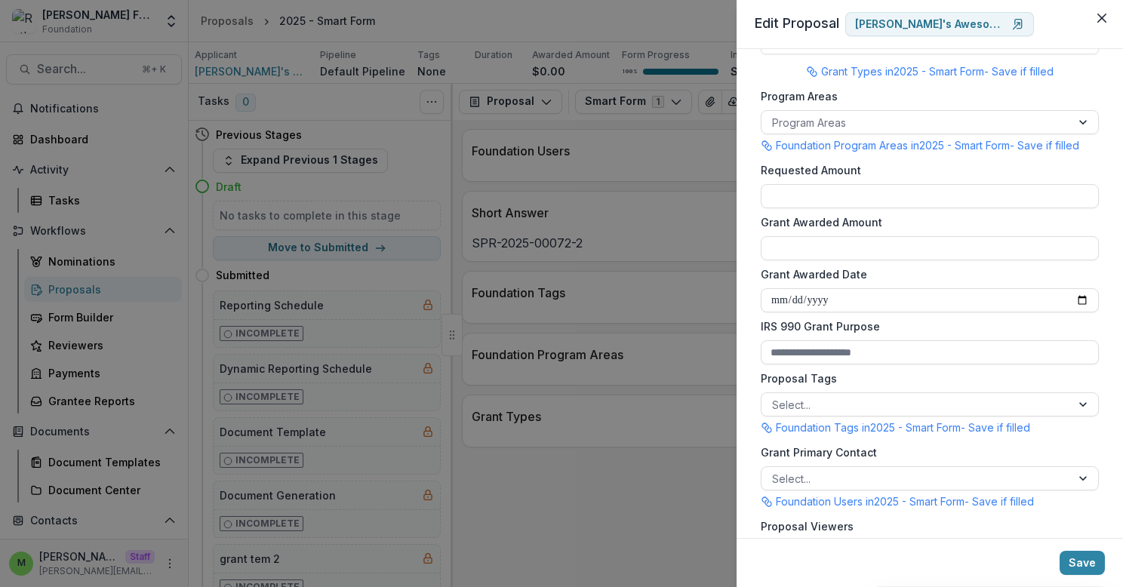
click at [620, 291] on div "**********" at bounding box center [561, 293] width 1123 height 587
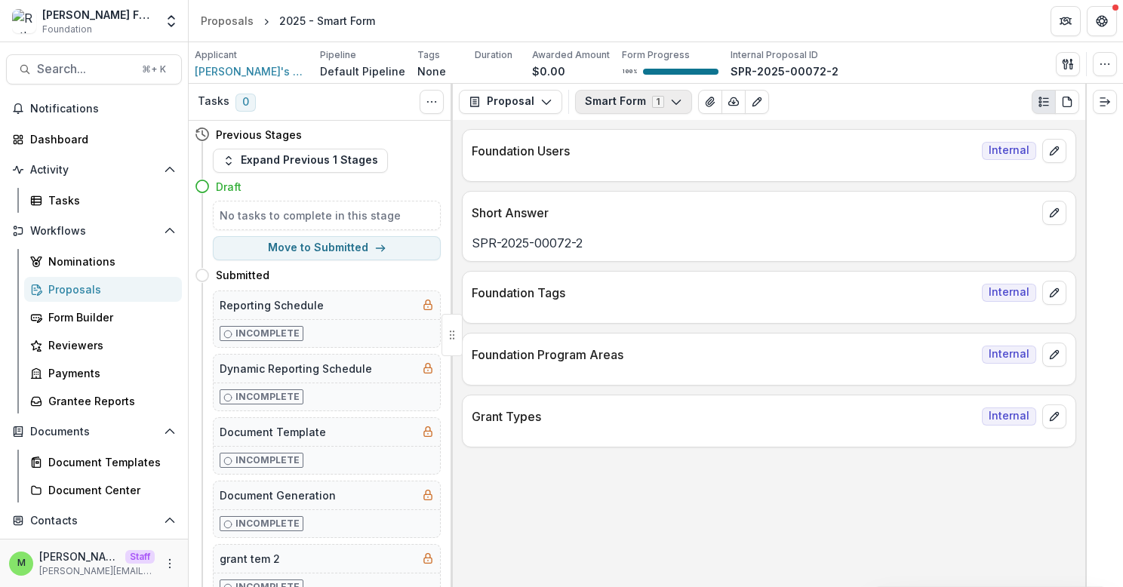
click at [609, 102] on button "Smart Form 1" at bounding box center [633, 102] width 117 height 24
click at [876, 140] on div "Foundation Users Internal" at bounding box center [769, 146] width 613 height 33
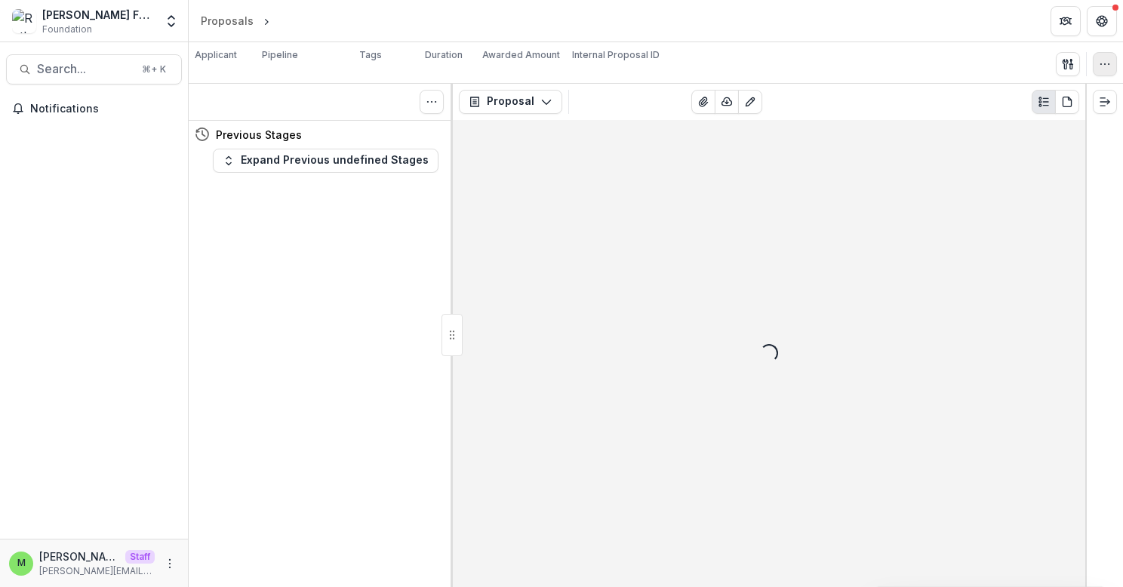
click at [1104, 71] on button "button" at bounding box center [1105, 64] width 24 height 24
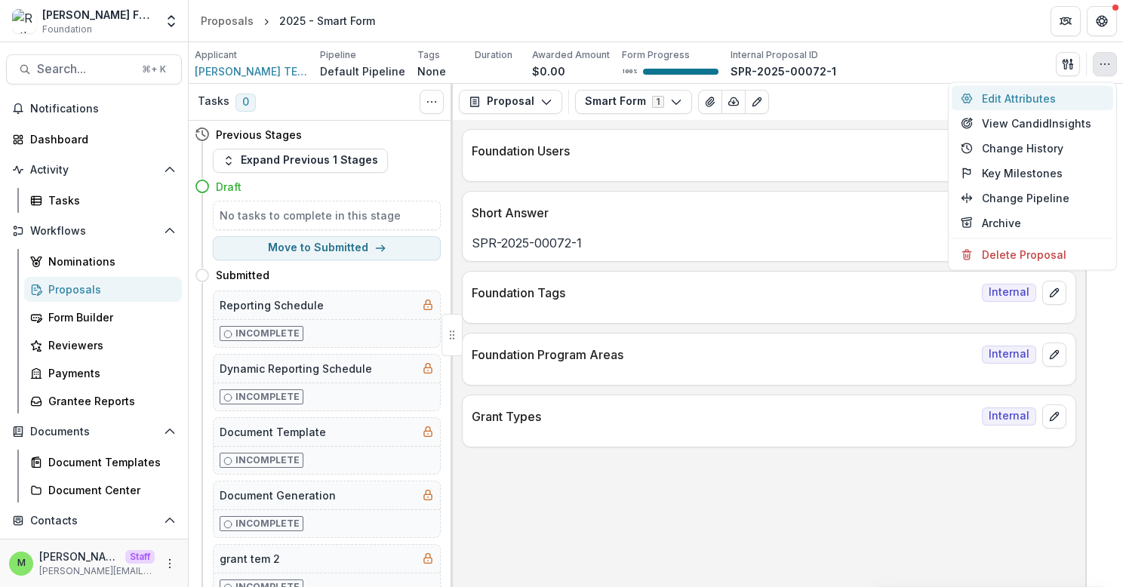
click at [1004, 101] on button "Edit Attributes" at bounding box center [1033, 98] width 162 height 25
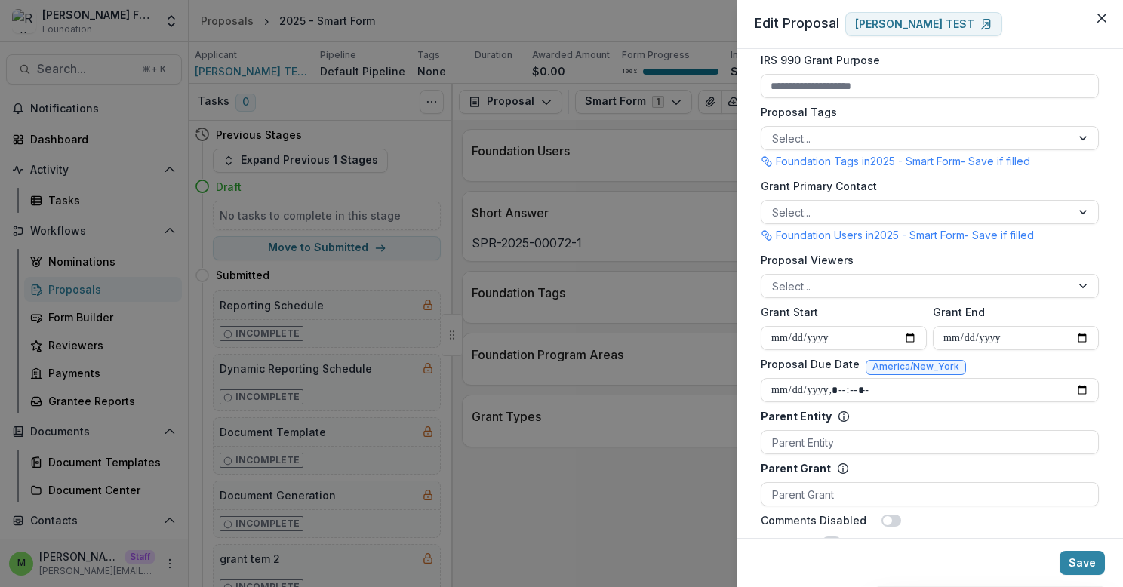
scroll to position [592, 0]
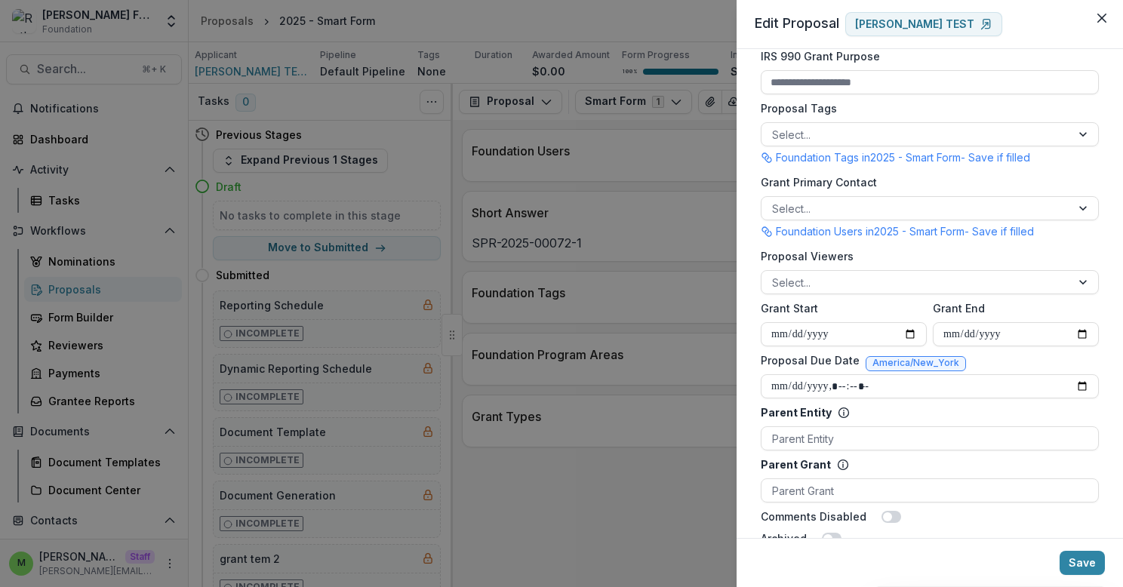
click at [661, 294] on div "**********" at bounding box center [561, 293] width 1123 height 587
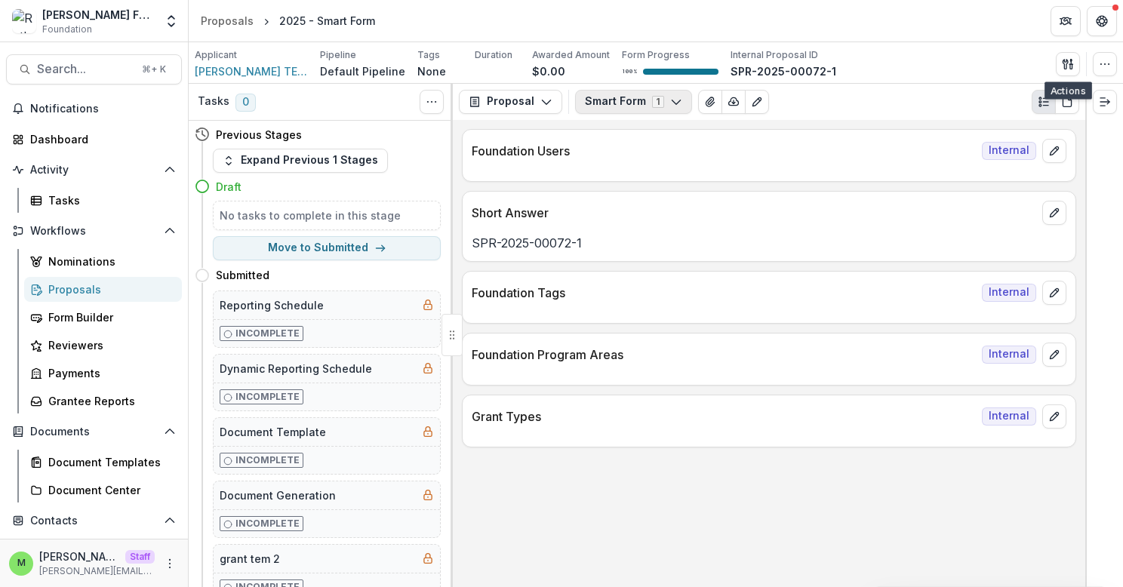
click at [603, 108] on button "Smart Form 1" at bounding box center [633, 102] width 117 height 24
click at [1107, 66] on icon "button" at bounding box center [1105, 64] width 12 height 12
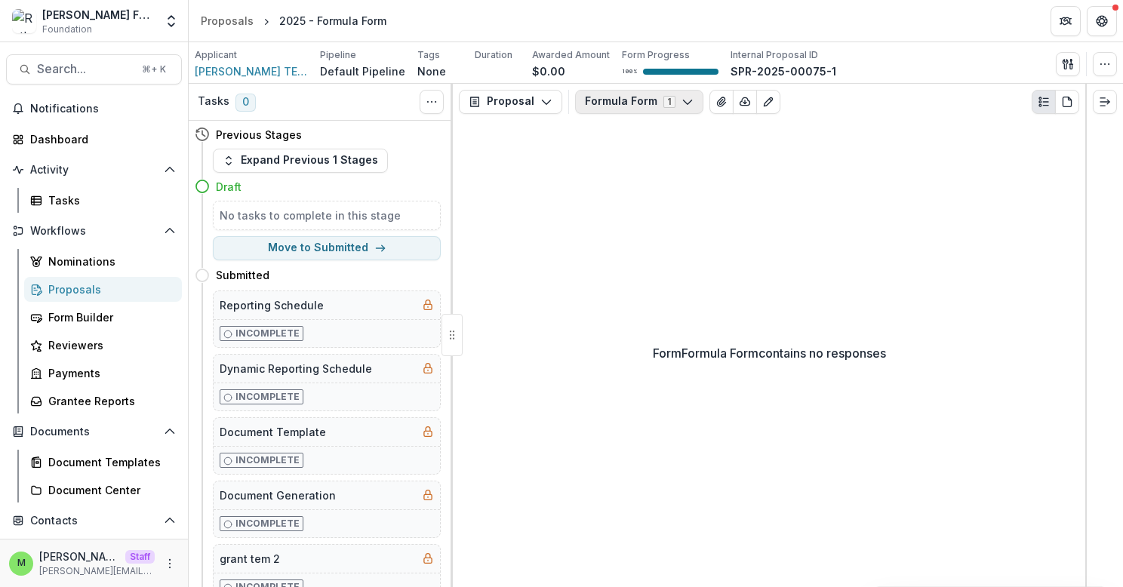
click at [629, 100] on button "Formula Form 1" at bounding box center [639, 102] width 128 height 24
click at [842, 141] on div "Form Formula Form contains no responses" at bounding box center [769, 353] width 632 height 467
click at [1099, 63] on icon "button" at bounding box center [1105, 64] width 12 height 12
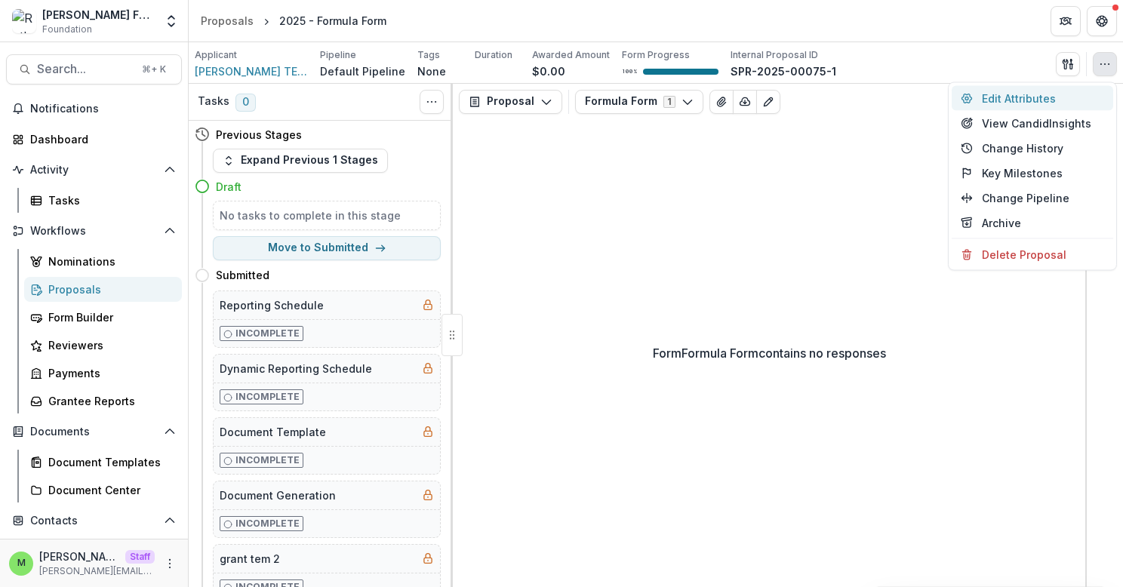
click at [1013, 92] on button "Edit Attributes" at bounding box center [1033, 98] width 162 height 25
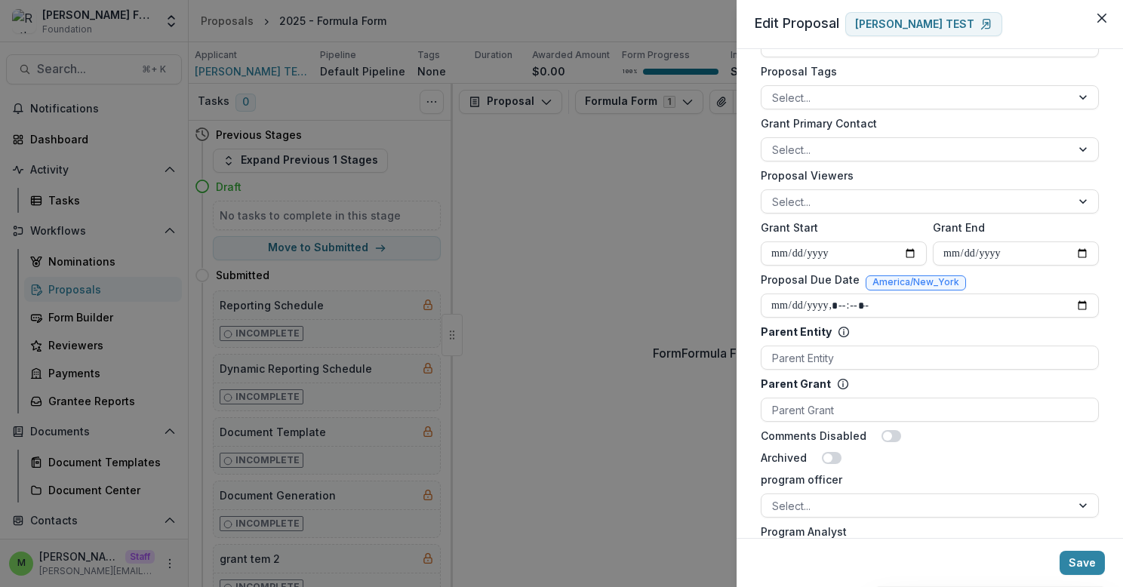
scroll to position [571, 0]
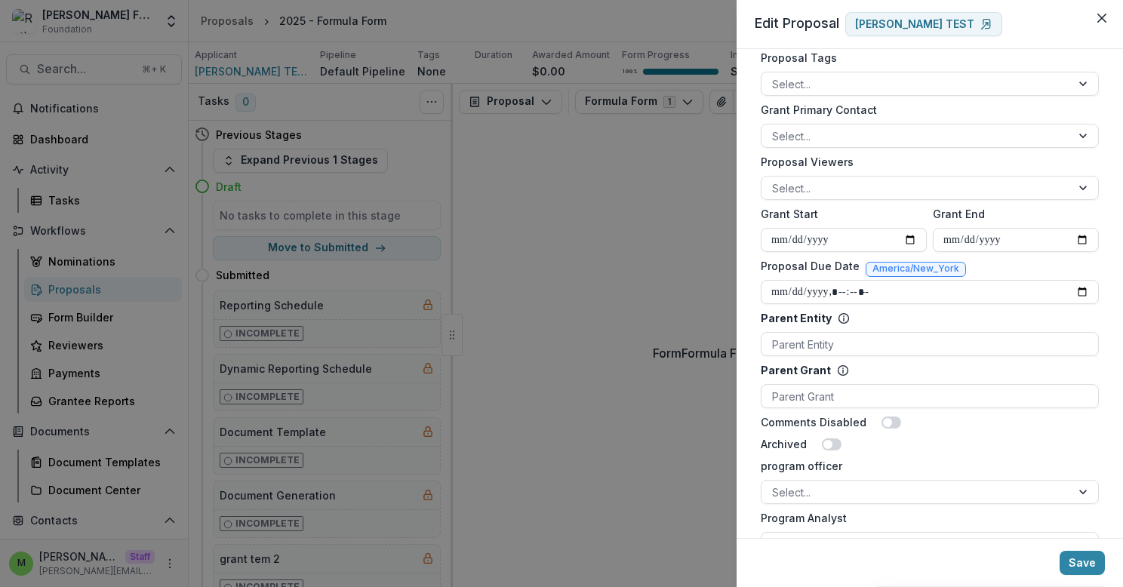
click at [616, 304] on div "**********" at bounding box center [561, 293] width 1123 height 587
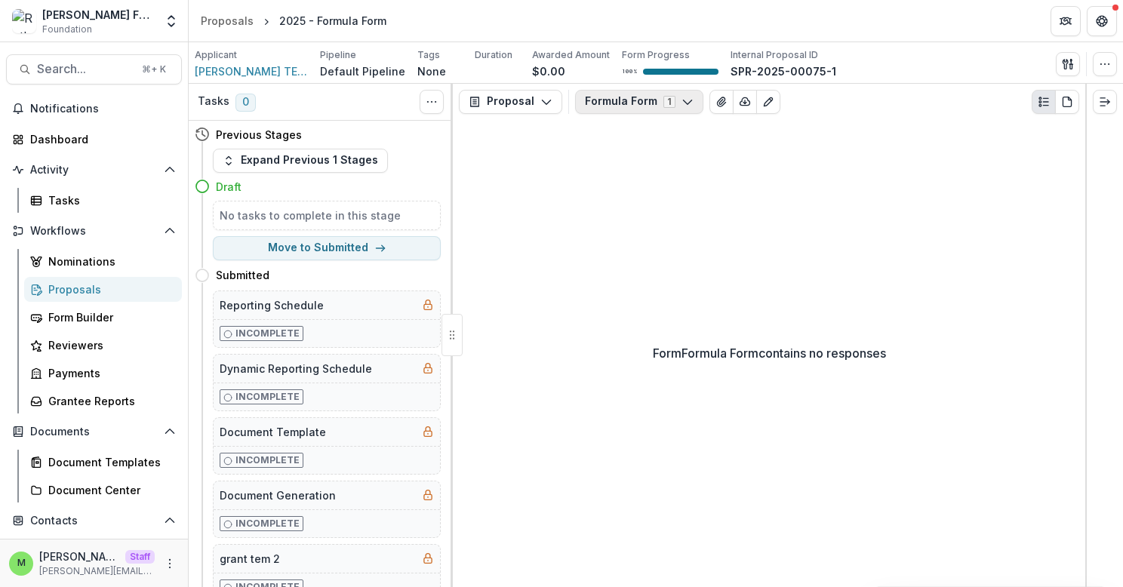
click at [626, 104] on button "Formula Form 1" at bounding box center [639, 102] width 128 height 24
click at [618, 196] on button "Configure forms" at bounding box center [664, 190] width 174 height 25
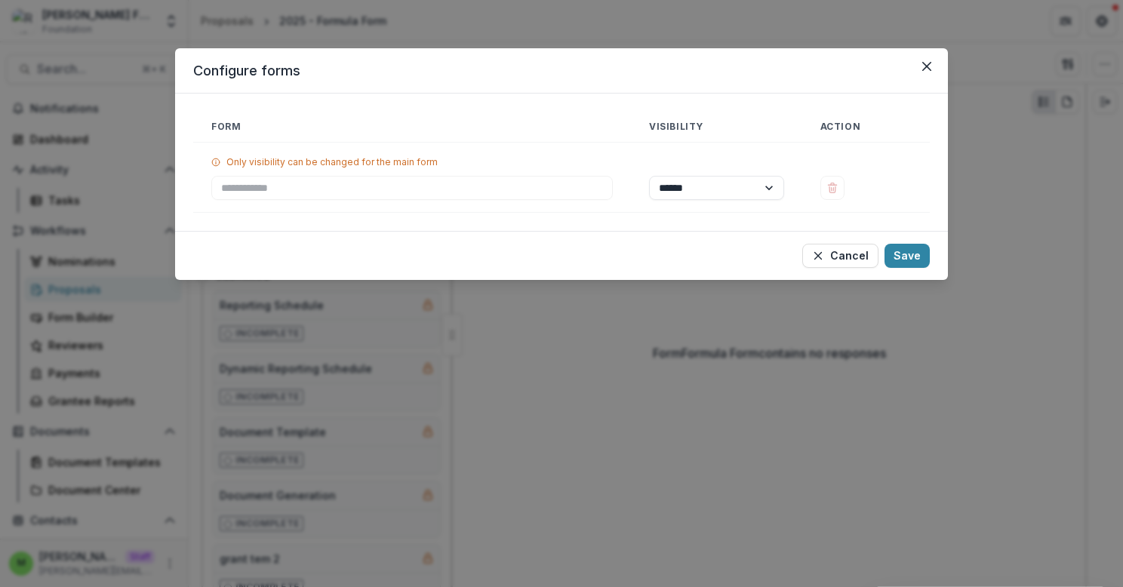
click at [1030, 75] on div "**********" at bounding box center [561, 293] width 1123 height 587
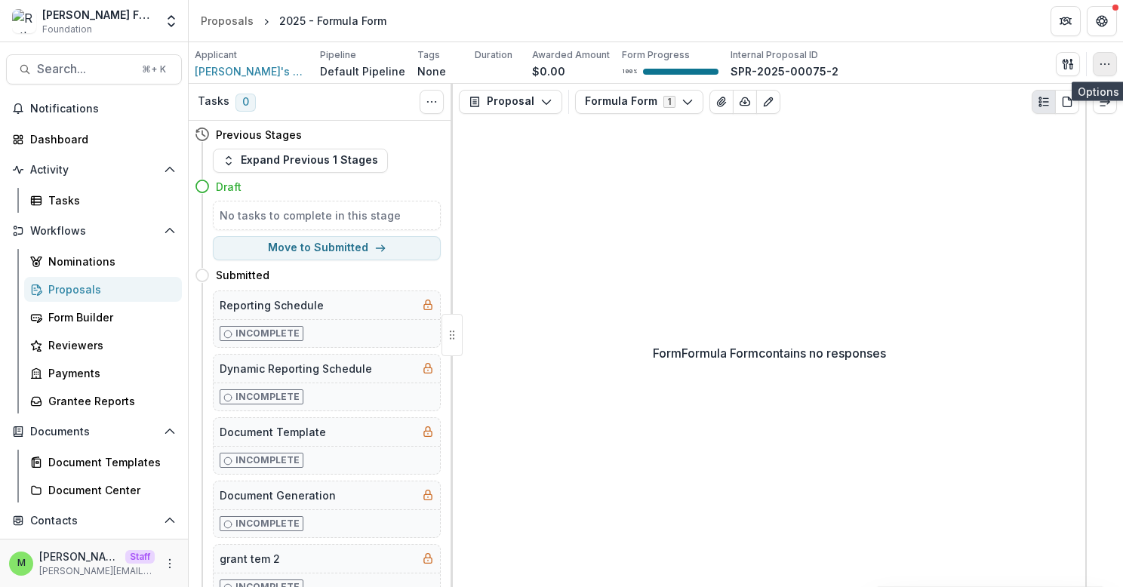
click at [1104, 58] on icon "button" at bounding box center [1105, 64] width 12 height 12
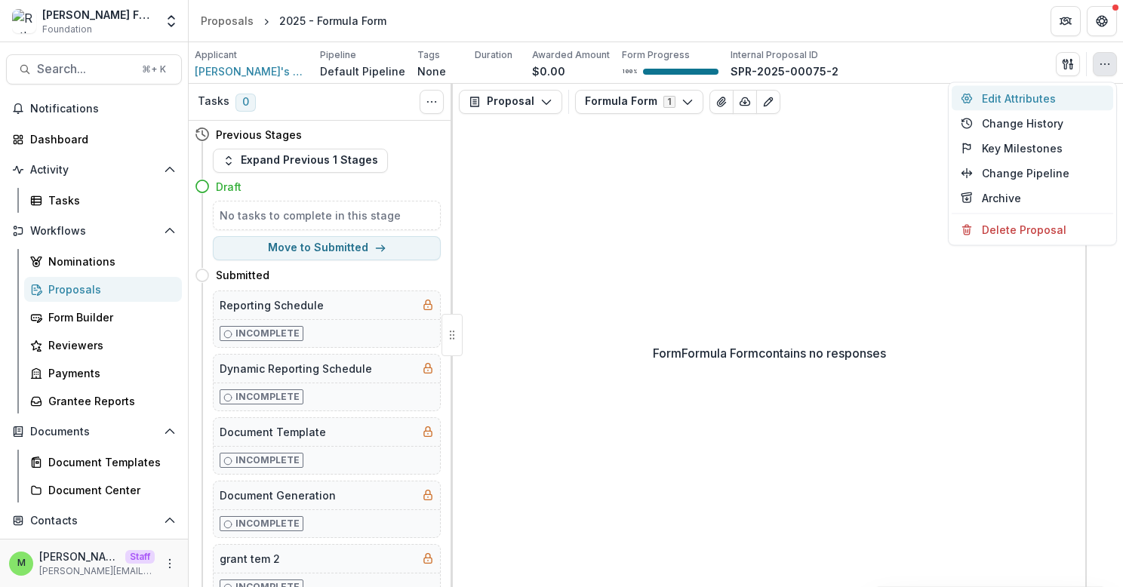
click at [1002, 97] on button "Edit Attributes" at bounding box center [1033, 98] width 162 height 25
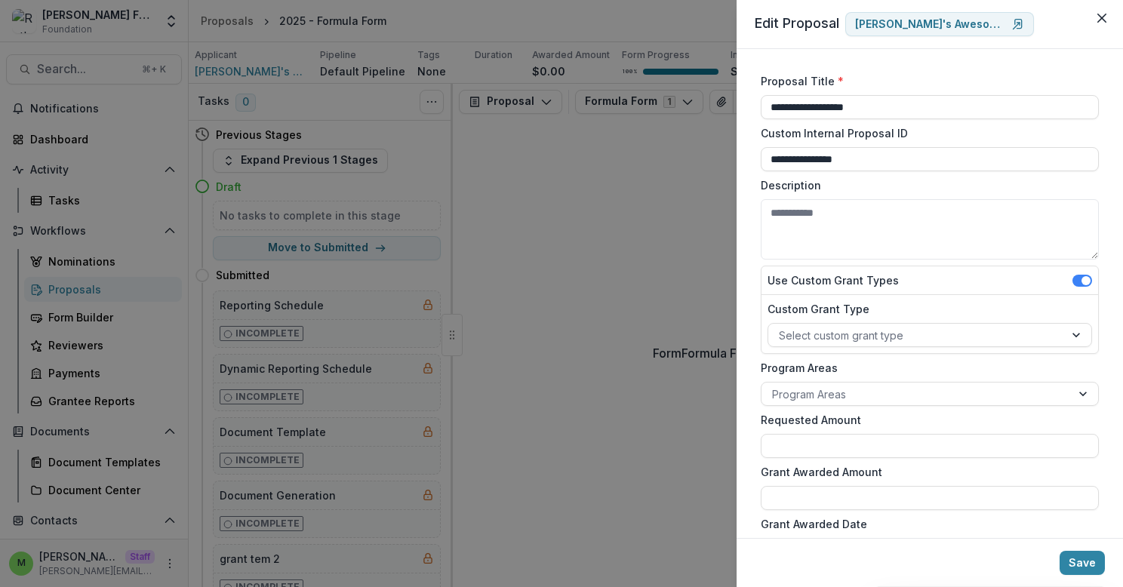
click at [648, 264] on div "**********" at bounding box center [561, 293] width 1123 height 587
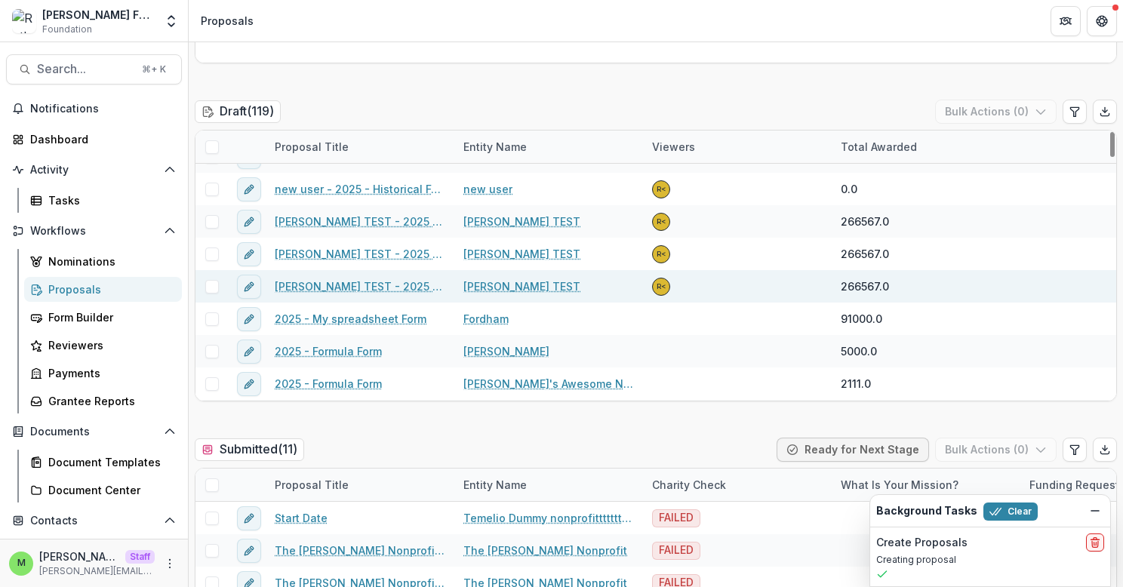
scroll to position [57, 0]
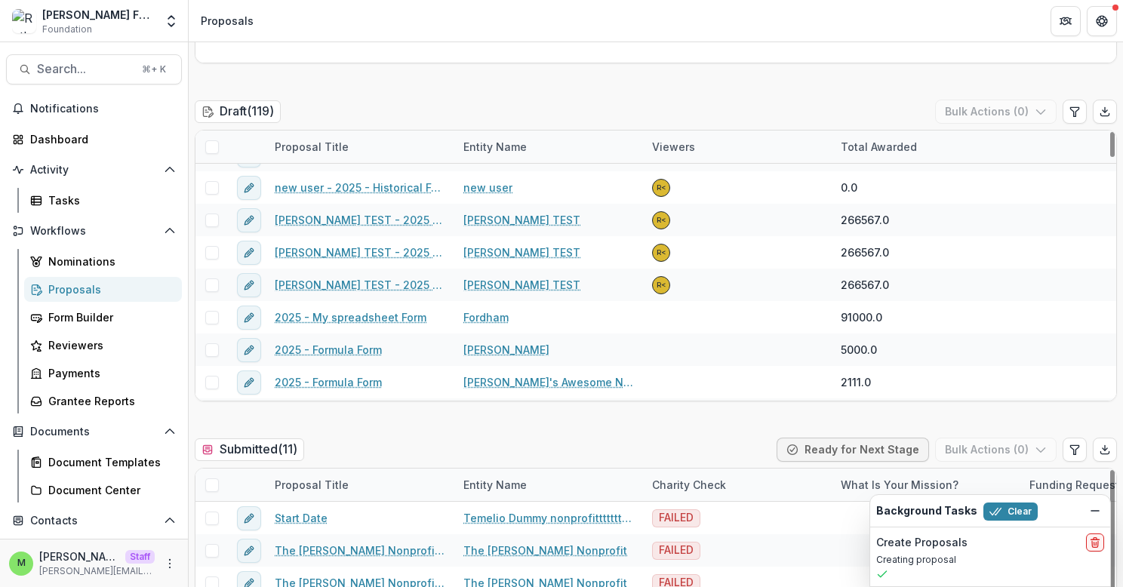
drag, startPoint x: 749, startPoint y: 444, endPoint x: 513, endPoint y: 115, distance: 404.7
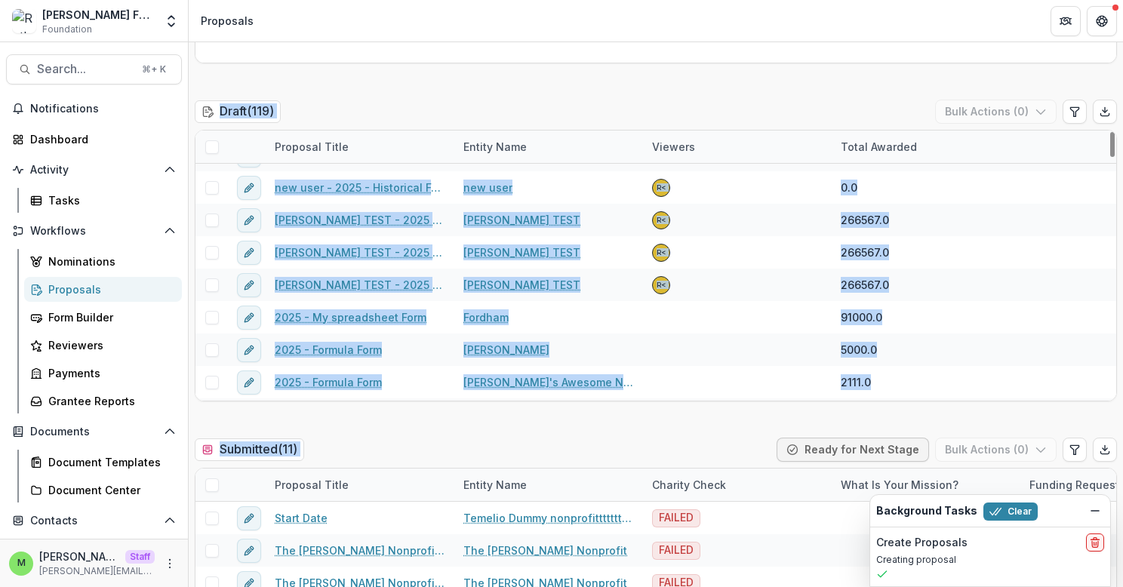
click at [568, 143] on div "Entity Name" at bounding box center [548, 147] width 189 height 32
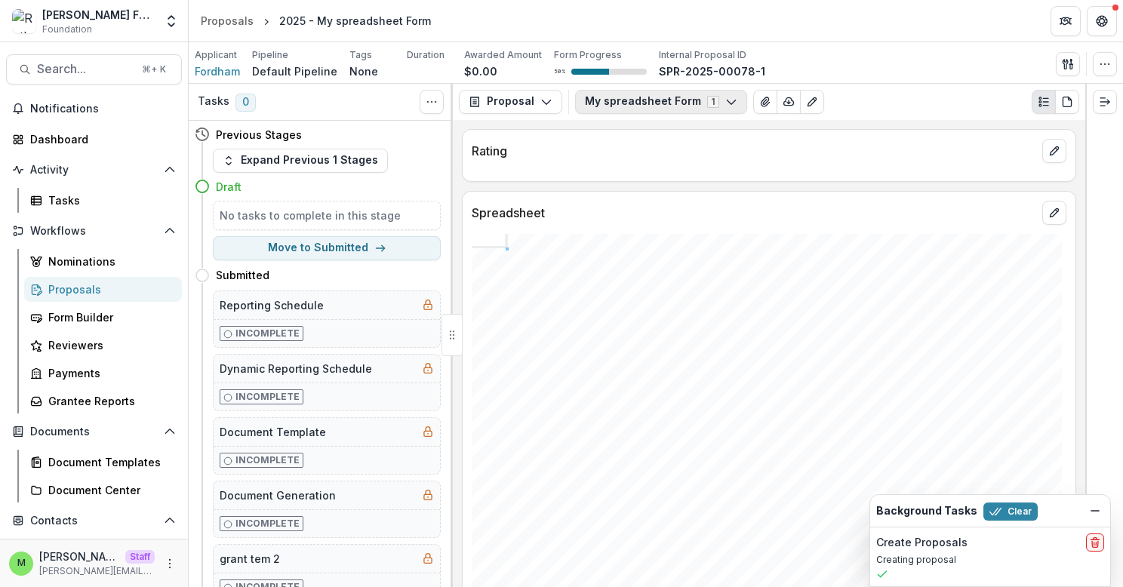
click at [664, 106] on button "My spreadsheet Form 1" at bounding box center [661, 102] width 172 height 24
click at [808, 135] on div "Rating" at bounding box center [769, 146] width 613 height 33
click at [645, 91] on button "My spreadsheet Form 1" at bounding box center [661, 102] width 172 height 24
click at [810, 130] on div "Rating" at bounding box center [769, 146] width 613 height 33
